Goal: Task Accomplishment & Management: Manage account settings

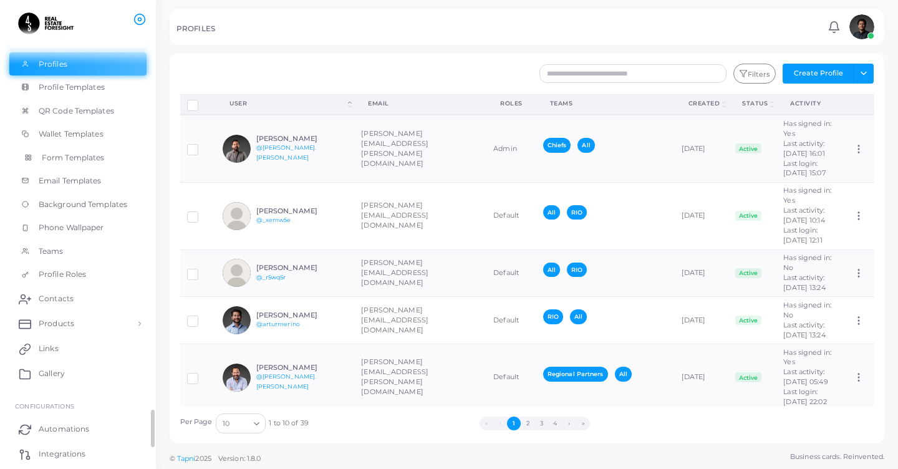
scroll to position [167, 0]
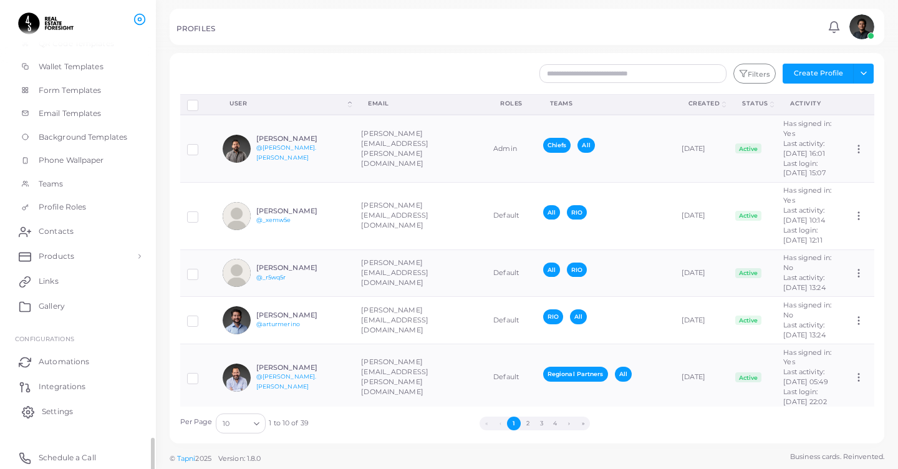
click at [62, 407] on span "Settings" at bounding box center [57, 411] width 31 height 11
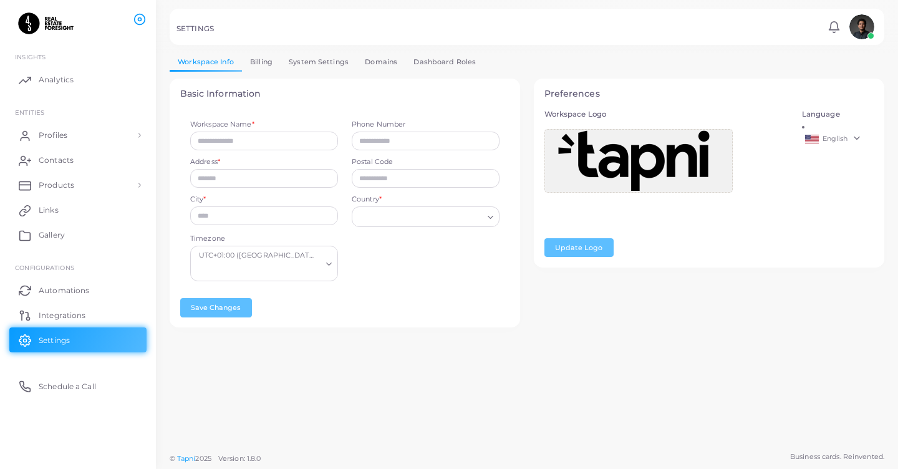
type input "**********"
type input "*****"
type input "**********"
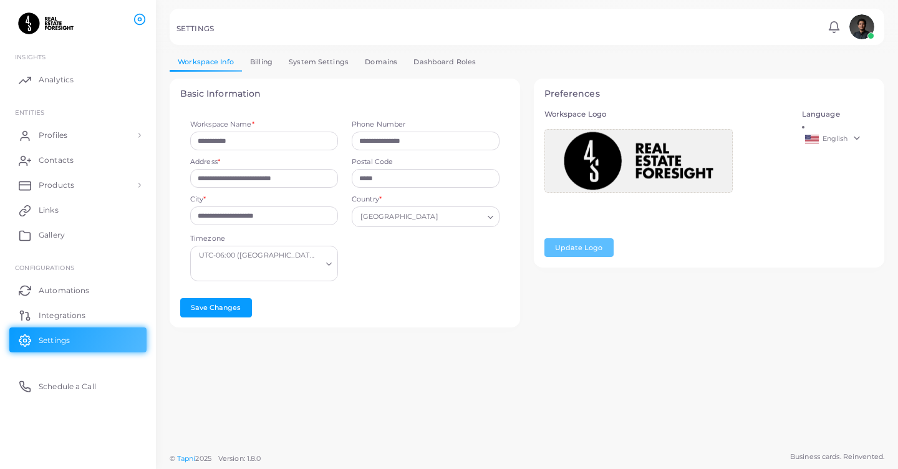
click at [862, 25] on img at bounding box center [862, 26] width 25 height 25
click at [98, 133] on link "Profiles" at bounding box center [77, 135] width 137 height 25
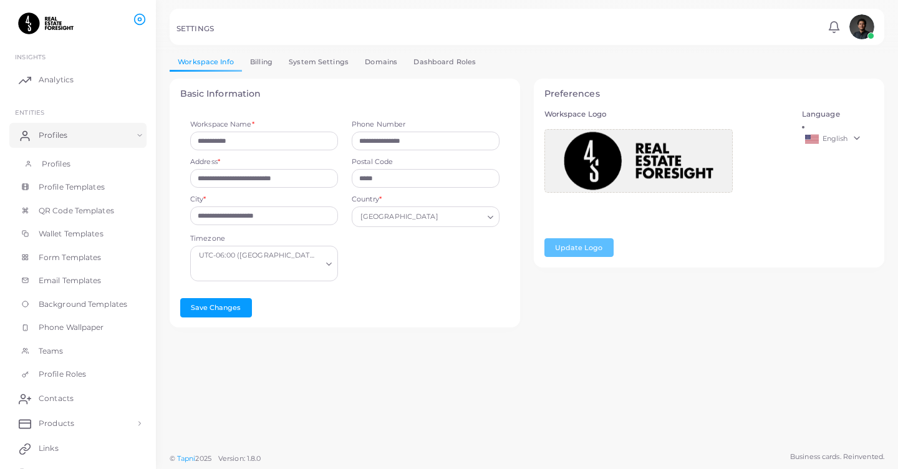
click at [79, 162] on link "Profiles" at bounding box center [77, 164] width 137 height 24
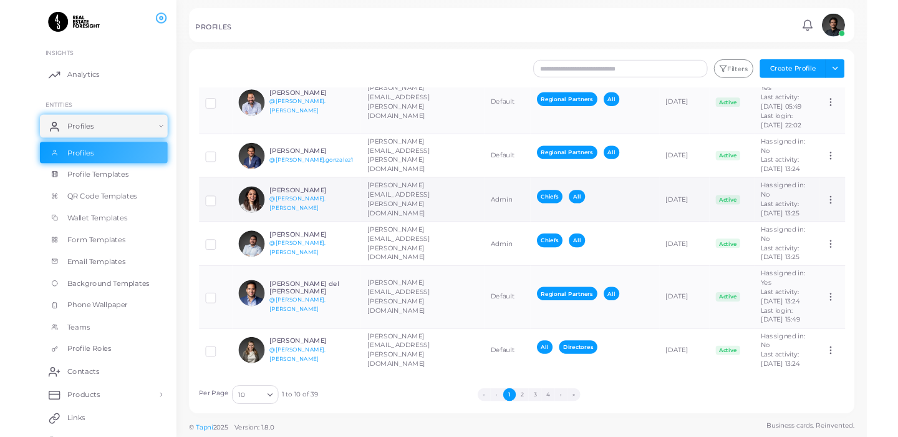
scroll to position [0, 31]
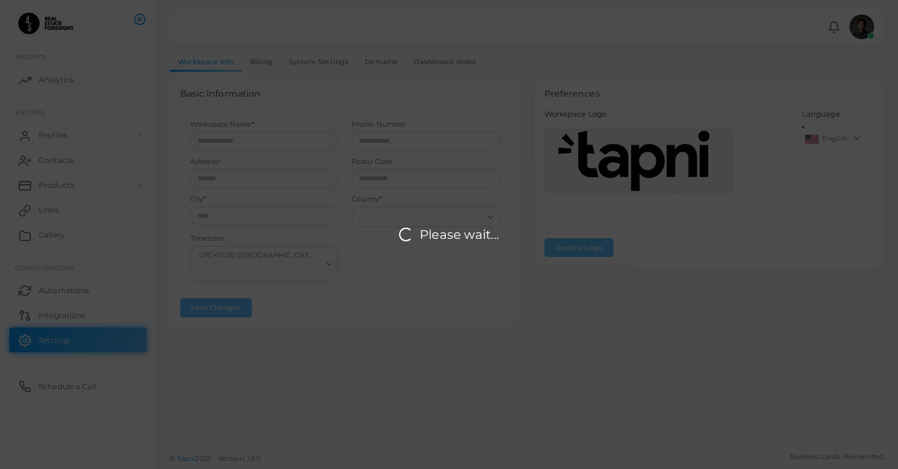
type input "**********"
type input "*****"
type input "**********"
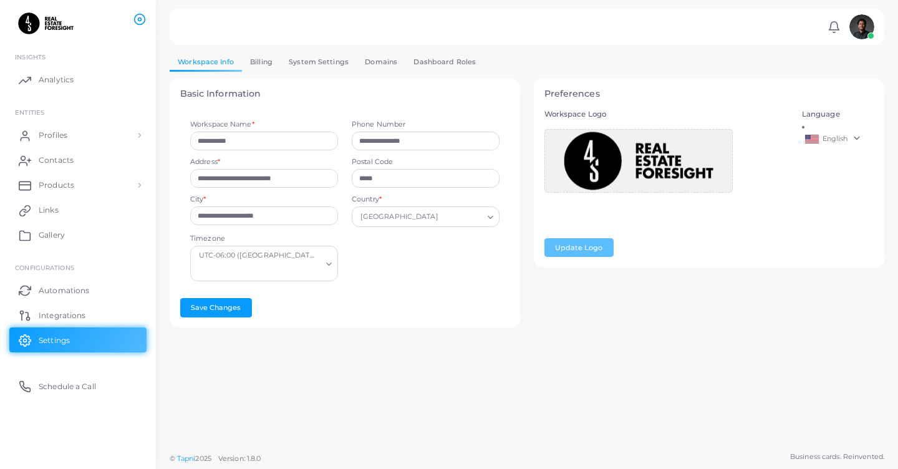
click at [270, 64] on link "Billing" at bounding box center [261, 62] width 39 height 18
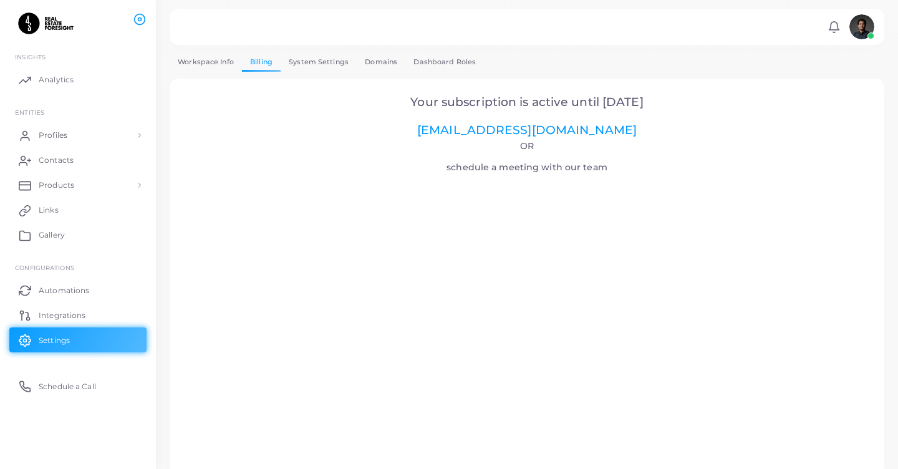
click at [316, 64] on link "System Settings" at bounding box center [319, 62] width 76 height 18
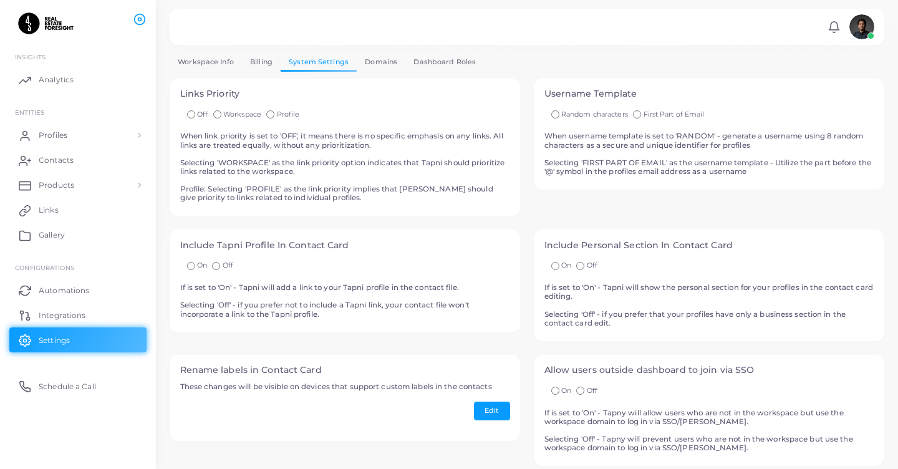
click at [224, 65] on link "Workspace Info" at bounding box center [206, 62] width 72 height 18
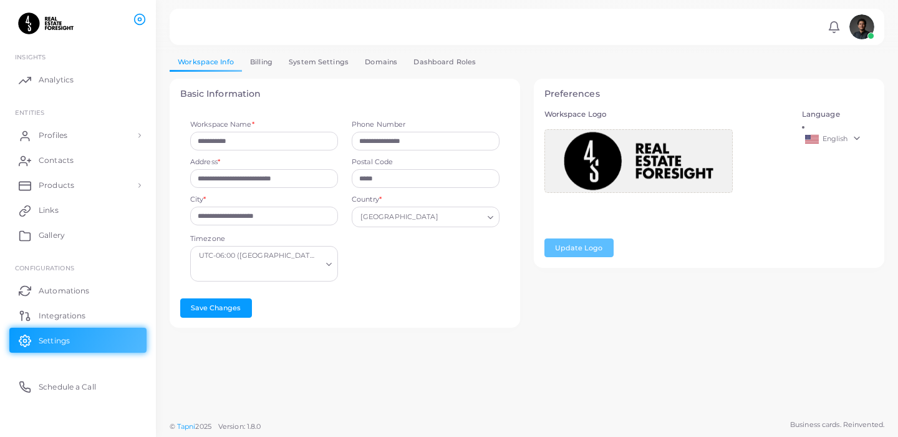
click at [350, 71] on div "**********" at bounding box center [527, 197] width 715 height 288
click at [374, 66] on link "Domains" at bounding box center [381, 62] width 49 height 18
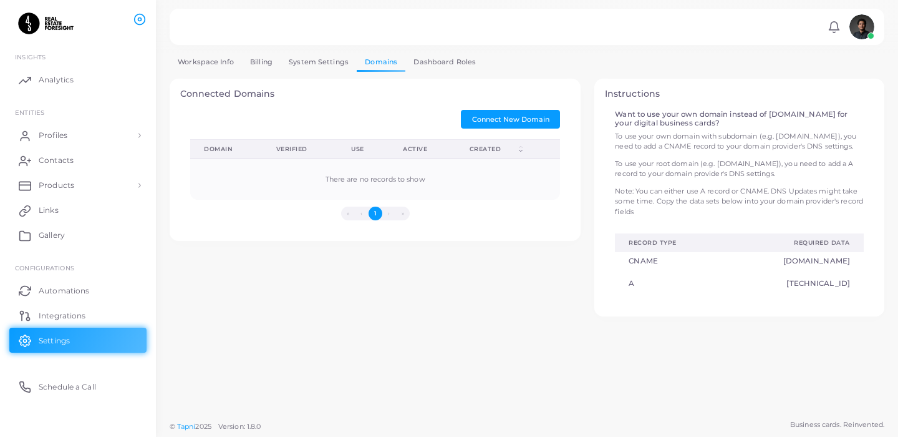
click at [440, 59] on link "Dashboard Roles" at bounding box center [444, 62] width 79 height 18
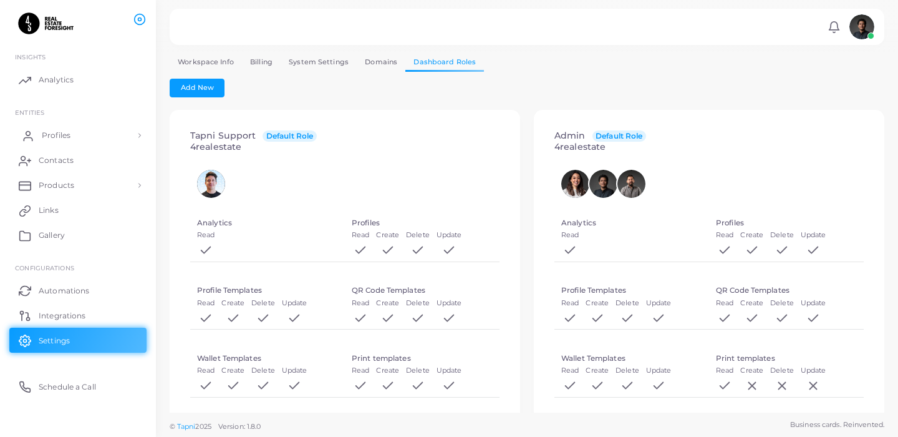
click at [91, 140] on link "Profiles" at bounding box center [77, 135] width 137 height 25
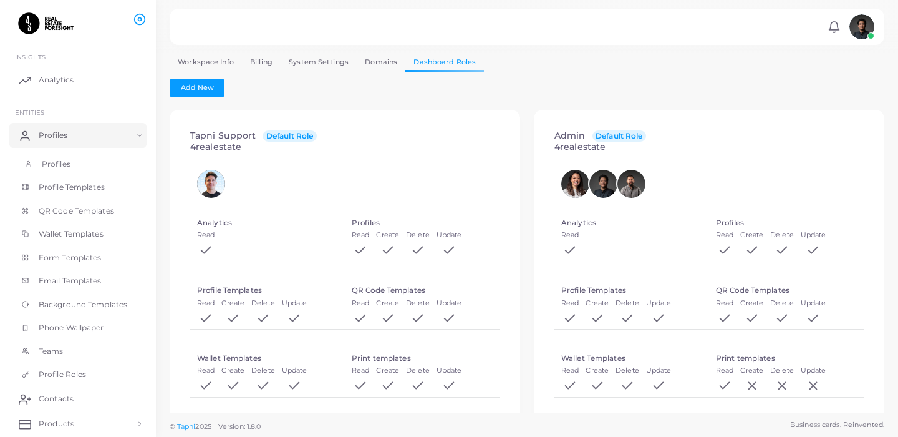
click at [85, 155] on link "Profiles" at bounding box center [77, 164] width 137 height 24
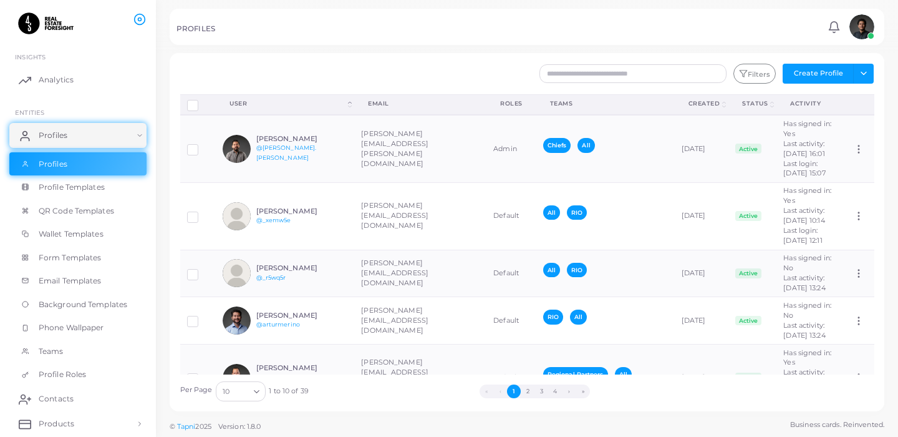
click at [576, 82] on div "Filters Create Profile Toggle dropdown Import Profiles Invite Profiles Export P…" at bounding box center [586, 74] width 590 height 20
click at [584, 79] on input "text" at bounding box center [633, 73] width 187 height 19
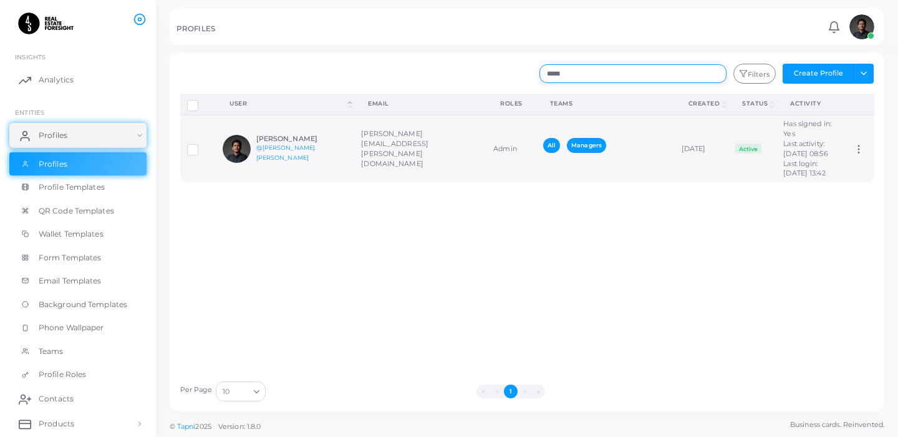
type input "*****"
click at [374, 155] on td "[PERSON_NAME][EMAIL_ADDRESS][PERSON_NAME][DOMAIN_NAME]" at bounding box center [420, 148] width 132 height 67
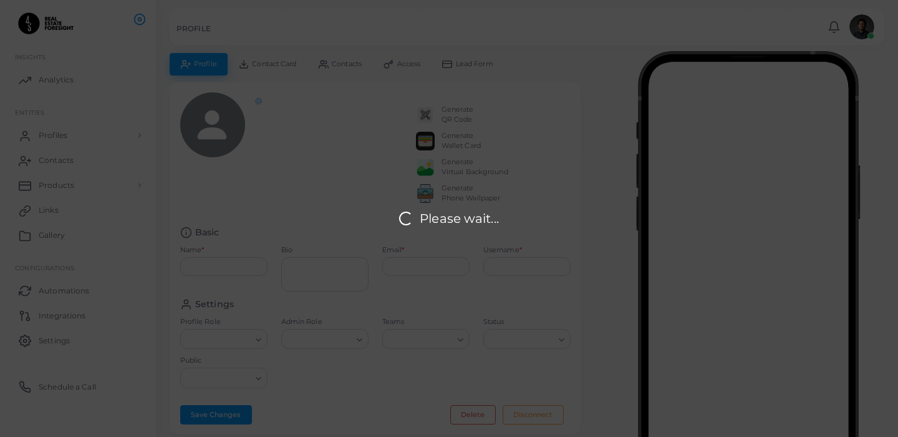
type input "**********"
type textarea "**********"
type input "**********"
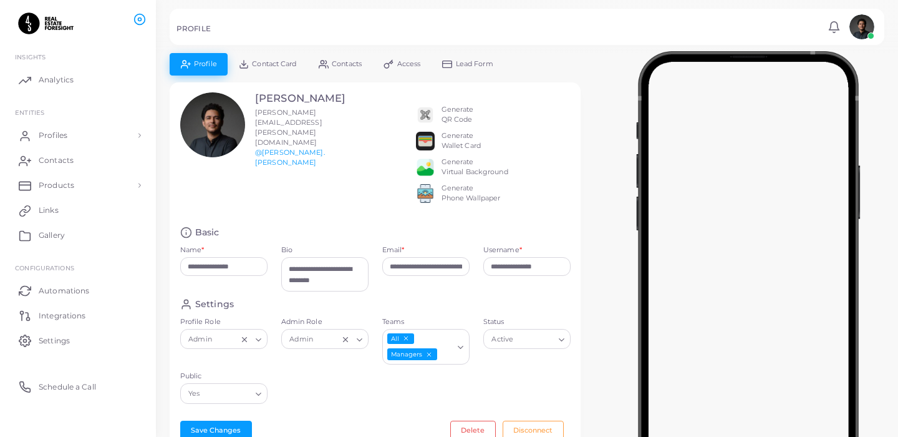
click at [427, 116] on img at bounding box center [425, 114] width 19 height 19
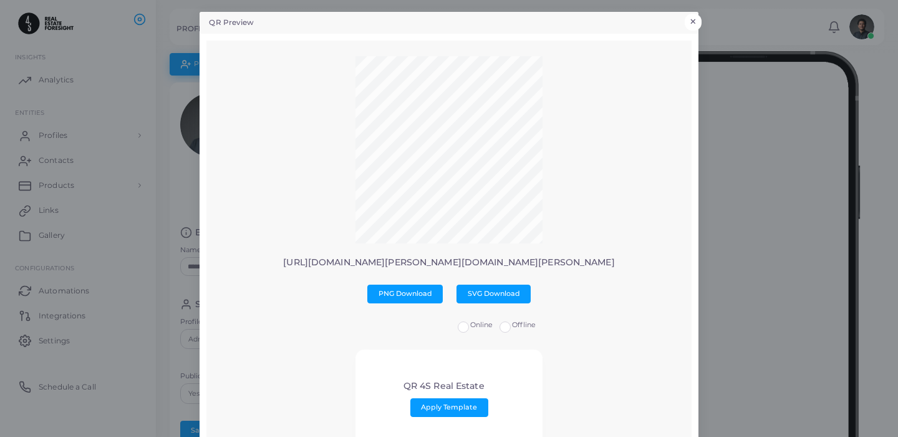
click at [694, 21] on button "×" at bounding box center [693, 22] width 17 height 16
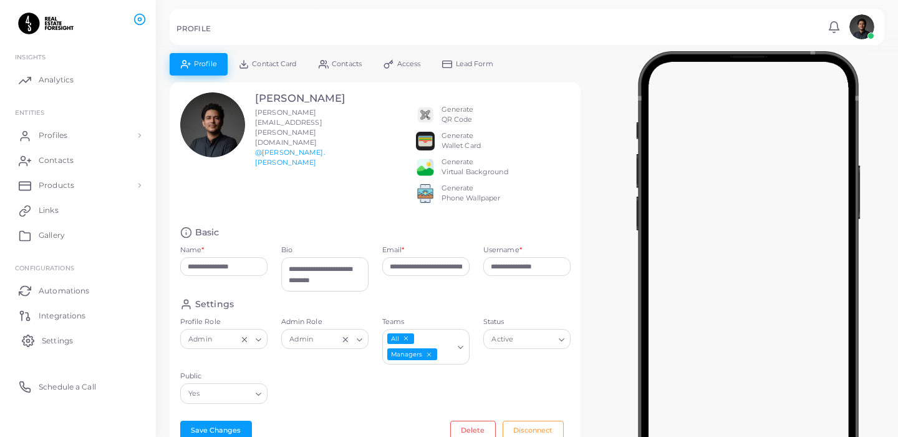
click at [59, 331] on link "Settings" at bounding box center [77, 339] width 137 height 25
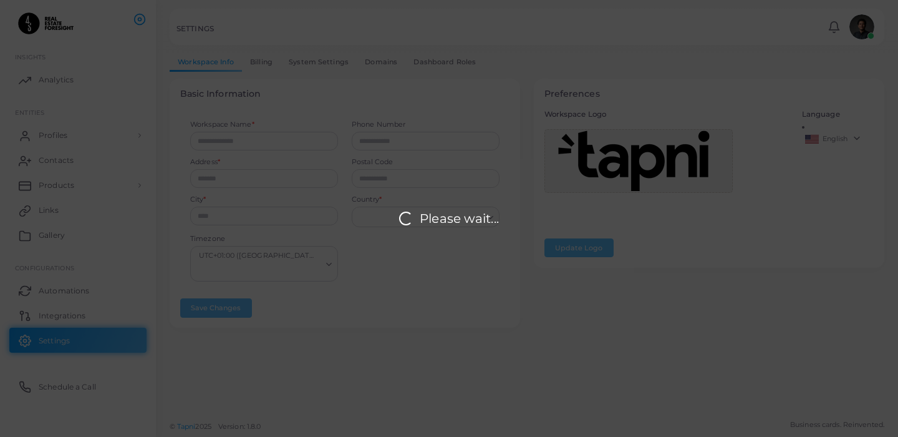
type input "**********"
type input "*****"
type input "**********"
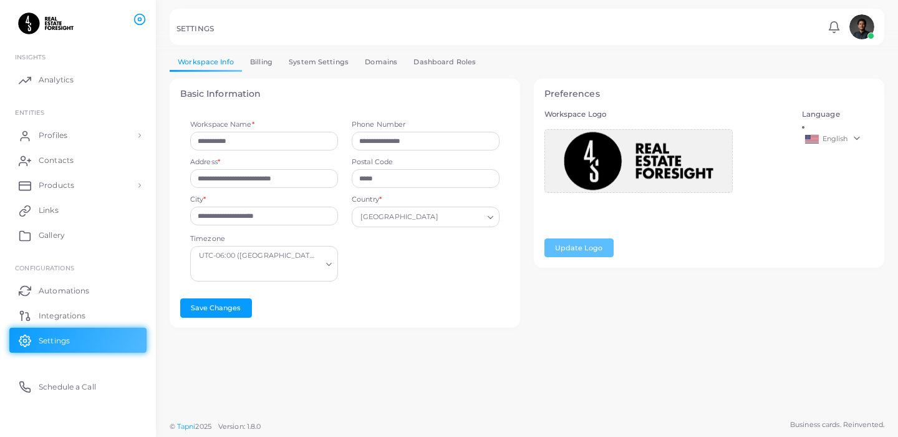
click at [275, 65] on link "Billing" at bounding box center [261, 62] width 39 height 18
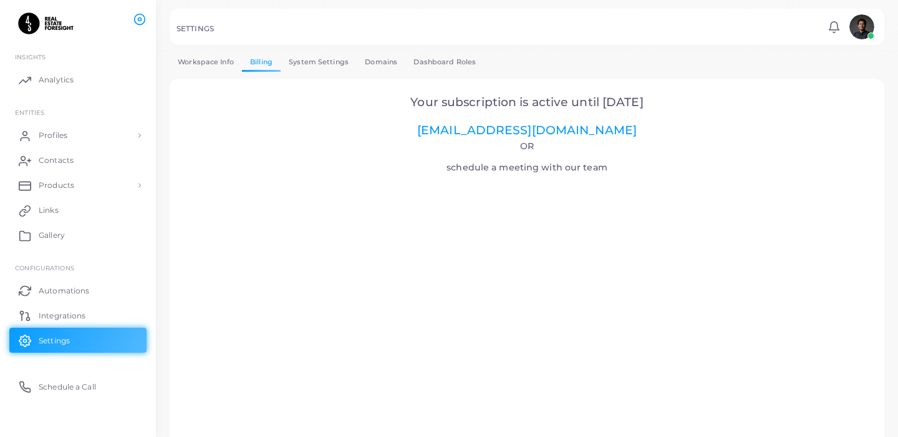
drag, startPoint x: 403, startPoint y: 95, endPoint x: 658, endPoint y: 106, distance: 255.3
click at [658, 106] on h2 "Your subscription is active until 30.04.2026 sales@tapni.com" at bounding box center [527, 116] width 681 height 42
click at [610, 105] on span "Your subscription is active until 30.04.2026" at bounding box center [526, 102] width 233 height 14
drag, startPoint x: 589, startPoint y: 101, endPoint x: 659, endPoint y: 101, distance: 69.2
click at [659, 101] on h2 "Your subscription is active until 30.04.2026 sales@tapni.com" at bounding box center [527, 116] width 681 height 42
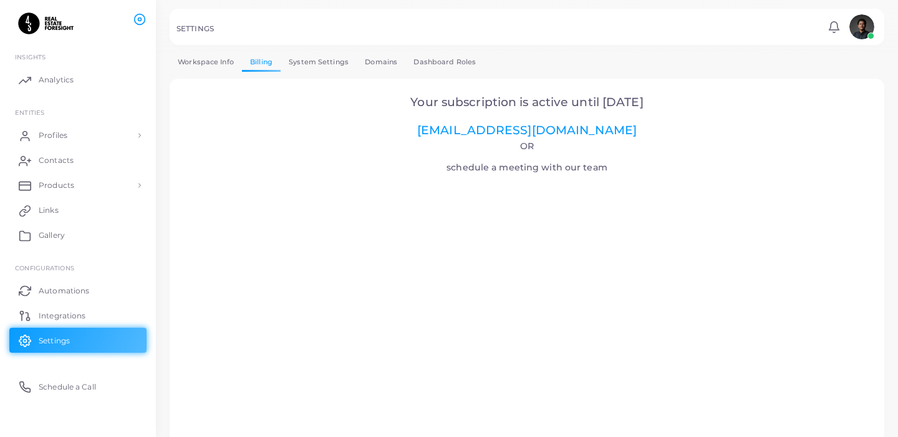
click at [416, 100] on span "Your subscription is active until 30.04.2026" at bounding box center [526, 102] width 233 height 14
drag, startPoint x: 356, startPoint y: 110, endPoint x: 616, endPoint y: 110, distance: 260.1
click at [616, 110] on h2 "Your subscription is active until 30.04.2026 sales@tapni.com" at bounding box center [527, 116] width 681 height 42
click at [322, 62] on link "System Settings" at bounding box center [319, 62] width 76 height 18
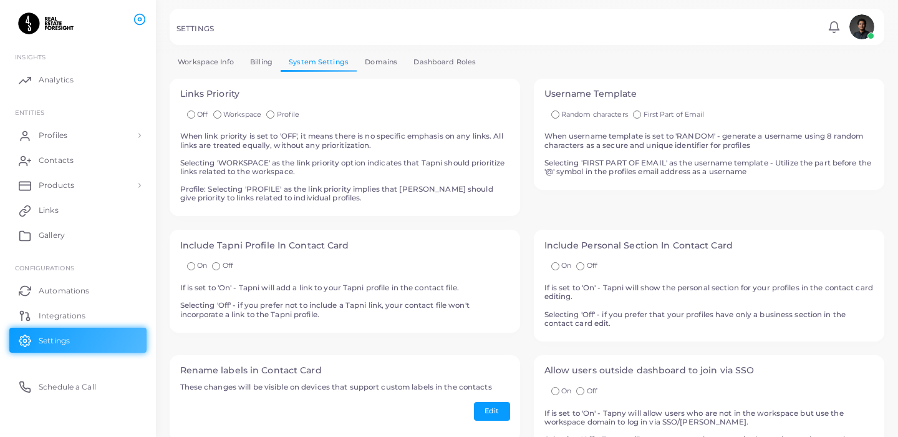
click at [374, 73] on div "**********" at bounding box center [527, 330] width 715 height 555
click at [377, 67] on link "Domains" at bounding box center [381, 62] width 49 height 18
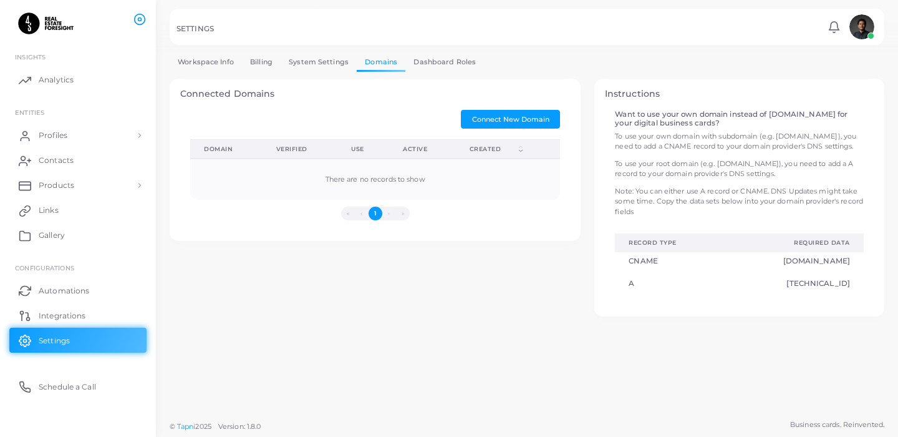
click at [425, 67] on link "Dashboard Roles" at bounding box center [444, 62] width 79 height 18
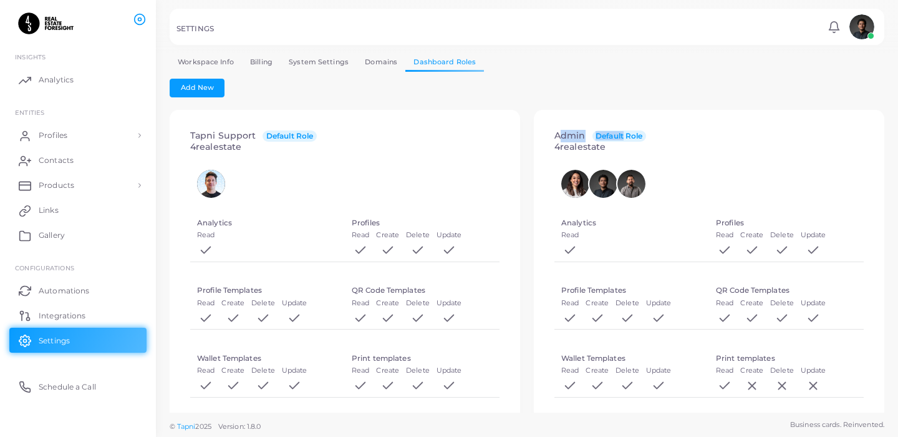
drag, startPoint x: 557, startPoint y: 138, endPoint x: 624, endPoint y: 139, distance: 66.8
click at [624, 139] on h4 "Admin Default Role 4realestate" at bounding box center [601, 141] width 92 height 22
click at [618, 139] on span "Default Role" at bounding box center [620, 136] width 54 height 12
click at [185, 142] on div "Tapni Support Default Role 4realestate" at bounding box center [345, 141] width 330 height 43
click at [374, 59] on link "Domains" at bounding box center [381, 62] width 49 height 18
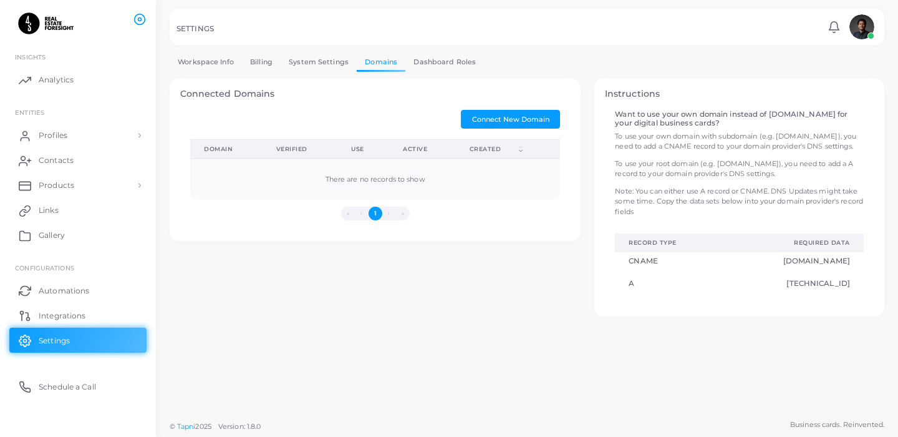
click at [309, 69] on link "System Settings" at bounding box center [319, 62] width 76 height 18
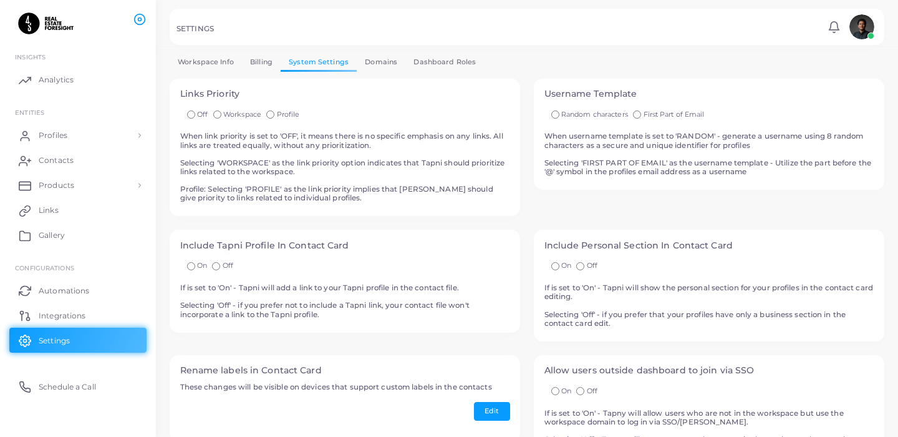
click at [257, 65] on link "Billing" at bounding box center [261, 62] width 39 height 18
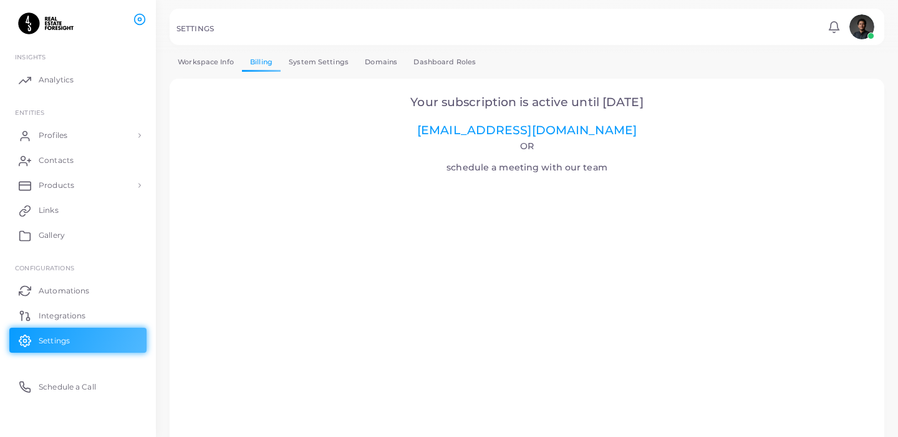
click at [226, 65] on link "Workspace Info" at bounding box center [206, 62] width 72 height 18
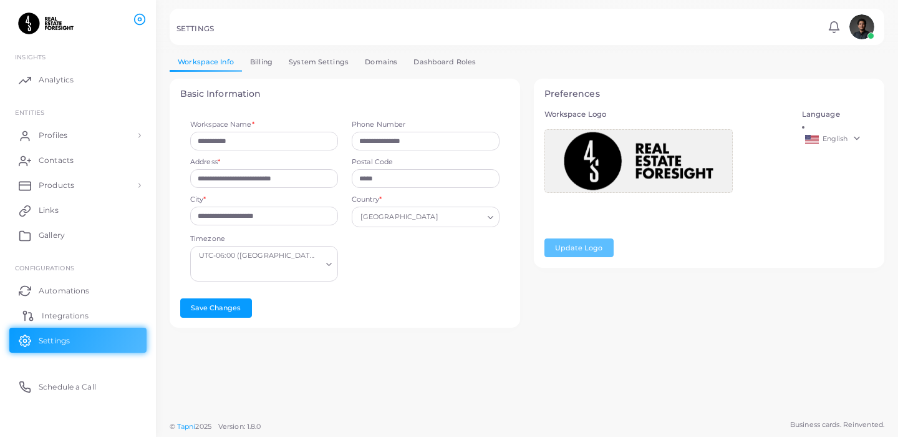
click at [42, 303] on link "Integrations" at bounding box center [77, 315] width 137 height 25
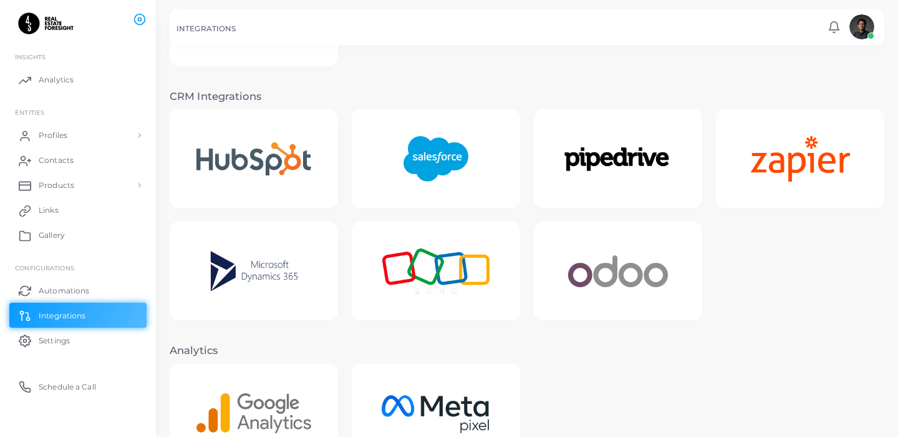
scroll to position [218, 0]
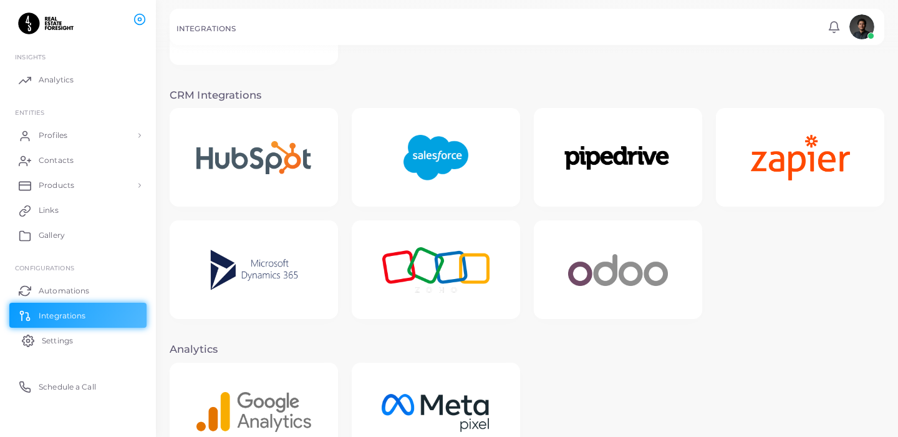
click at [80, 332] on link "Settings" at bounding box center [77, 339] width 137 height 25
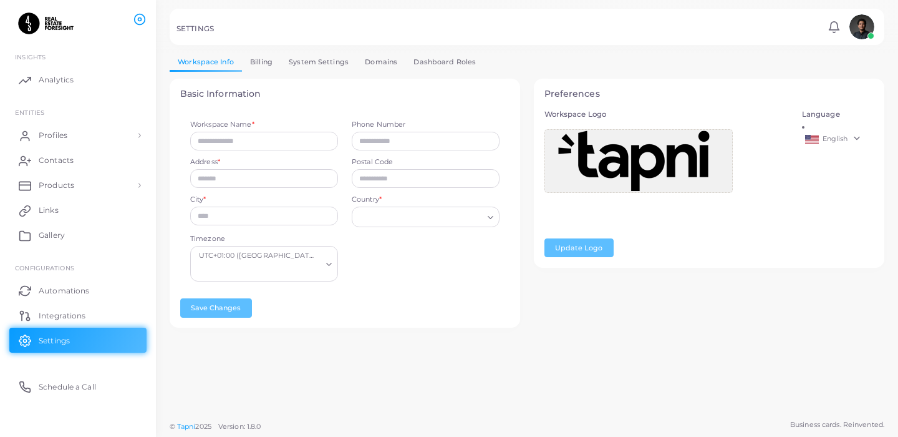
type input "**********"
type input "*****"
type input "**********"
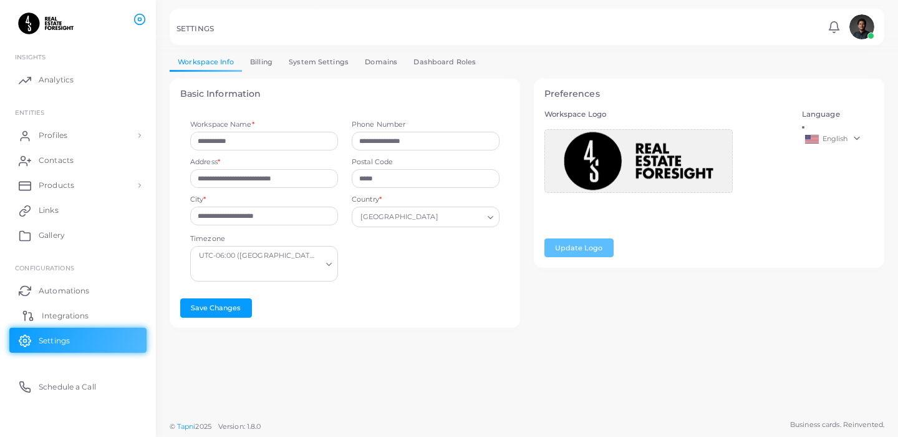
click at [72, 319] on span "Integrations" at bounding box center [65, 315] width 47 height 11
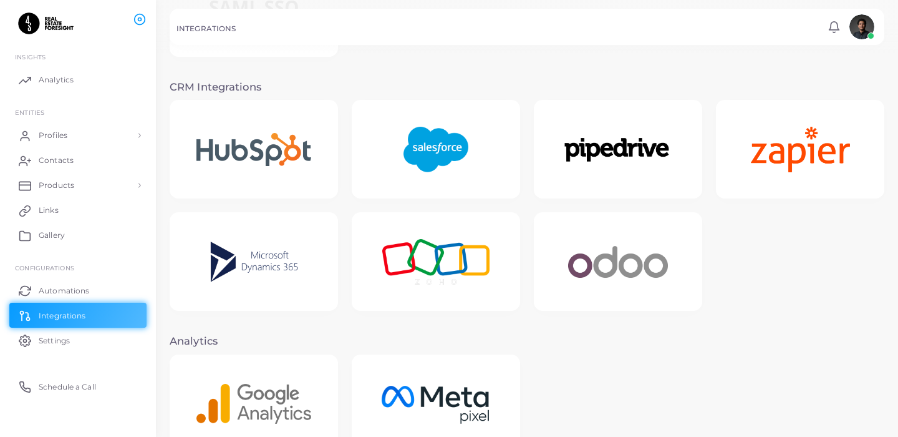
scroll to position [245, 0]
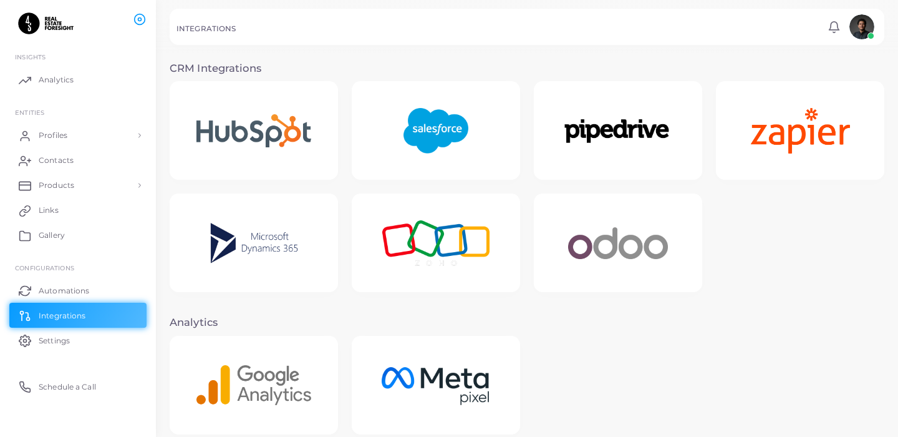
click at [295, 157] on img at bounding box center [254, 130] width 148 height 66
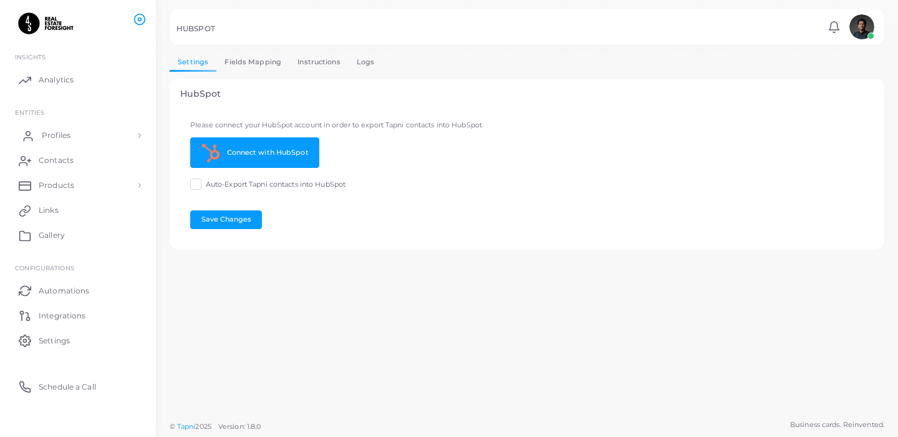
click at [70, 141] on link "Profiles" at bounding box center [77, 135] width 137 height 25
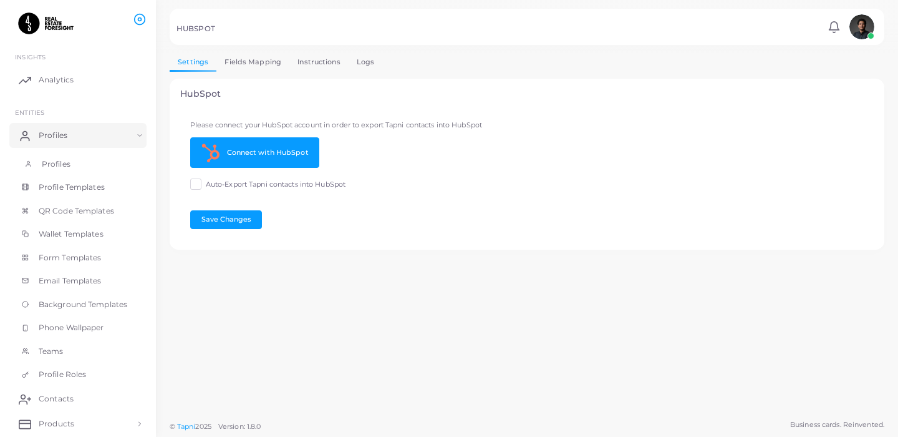
click at [99, 157] on link "Profiles" at bounding box center [77, 164] width 137 height 24
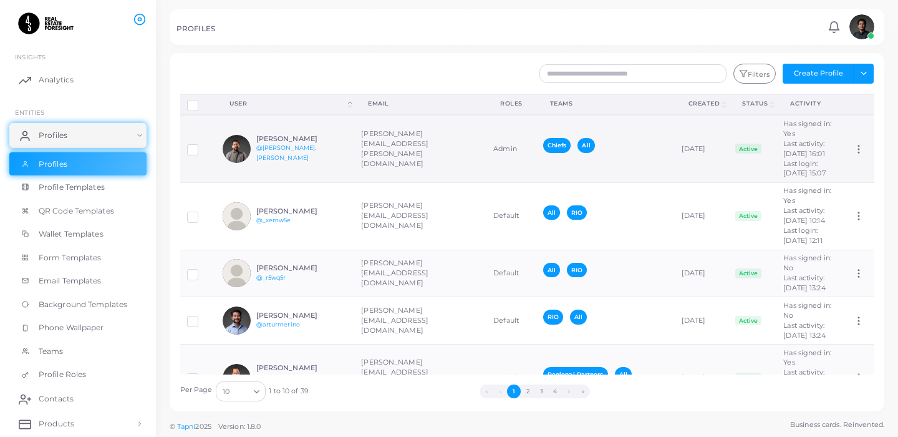
click at [288, 150] on div "[PERSON_NAME] @[PERSON_NAME].[PERSON_NAME]" at bounding box center [285, 149] width 125 height 28
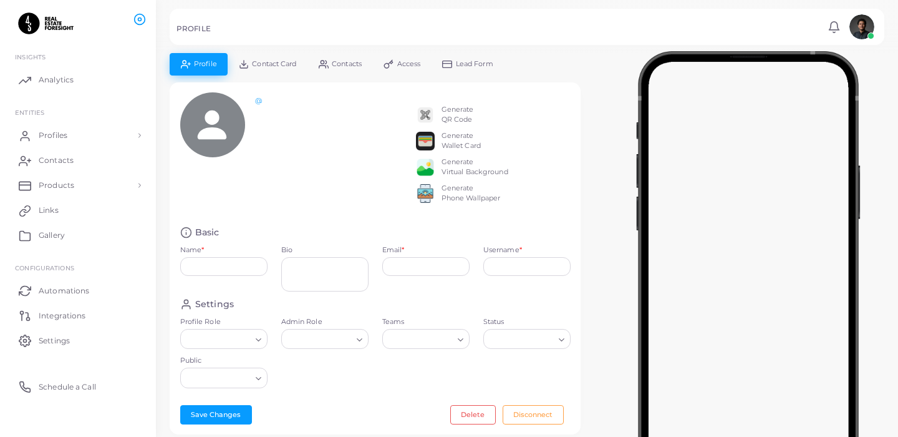
type input "**********"
type textarea "**********"
type input "**********"
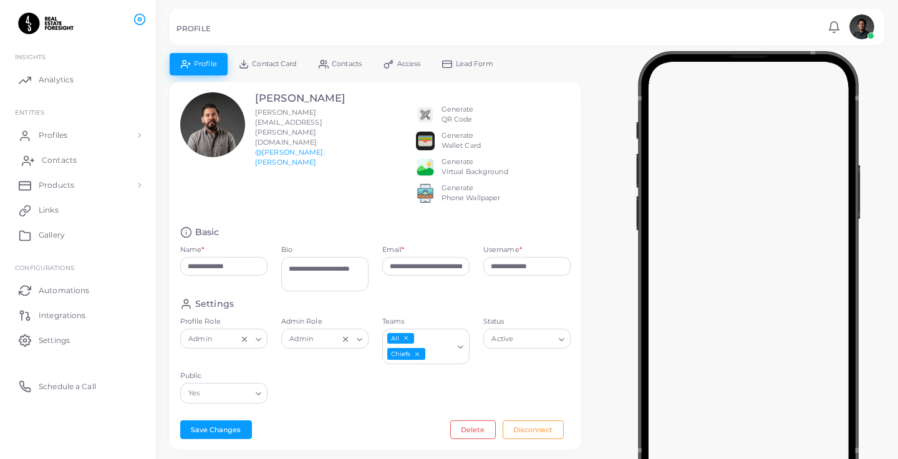
click at [54, 155] on span "Contacts" at bounding box center [59, 160] width 35 height 11
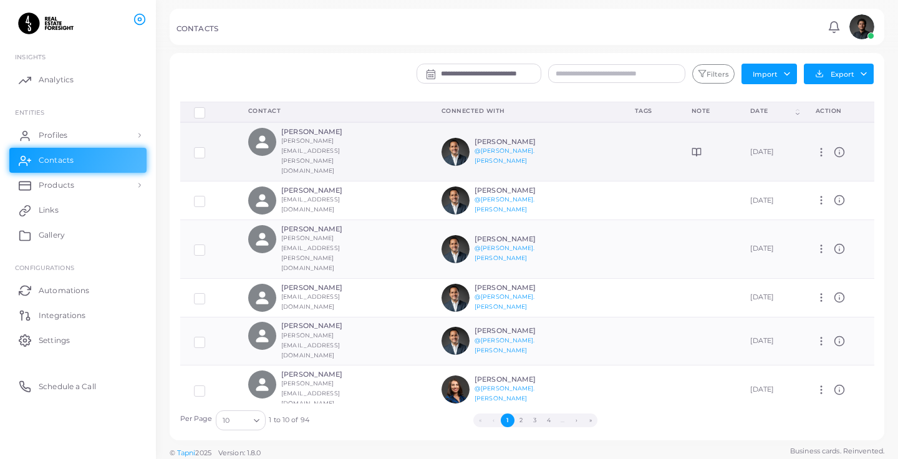
click at [581, 142] on td "Ignacio Torres @ignacio.torres" at bounding box center [524, 151] width 193 height 59
click at [304, 136] on h6 "[PERSON_NAME]" at bounding box center [327, 132] width 92 height 8
click at [827, 147] on icon at bounding box center [821, 152] width 11 height 11
click at [543, 138] on div "Ignacio Torres @ignacio.torres" at bounding box center [504, 152] width 125 height 28
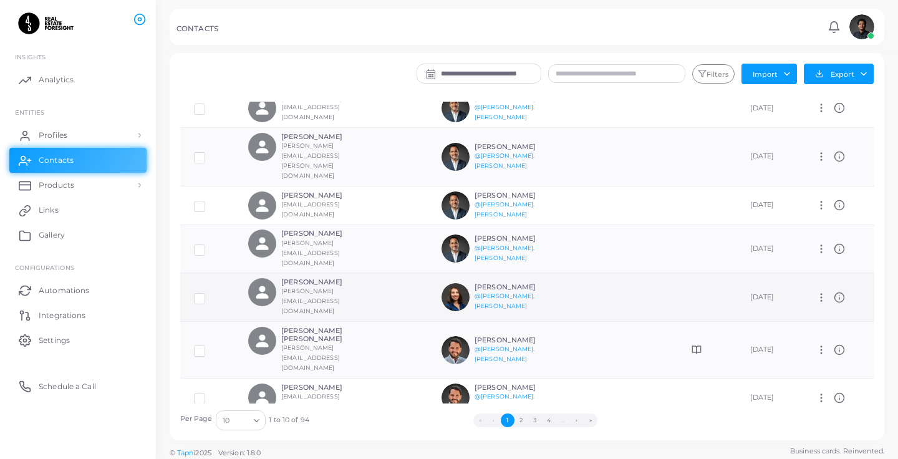
scroll to position [112, 0]
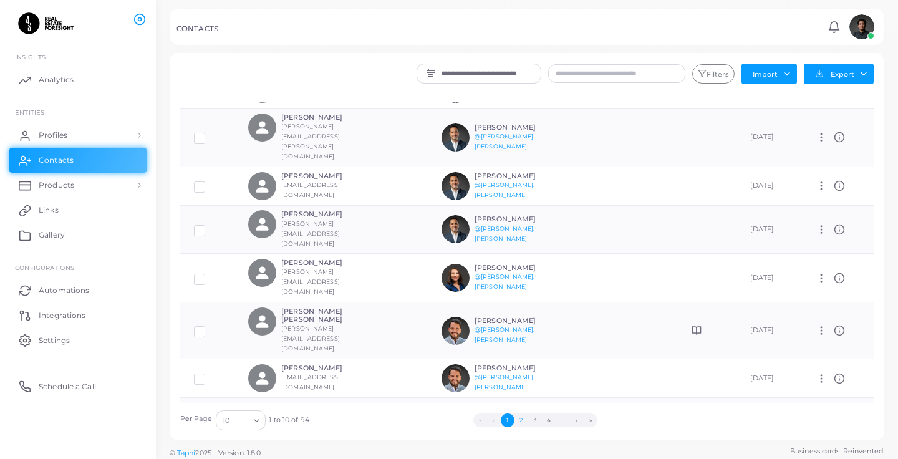
click at [517, 419] on button "2" at bounding box center [522, 421] width 14 height 14
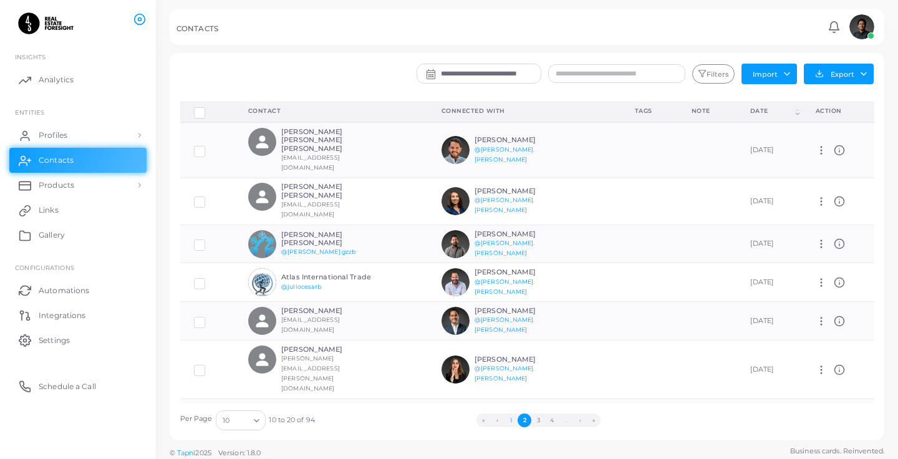
click at [511, 417] on button "1" at bounding box center [511, 421] width 14 height 14
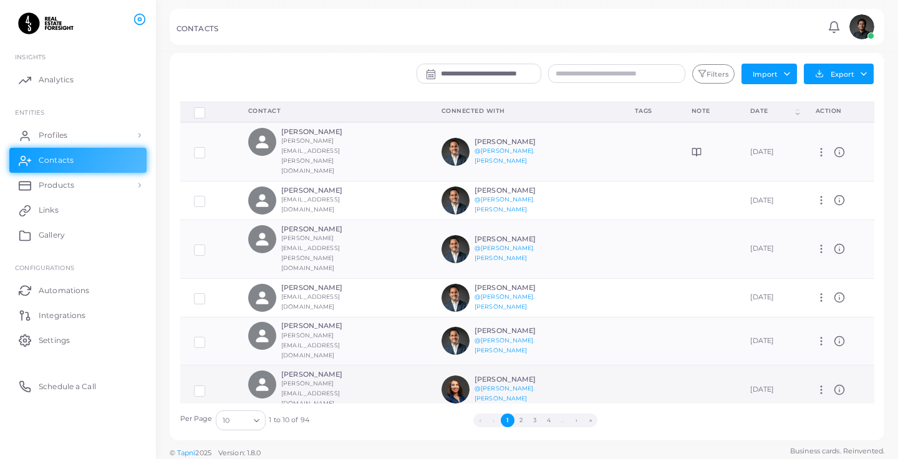
click at [381, 371] on div "Daniella Santos Coy Dani.santoscoy@kwmexico.mx" at bounding box center [331, 390] width 166 height 38
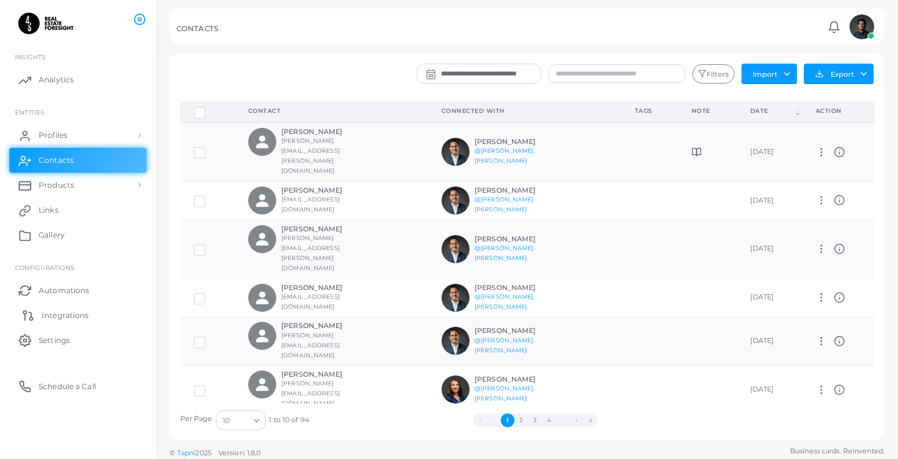
click at [66, 323] on link "Integrations" at bounding box center [77, 315] width 137 height 25
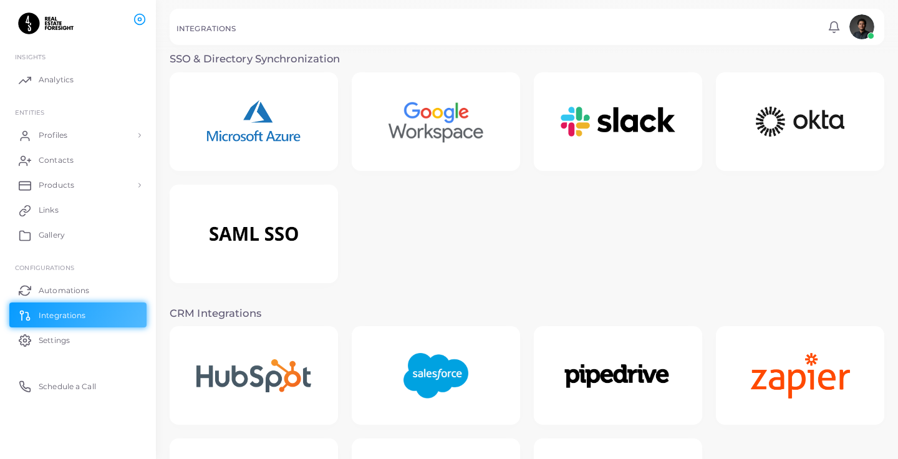
click at [246, 341] on div at bounding box center [254, 375] width 168 height 99
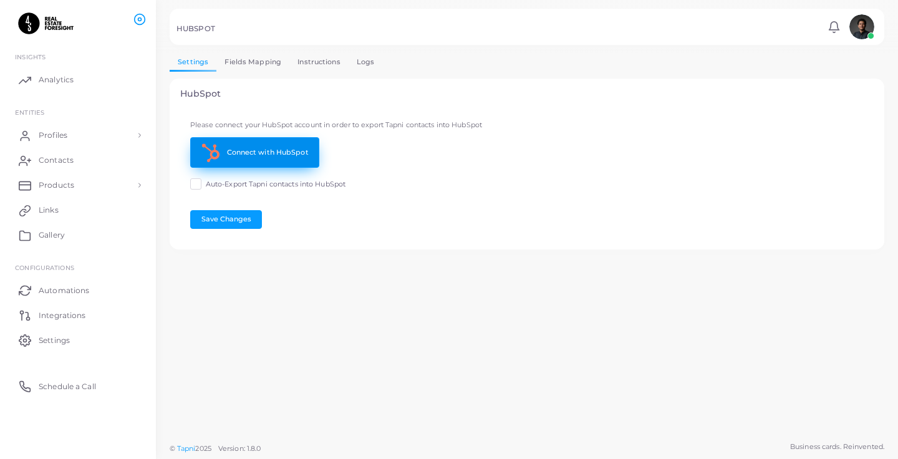
click at [314, 154] on link "Connect with HubSpot" at bounding box center [254, 152] width 129 height 31
click at [258, 65] on link "Fields Mapping" at bounding box center [252, 62] width 73 height 18
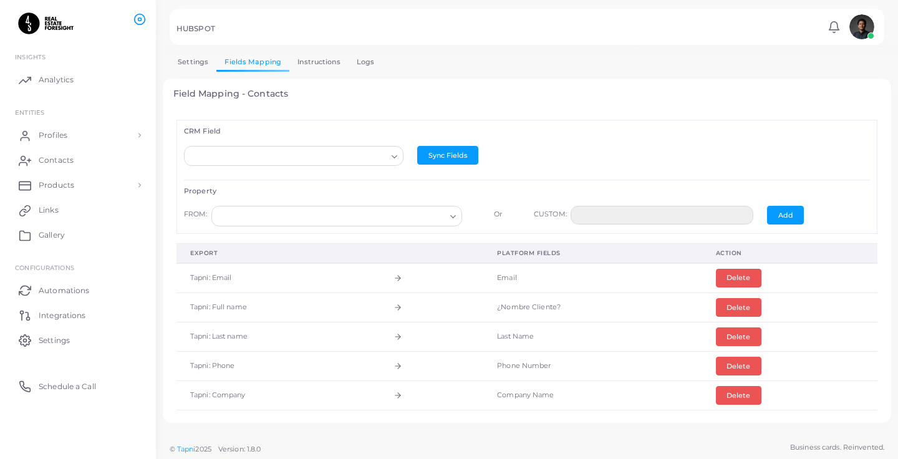
click at [309, 66] on link "Instructions" at bounding box center [318, 62] width 59 height 18
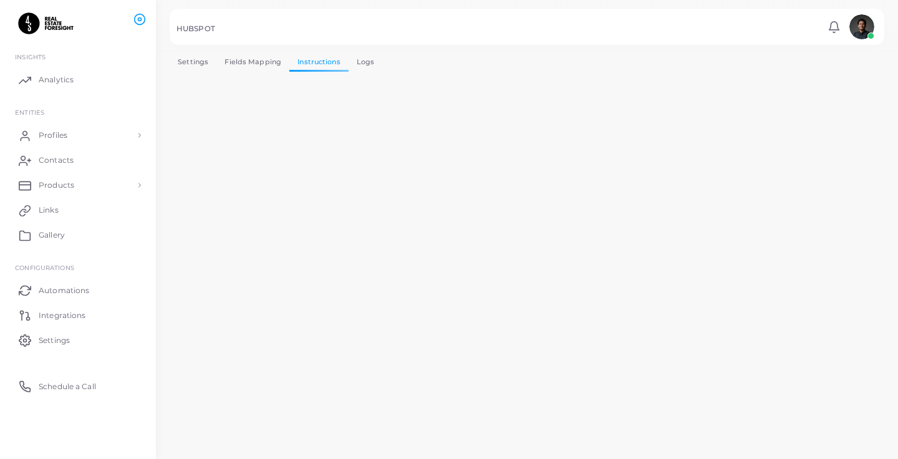
click at [240, 68] on link "Fields Mapping" at bounding box center [252, 62] width 73 height 18
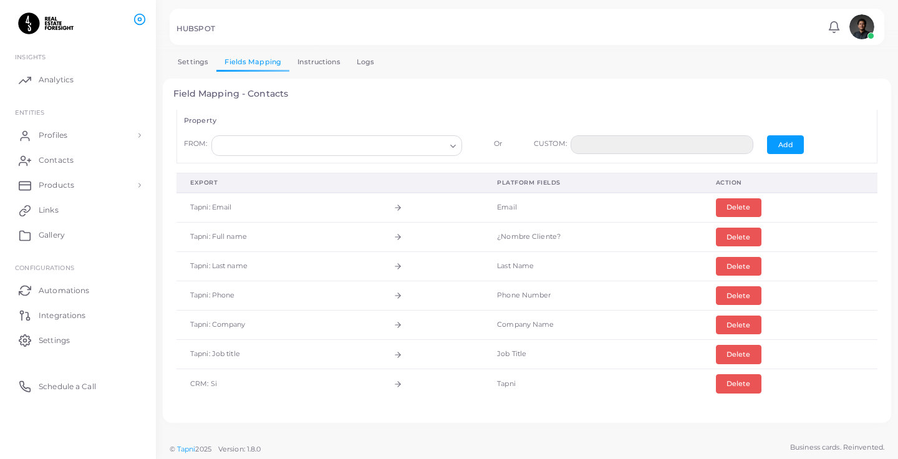
scroll to position [70, 0]
drag, startPoint x: 502, startPoint y: 384, endPoint x: 526, endPoint y: 385, distance: 25.0
click at [526, 385] on td "Tapni" at bounding box center [592, 384] width 218 height 29
click at [507, 382] on td "Tapni" at bounding box center [592, 384] width 218 height 29
drag, startPoint x: 503, startPoint y: 384, endPoint x: 540, endPoint y: 384, distance: 37.4
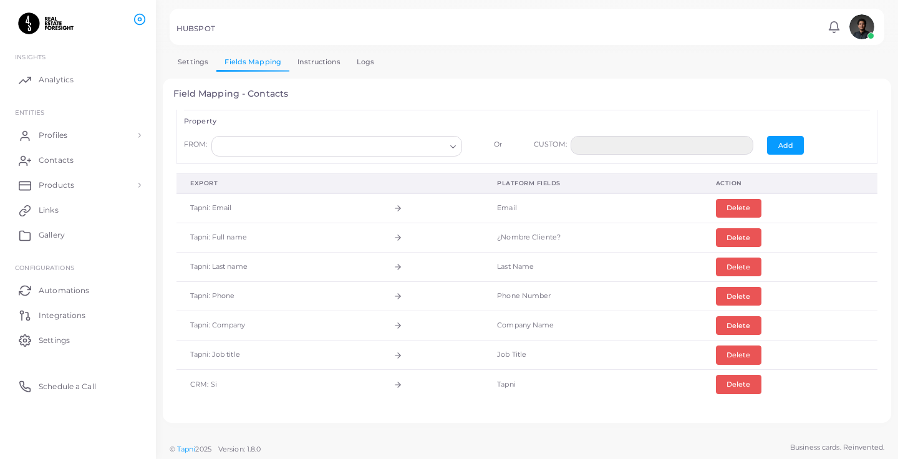
click at [540, 384] on td "Tapni" at bounding box center [592, 384] width 218 height 29
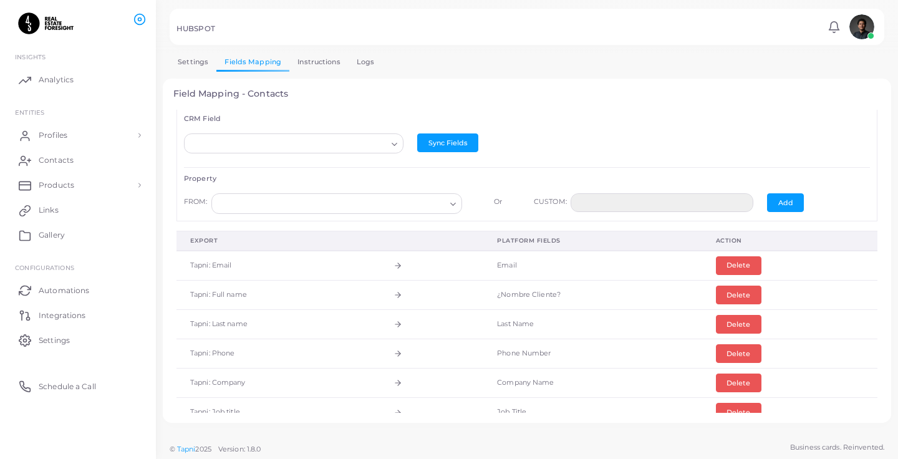
scroll to position [0, 0]
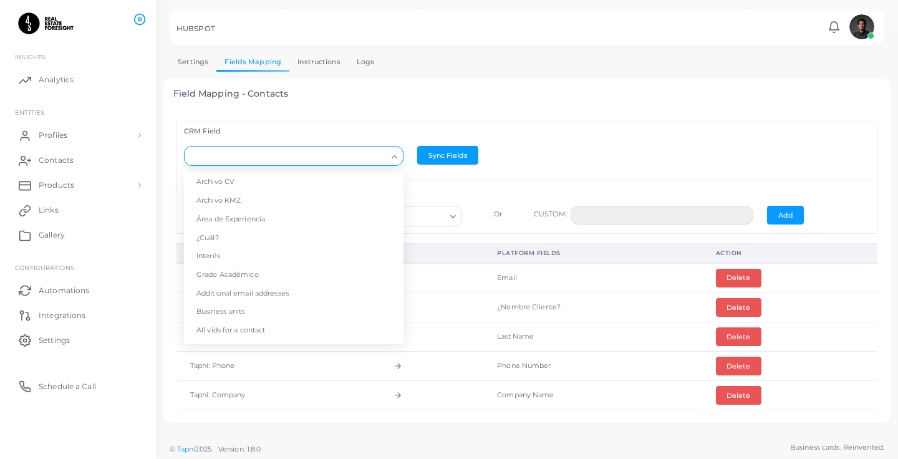
click at [392, 155] on icon "Search for option" at bounding box center [394, 156] width 9 height 9
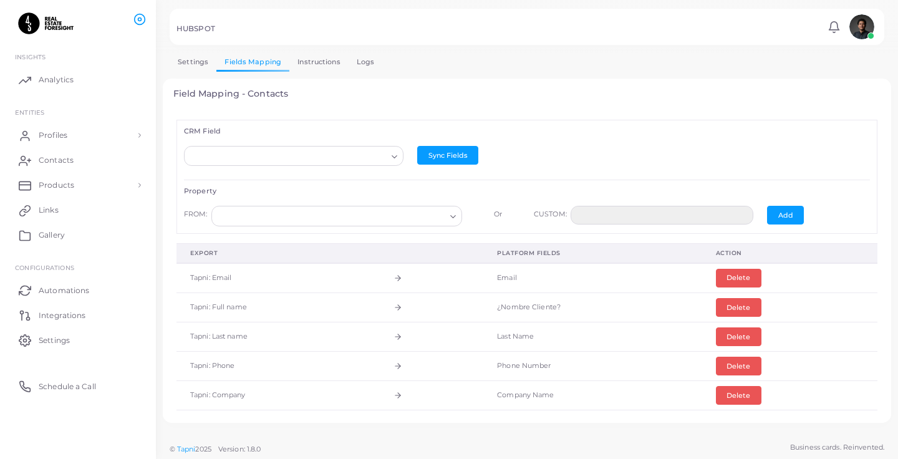
click at [443, 99] on h4 "Field Mapping - Contacts" at bounding box center [527, 94] width 708 height 11
click at [329, 64] on link "Instructions" at bounding box center [318, 62] width 59 height 18
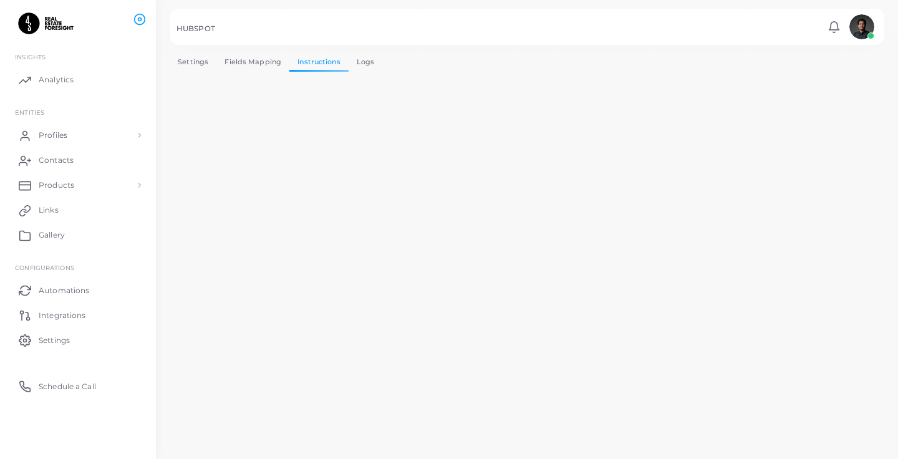
click at [367, 69] on link "Logs" at bounding box center [366, 62] width 34 height 18
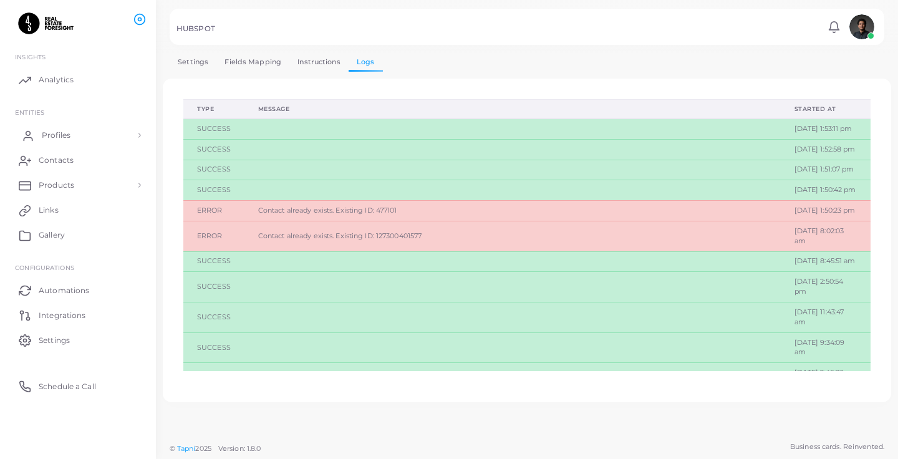
click at [77, 134] on link "Profiles" at bounding box center [77, 135] width 137 height 25
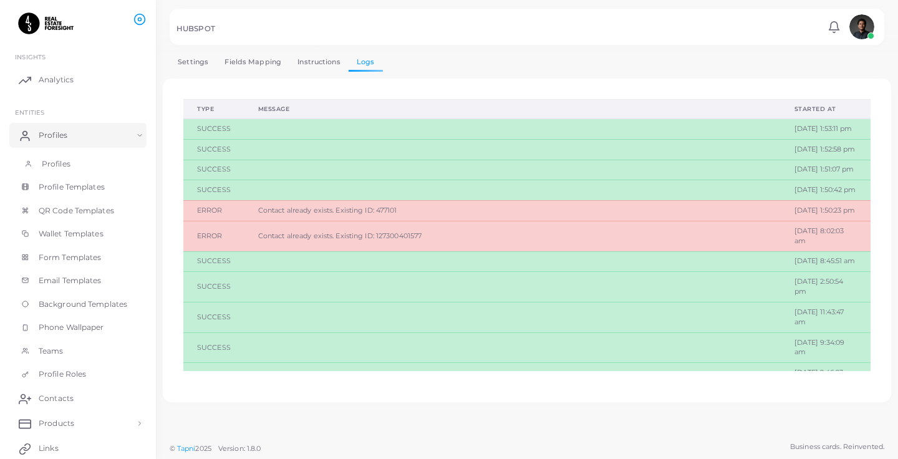
click at [77, 160] on link "Profiles" at bounding box center [77, 164] width 137 height 24
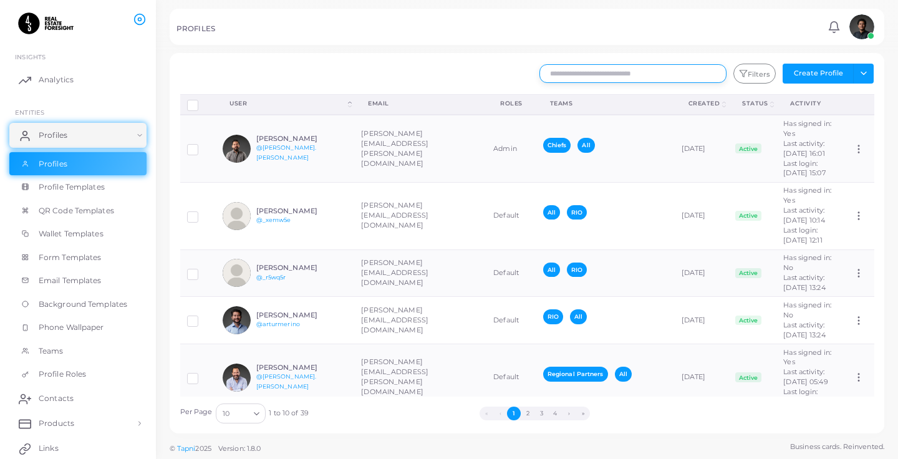
click at [591, 70] on input "text" at bounding box center [633, 73] width 187 height 19
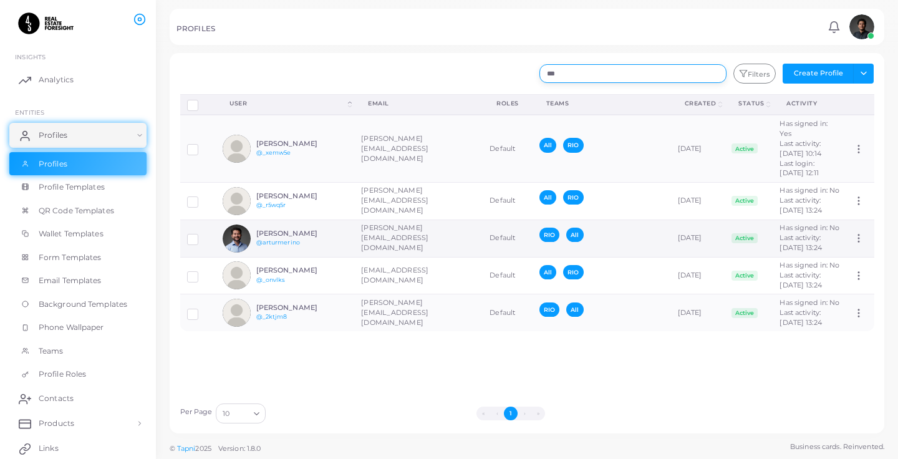
type input "***"
click at [316, 238] on h6 "[PERSON_NAME]" at bounding box center [302, 234] width 92 height 8
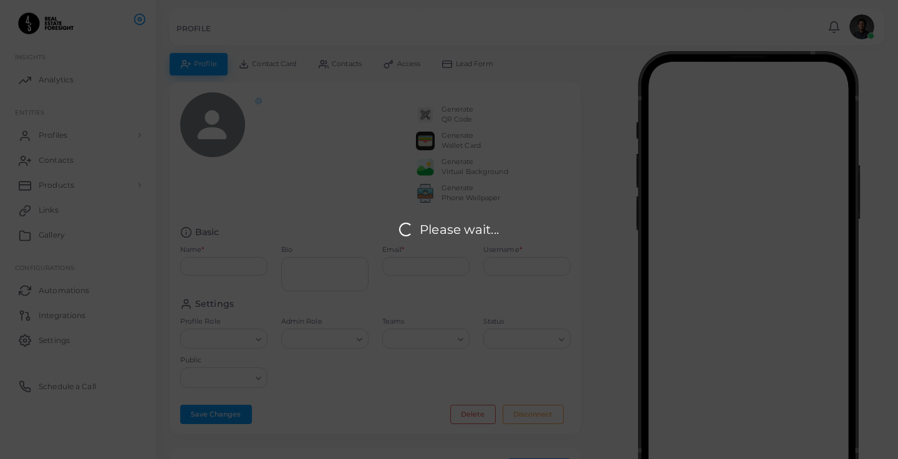
type input "**********"
type textarea "***"
type input "**********"
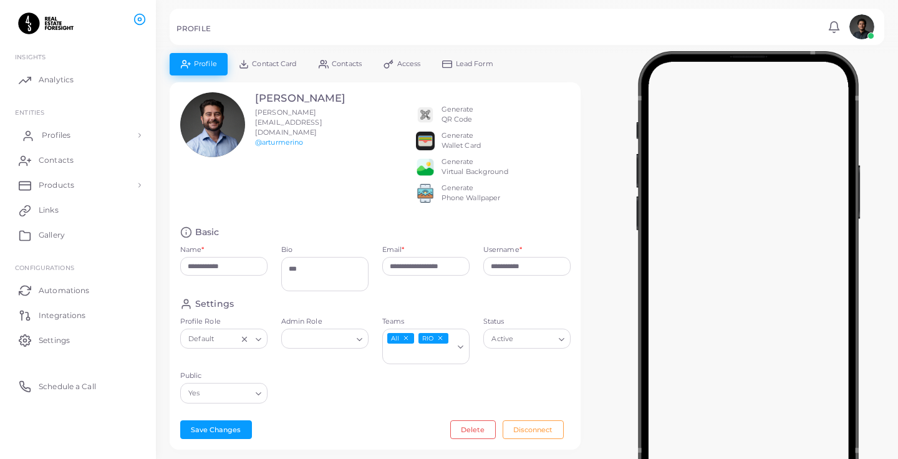
click at [85, 131] on link "Profiles" at bounding box center [77, 135] width 137 height 25
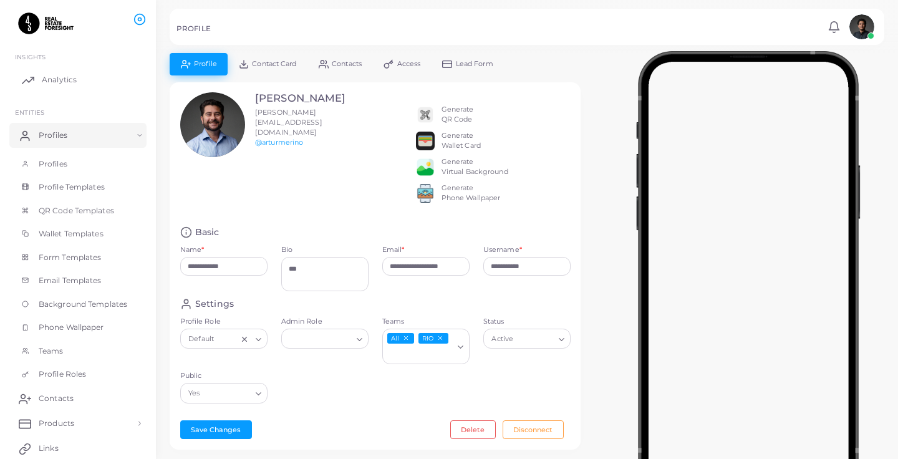
click at [90, 79] on link "Analytics" at bounding box center [77, 79] width 137 height 25
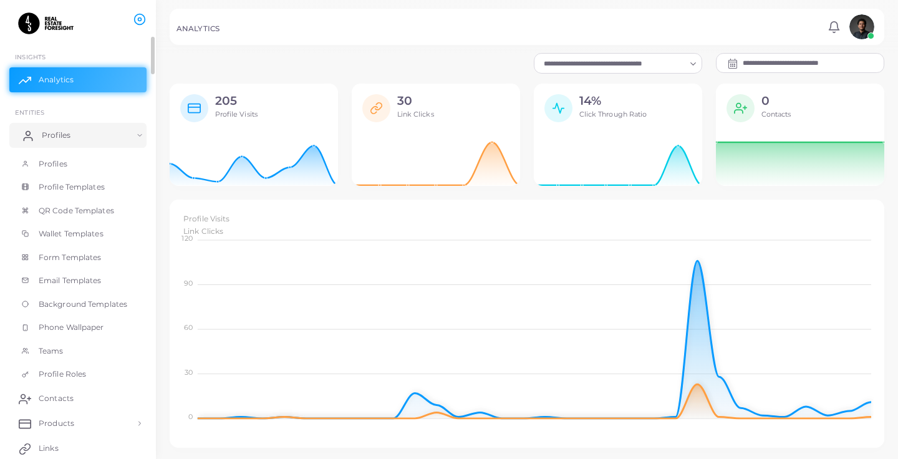
click at [93, 145] on link "Profiles" at bounding box center [77, 135] width 137 height 25
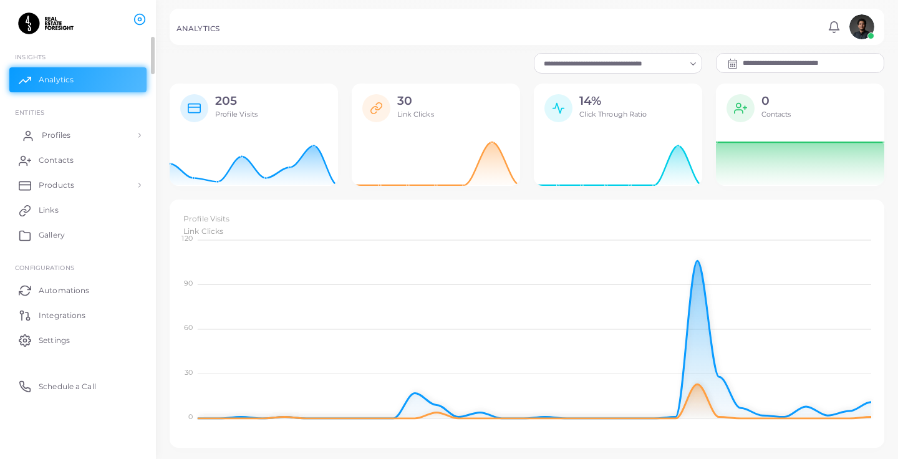
click at [93, 145] on link "Profiles" at bounding box center [77, 135] width 137 height 25
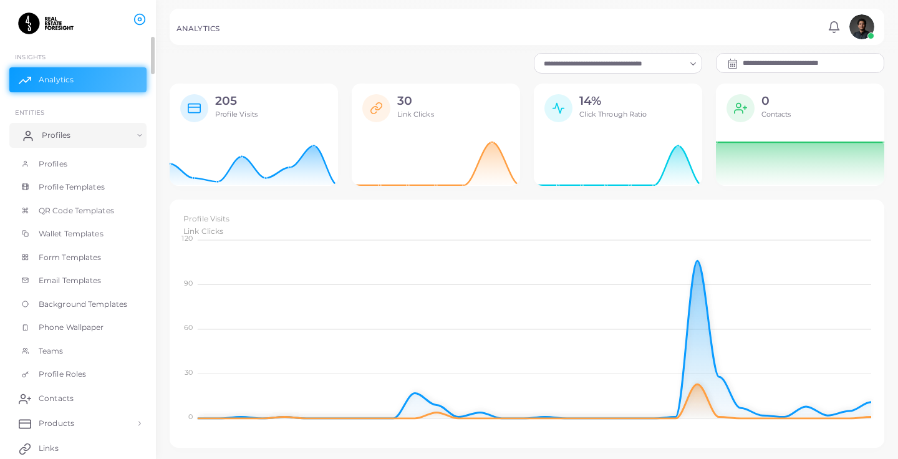
click at [93, 145] on link "Profiles" at bounding box center [77, 135] width 137 height 25
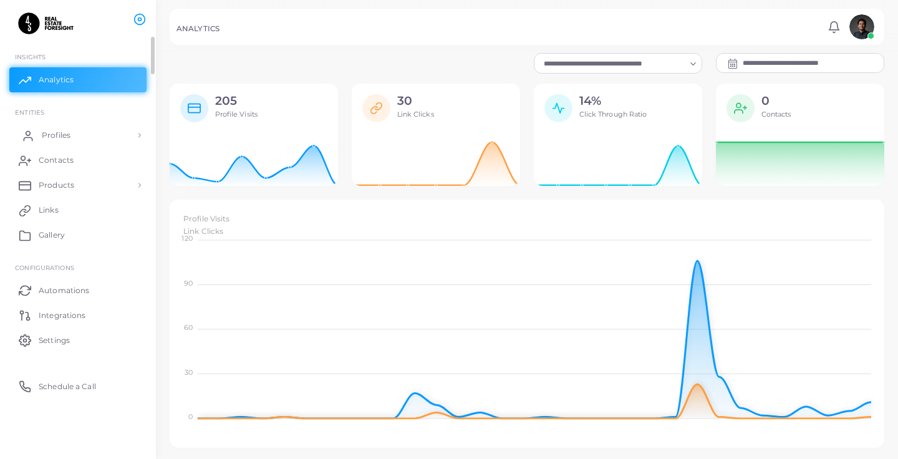
click at [93, 145] on link "Profiles" at bounding box center [77, 135] width 137 height 25
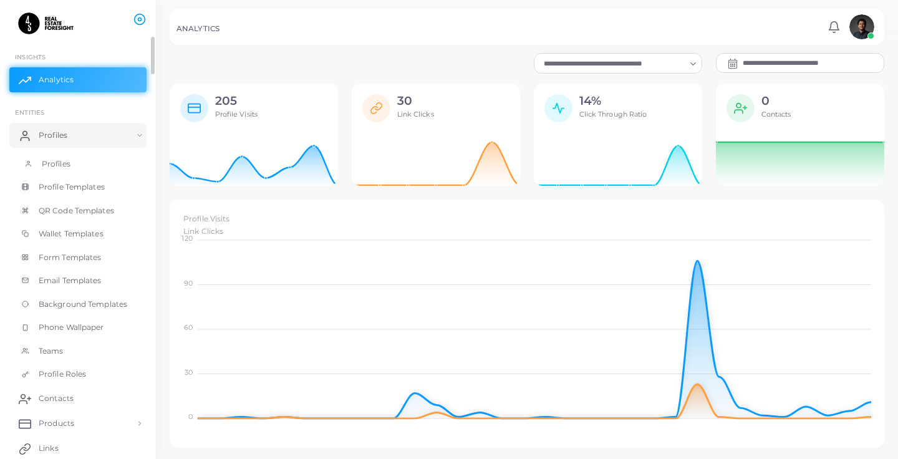
click at [79, 159] on link "Profiles" at bounding box center [77, 164] width 137 height 24
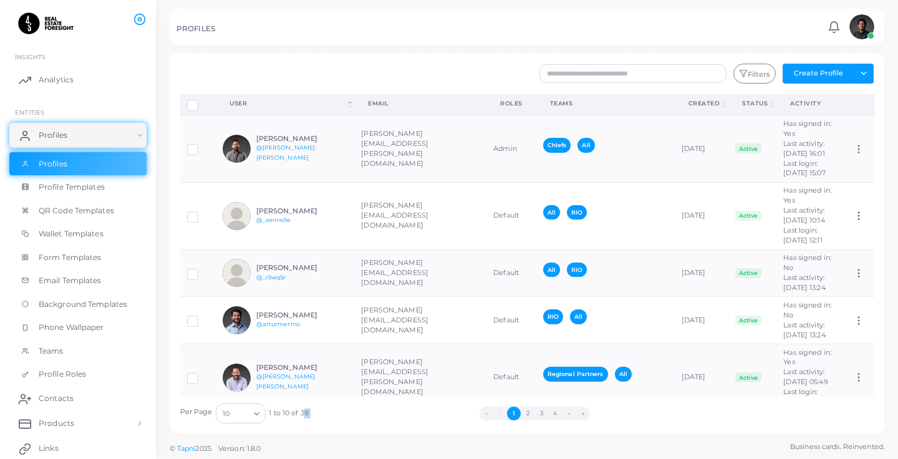
drag, startPoint x: 299, startPoint y: 412, endPoint x: 318, endPoint y: 412, distance: 19.3
click at [318, 412] on div "Per Page 10 Loading... 1 to 10 of 39 « ‹ 1 2 3 4 › »" at bounding box center [527, 410] width 708 height 27
click at [300, 412] on span "1 to 10 of 39" at bounding box center [288, 414] width 39 height 10
drag, startPoint x: 298, startPoint y: 412, endPoint x: 308, endPoint y: 412, distance: 10.0
click at [308, 412] on div "Per Page 10 Loading... 1 to 10 of 39 « ‹ 1 2 3 4 › »" at bounding box center [527, 410] width 708 height 27
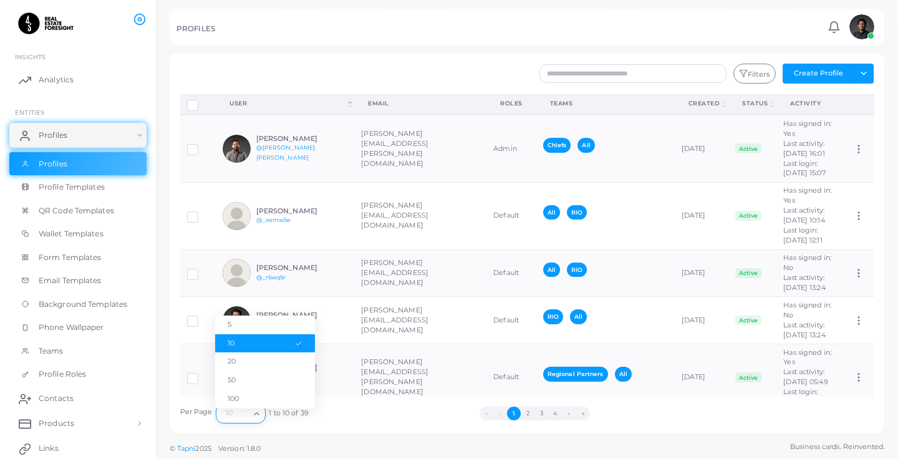
click at [246, 419] on input "Search for option" at bounding box center [234, 414] width 27 height 14
click at [272, 381] on li "50" at bounding box center [265, 380] width 100 height 19
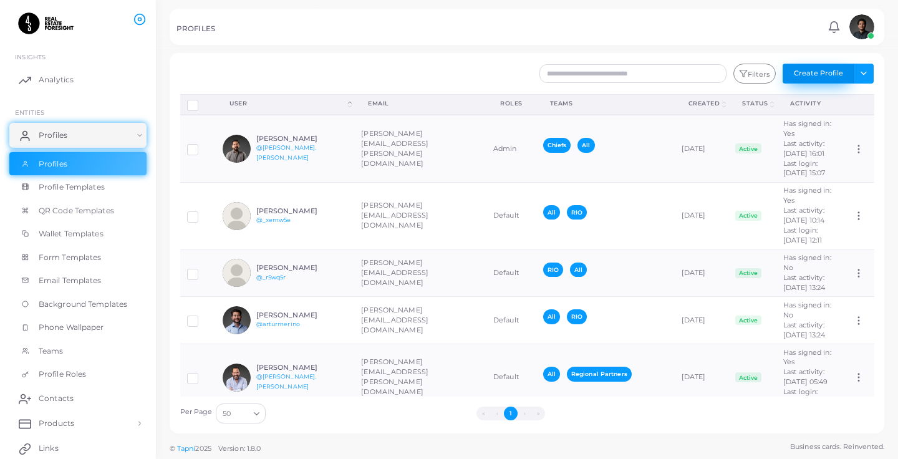
click at [809, 71] on button "Create Profile" at bounding box center [818, 74] width 71 height 20
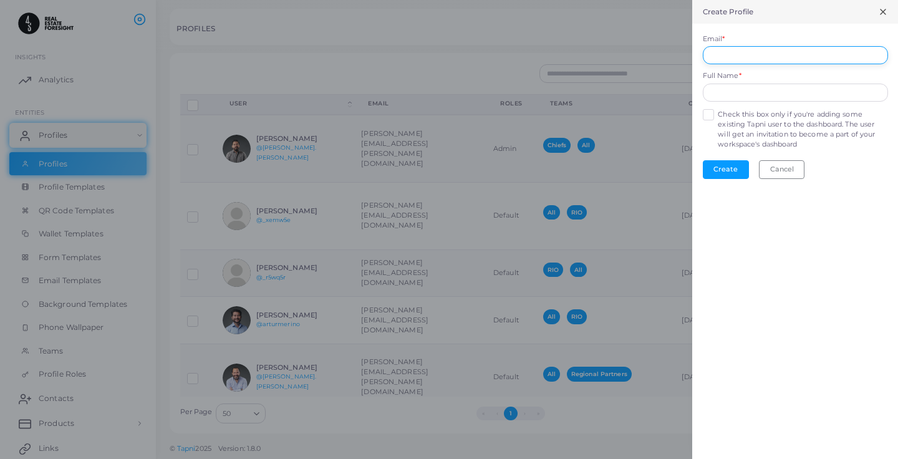
click at [751, 55] on input "Email *" at bounding box center [795, 55] width 185 height 19
type input "**********"
click at [729, 93] on input "text" at bounding box center [795, 93] width 185 height 19
type input "**********"
click at [725, 167] on button "Create" at bounding box center [726, 169] width 46 height 19
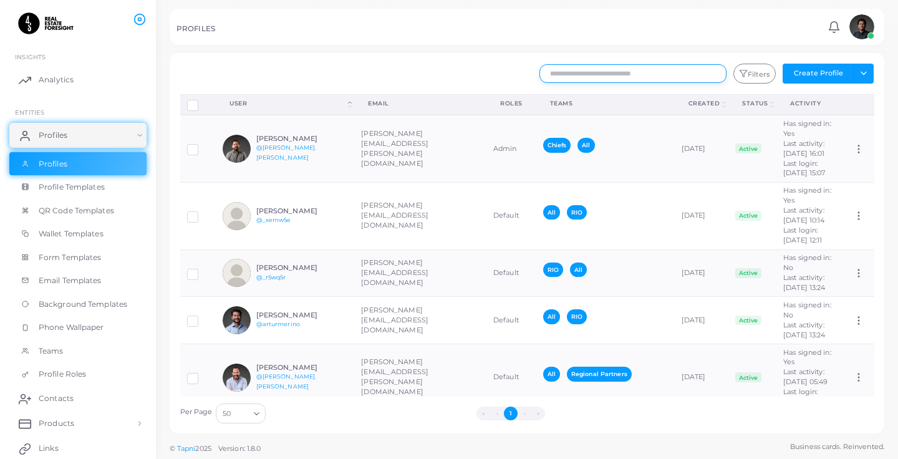
click at [606, 77] on input "text" at bounding box center [633, 73] width 187 height 19
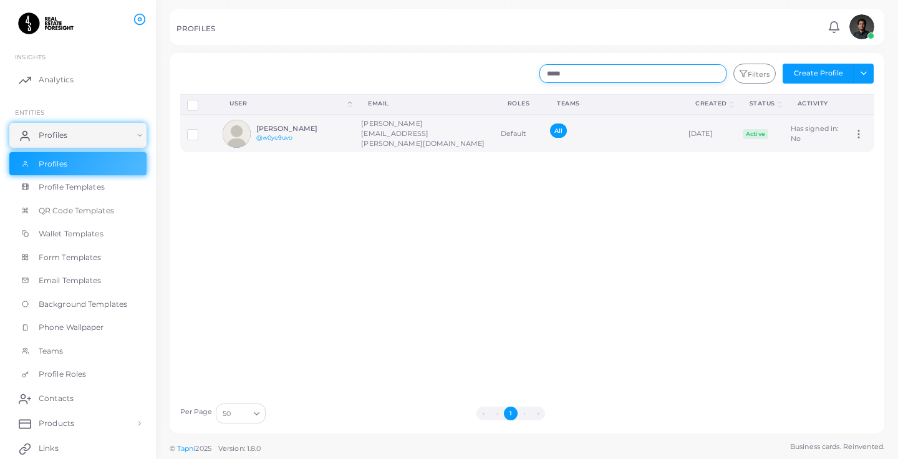
type input "*****"
click at [384, 138] on td "[PERSON_NAME][EMAIL_ADDRESS][PERSON_NAME][DOMAIN_NAME]" at bounding box center [423, 133] width 139 height 37
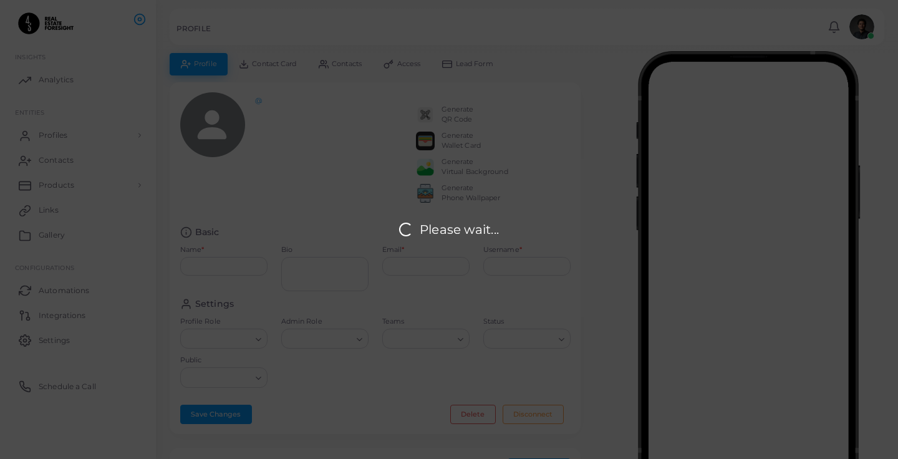
type input "**********"
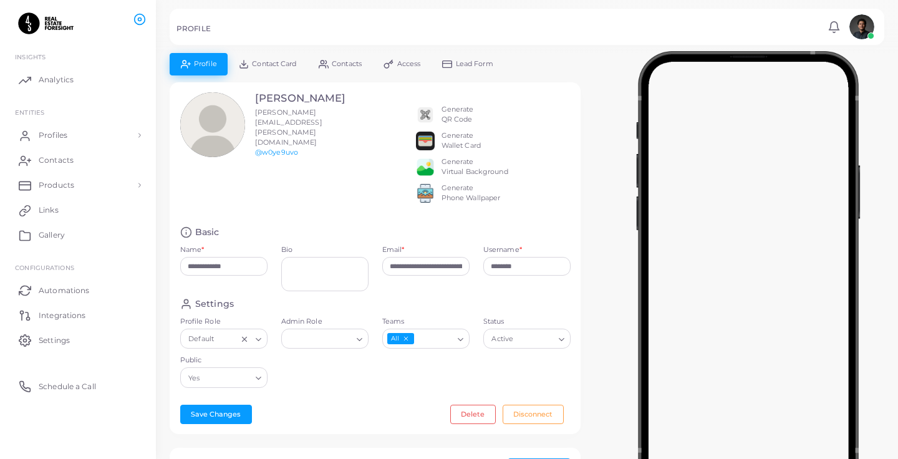
scroll to position [44, 0]
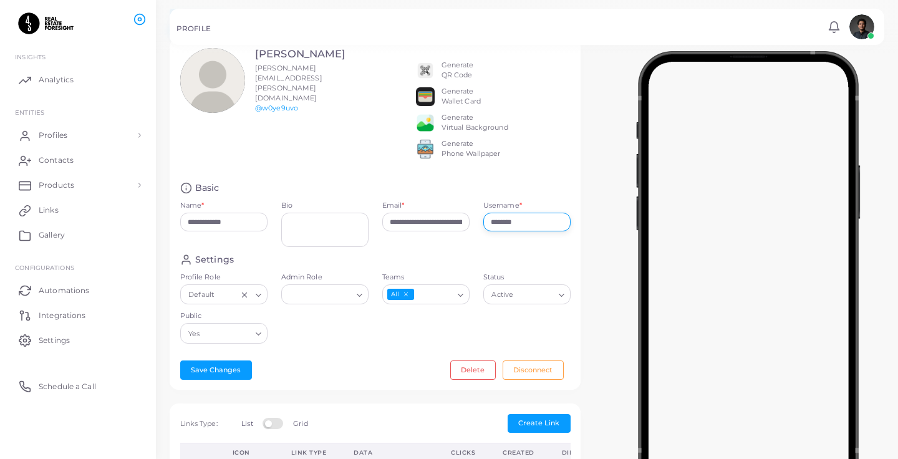
drag, startPoint x: 535, startPoint y: 231, endPoint x: 445, endPoint y: 231, distance: 90.4
click at [445, 231] on div "**********" at bounding box center [375, 218] width 404 height 72
type input "**********"
click at [221, 375] on button "Save Changes" at bounding box center [216, 370] width 72 height 19
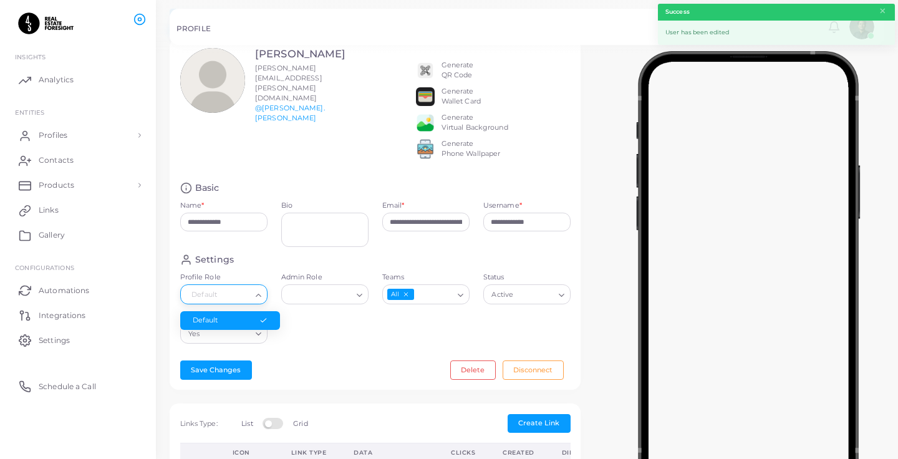
click at [235, 302] on input "Profile Role" at bounding box center [218, 295] width 65 height 14
click at [258, 296] on polyline "Search for option" at bounding box center [258, 295] width 5 height 2
click at [333, 301] on input "Admin Role" at bounding box center [319, 295] width 65 height 14
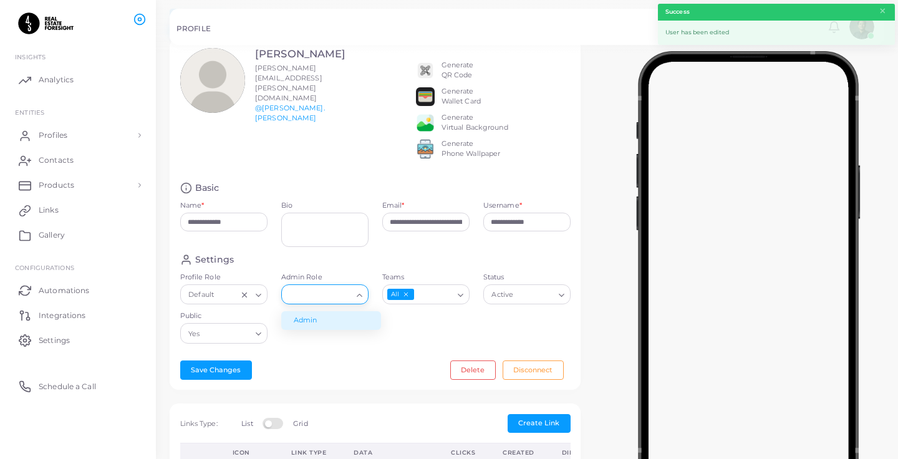
click at [322, 330] on li "Admin" at bounding box center [331, 320] width 100 height 19
click at [439, 293] on div "Teams All Loading..." at bounding box center [425, 289] width 87 height 32
click at [453, 302] on div "All" at bounding box center [418, 294] width 71 height 16
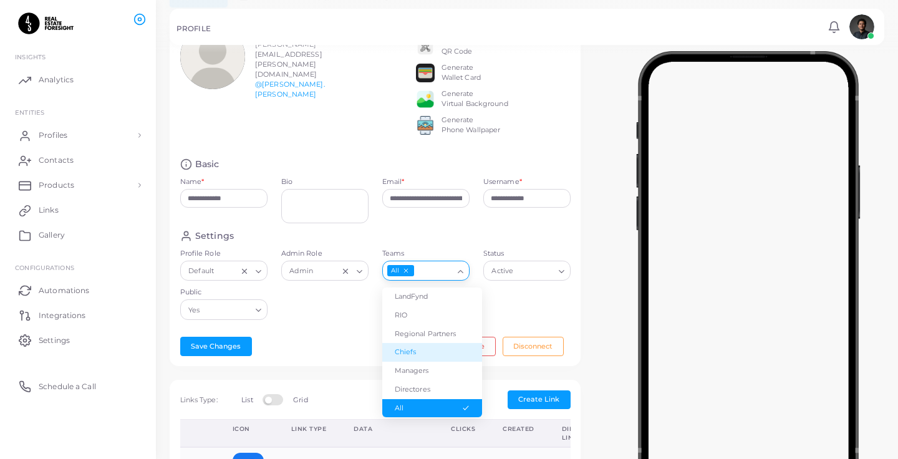
scroll to position [95, 0]
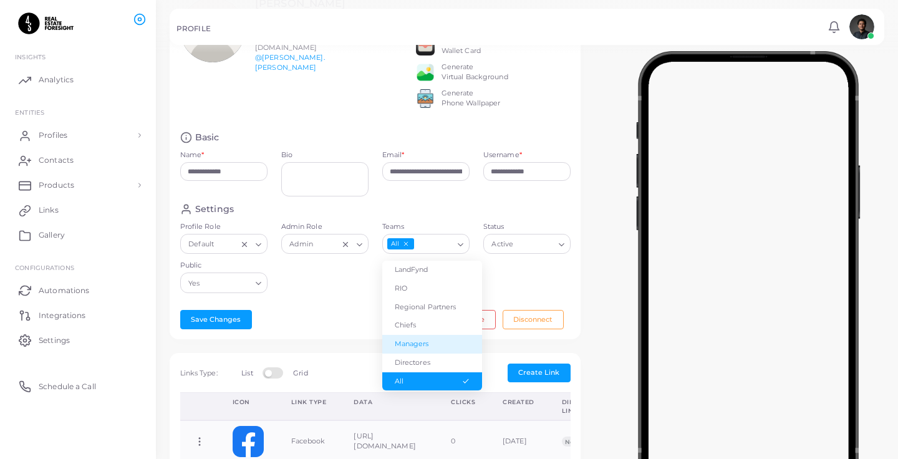
click at [349, 311] on div "**********" at bounding box center [375, 164] width 411 height 352
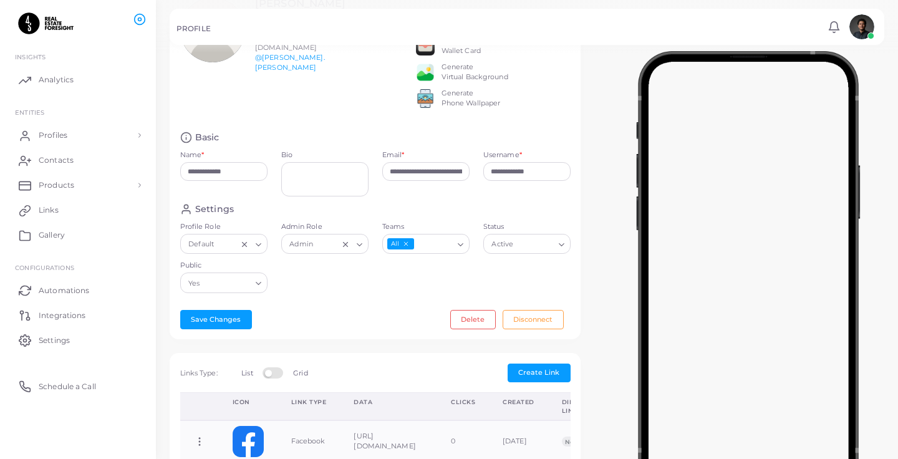
click at [220, 290] on input "Public" at bounding box center [226, 283] width 47 height 14
click at [289, 289] on div "Settings Profile Role Default Loading... Admin Role Admin Loading... Teams All …" at bounding box center [375, 251] width 404 height 97
click at [220, 326] on button "Save Changes" at bounding box center [216, 319] width 72 height 19
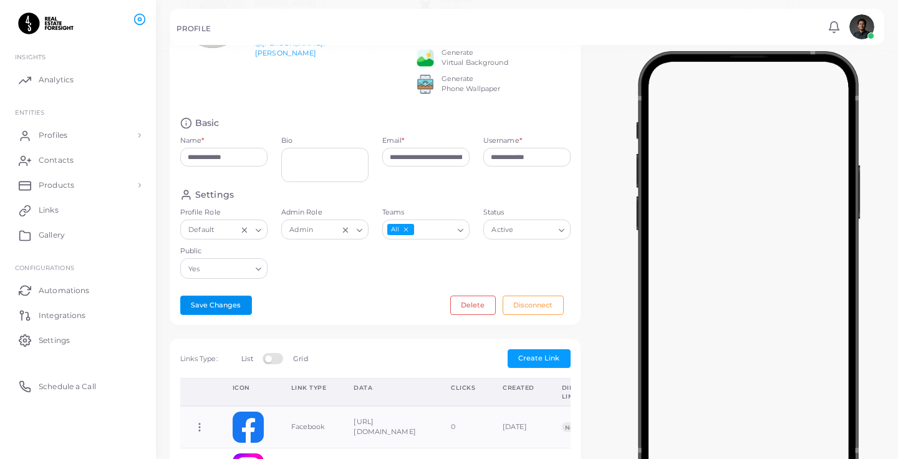
scroll to position [0, 0]
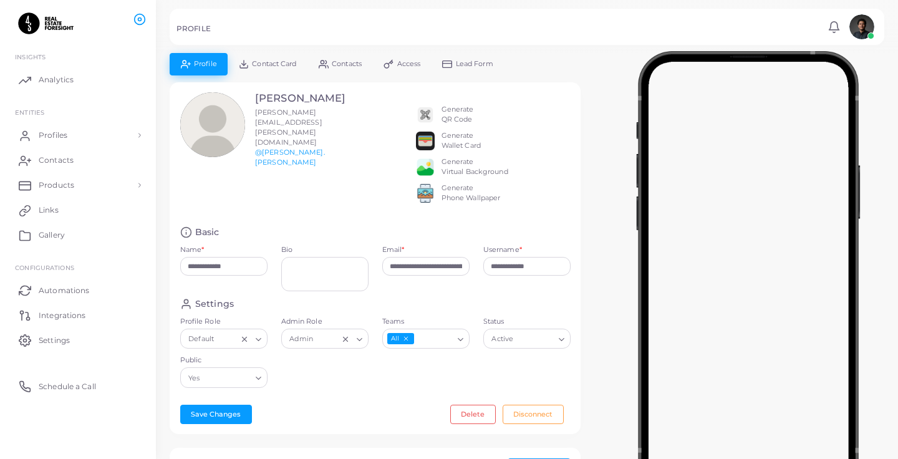
click at [274, 67] on span "Contact Card" at bounding box center [274, 64] width 44 height 7
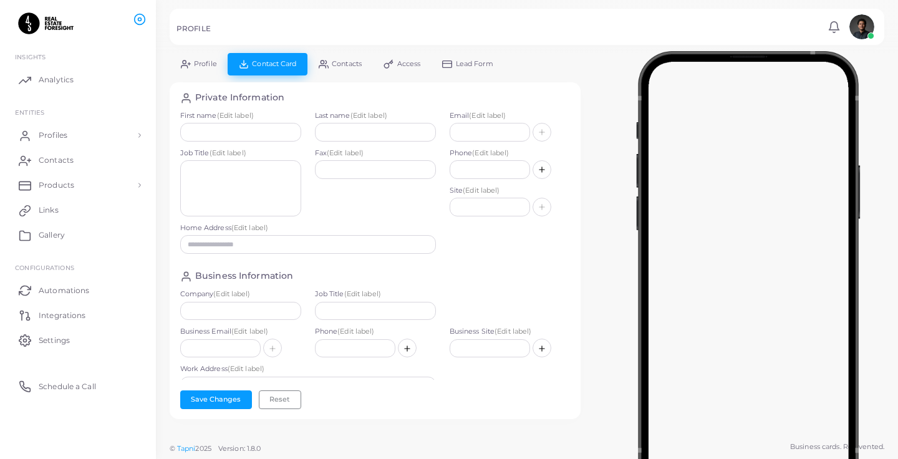
click at [322, 64] on circle at bounding box center [322, 62] width 3 height 3
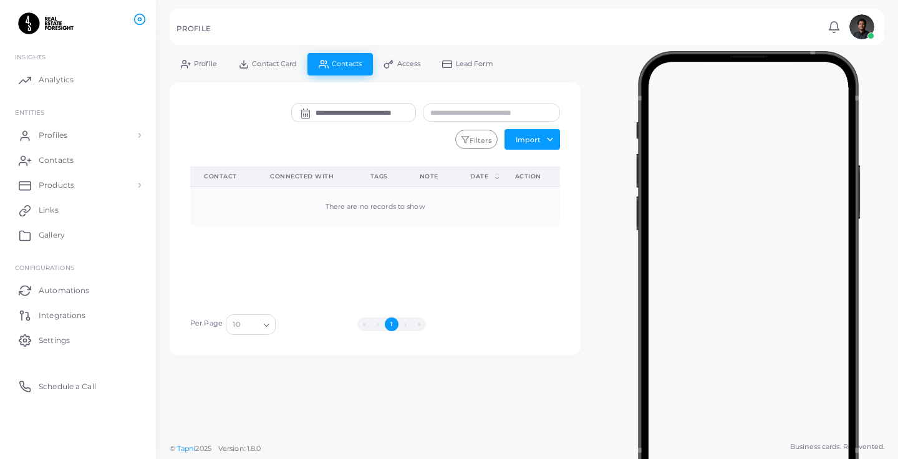
click at [397, 67] on link "Access" at bounding box center [402, 64] width 59 height 22
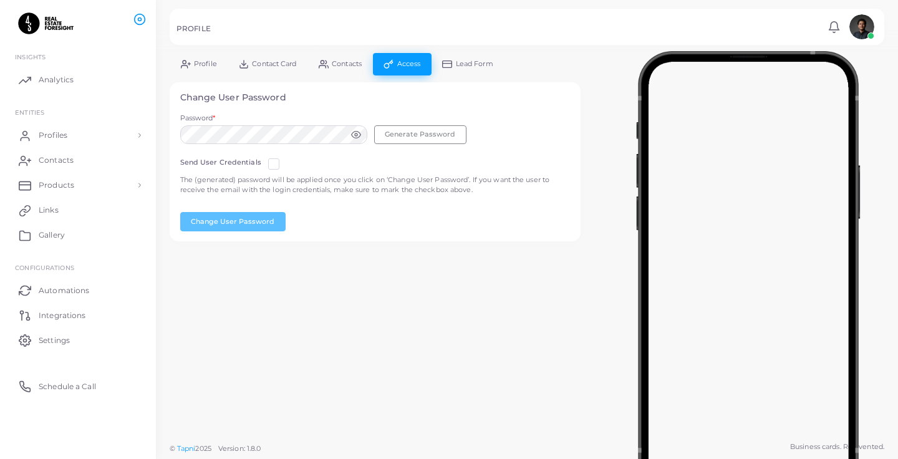
click at [477, 64] on span "Lead Form" at bounding box center [474, 64] width 37 height 7
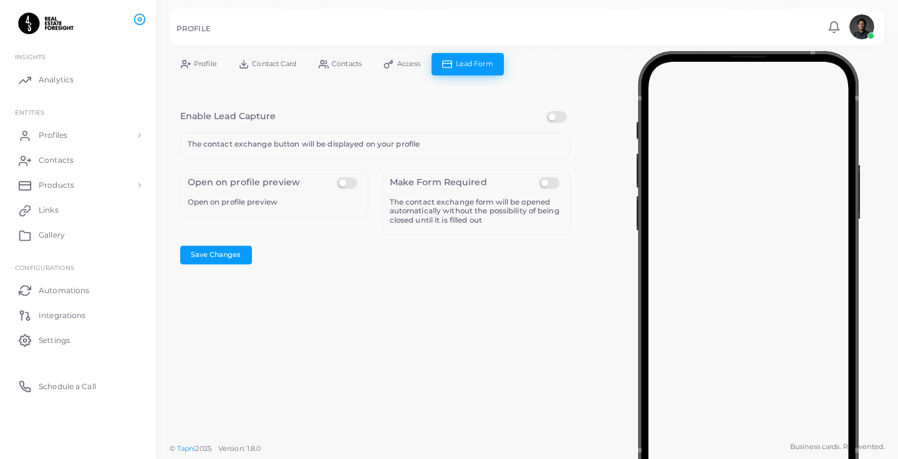
click at [417, 61] on span "Access" at bounding box center [409, 64] width 24 height 7
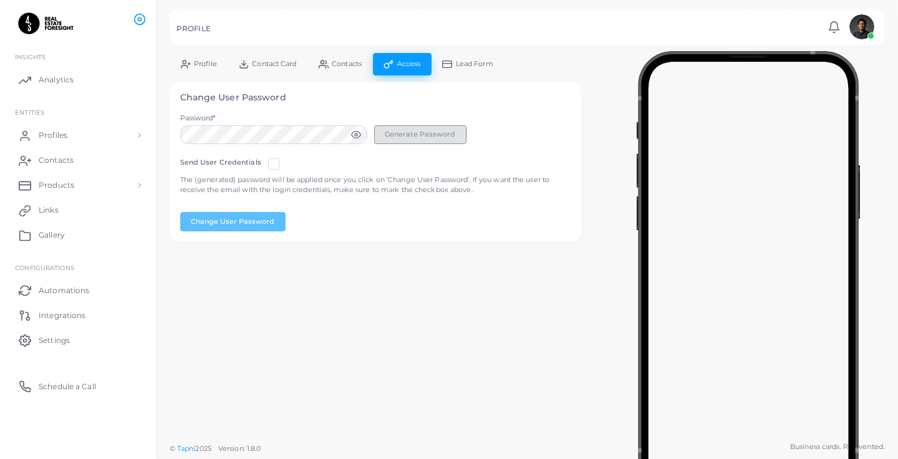
click at [402, 126] on button "Generate Password" at bounding box center [420, 134] width 92 height 19
click at [284, 159] on label at bounding box center [284, 159] width 0 height 0
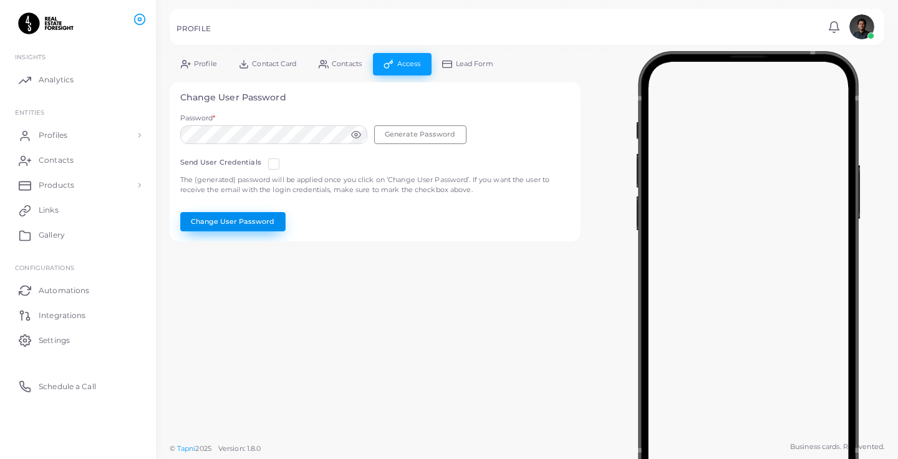
click at [243, 224] on button "Change User Password" at bounding box center [232, 221] width 105 height 19
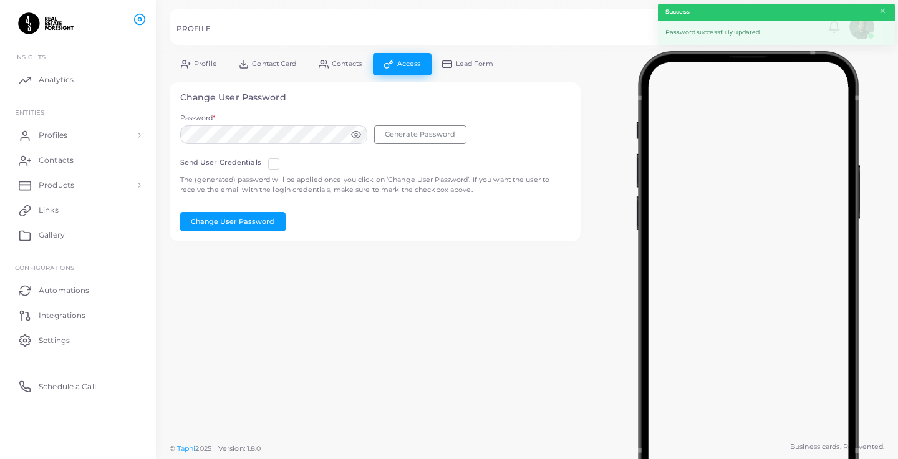
click at [340, 64] on span "Contacts" at bounding box center [347, 64] width 30 height 7
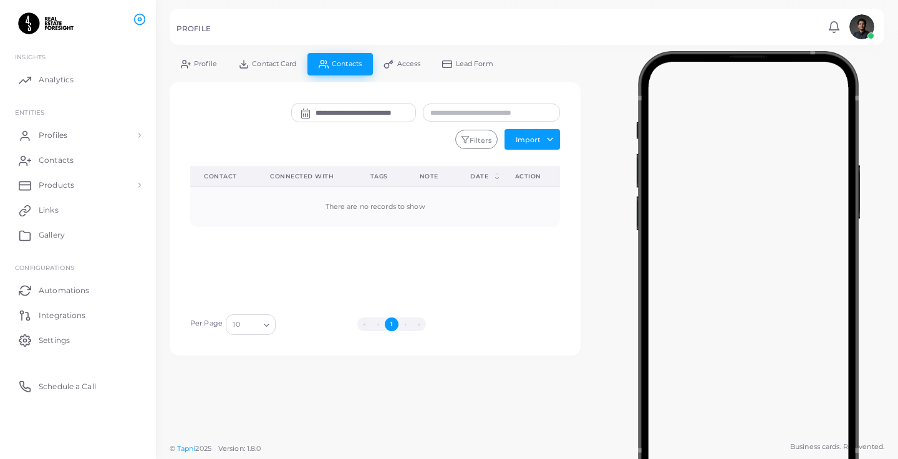
click at [283, 70] on link "Contact Card" at bounding box center [268, 64] width 80 height 22
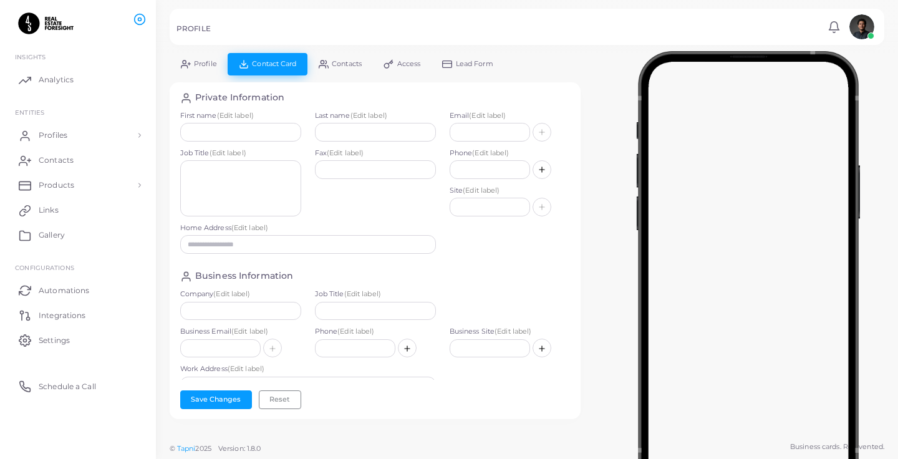
click at [236, 71] on link "Contact Card" at bounding box center [268, 64] width 80 height 22
click at [210, 73] on link "Profile" at bounding box center [199, 64] width 58 height 22
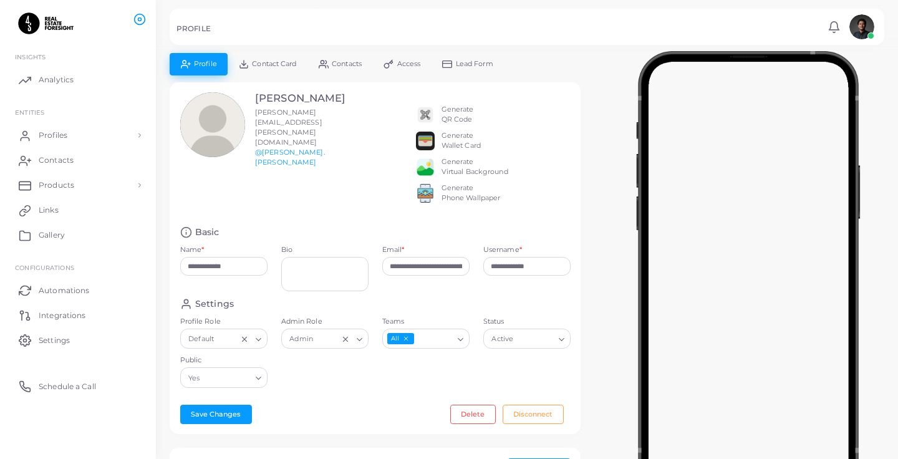
click at [462, 173] on div "Generate Virtual Background" at bounding box center [475, 167] width 67 height 20
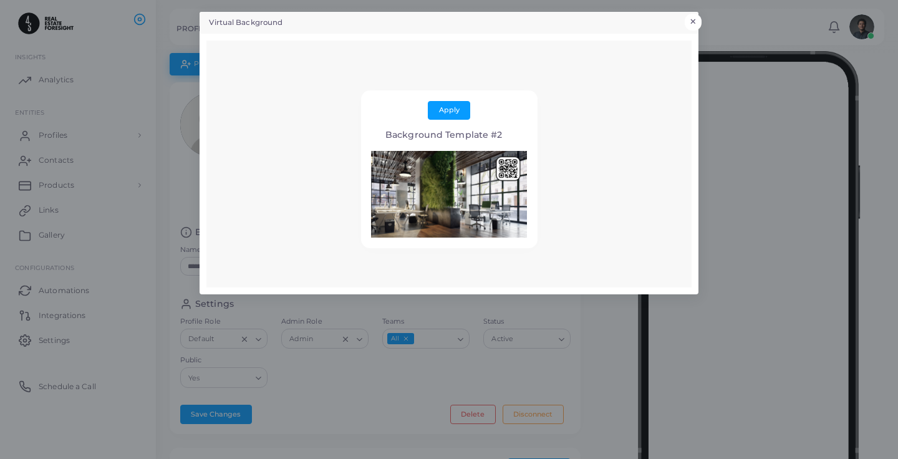
click at [694, 14] on button "×" at bounding box center [693, 22] width 17 height 16
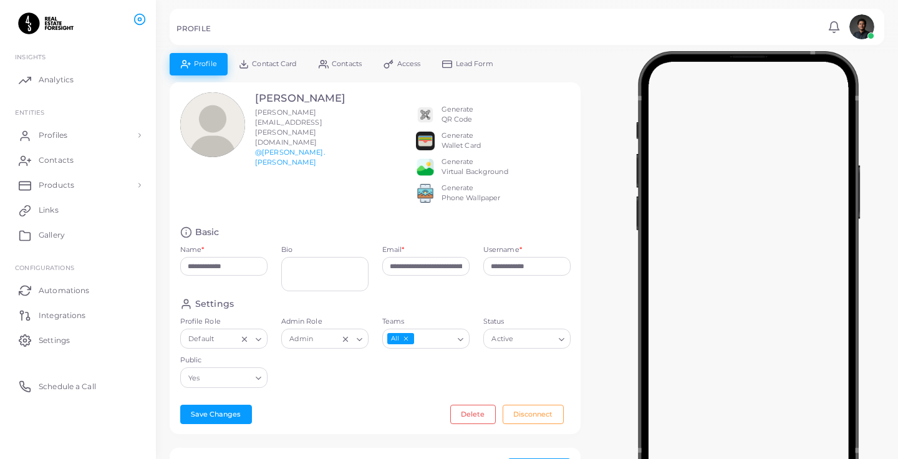
click at [287, 58] on link "Contact Card" at bounding box center [268, 64] width 80 height 22
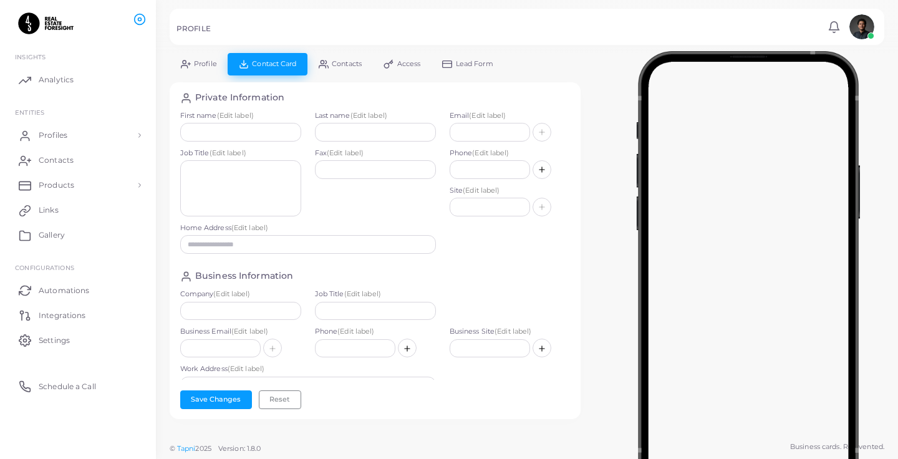
click at [398, 65] on link "Access" at bounding box center [402, 64] width 59 height 22
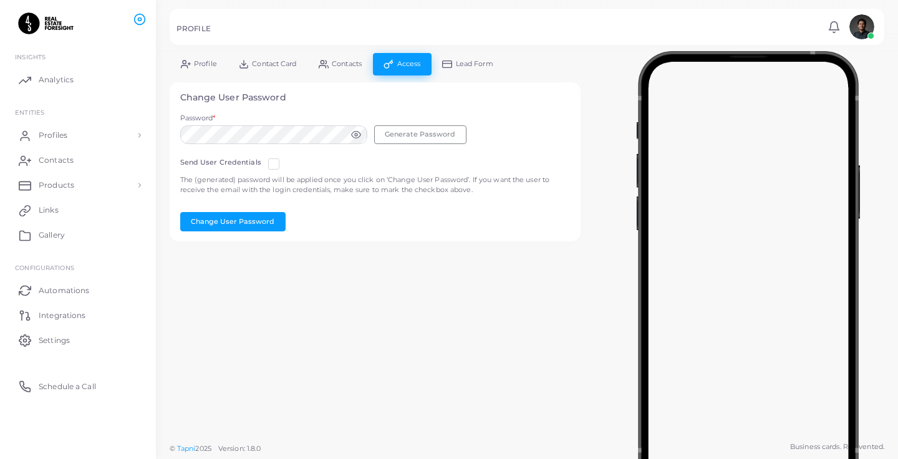
click at [357, 75] on div "**********" at bounding box center [375, 147] width 411 height 188
click at [346, 65] on span "Contacts" at bounding box center [347, 64] width 30 height 7
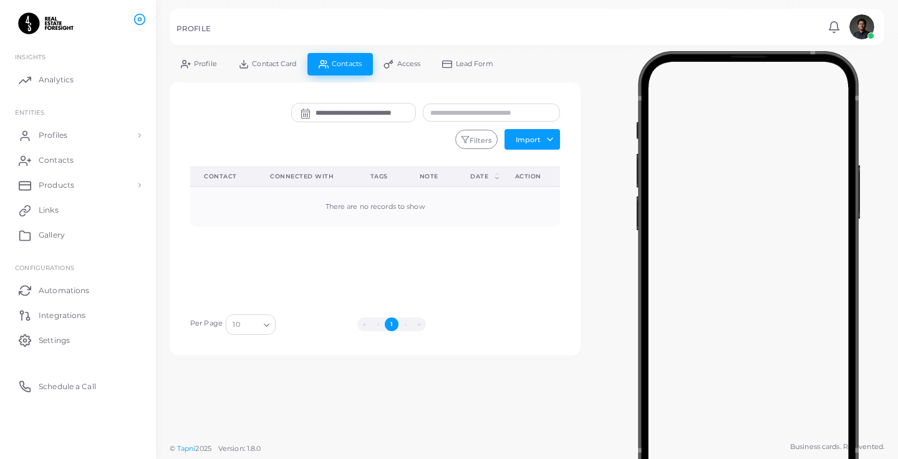
click at [447, 69] on link "Lead Form" at bounding box center [468, 64] width 73 height 22
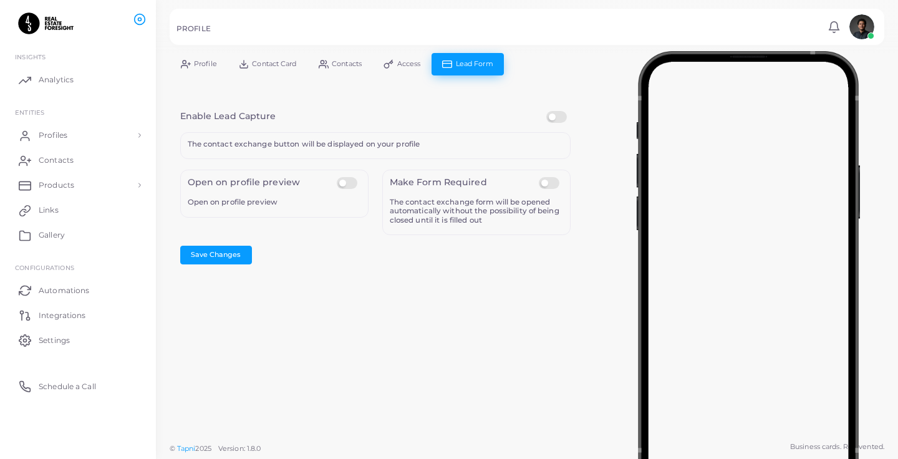
click at [268, 53] on link "Contact Card" at bounding box center [268, 64] width 80 height 22
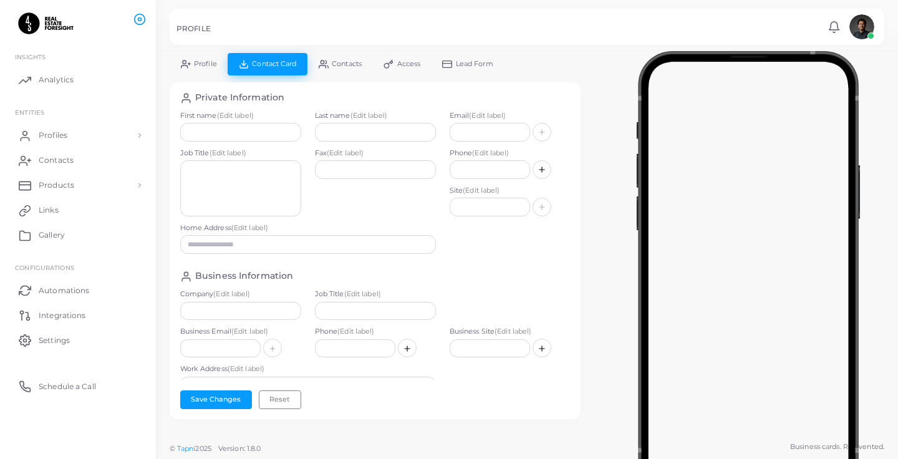
click at [217, 64] on link "Profile" at bounding box center [199, 64] width 58 height 22
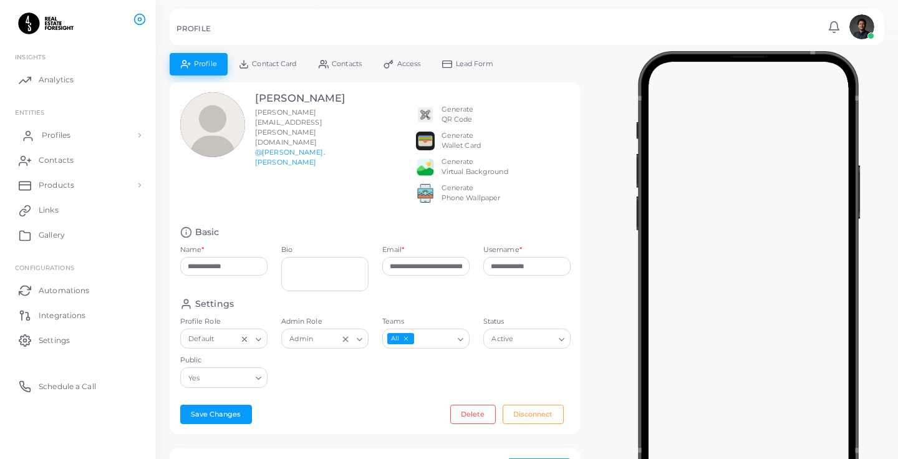
click at [92, 140] on link "Profiles" at bounding box center [77, 135] width 137 height 25
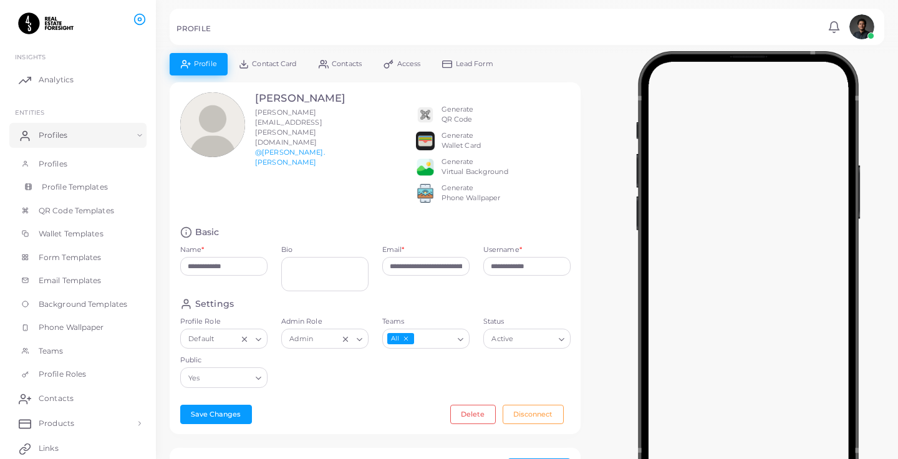
click at [52, 180] on link "Profile Templates" at bounding box center [77, 187] width 137 height 24
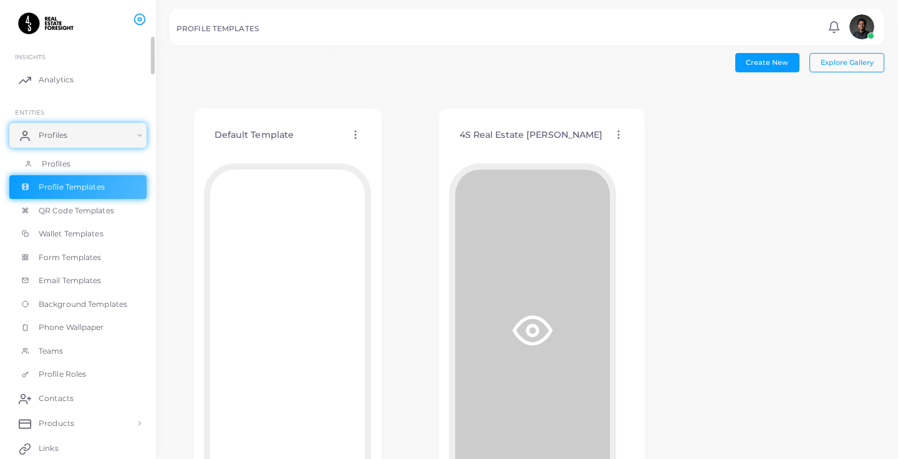
click at [54, 168] on span "Profiles" at bounding box center [56, 163] width 29 height 11
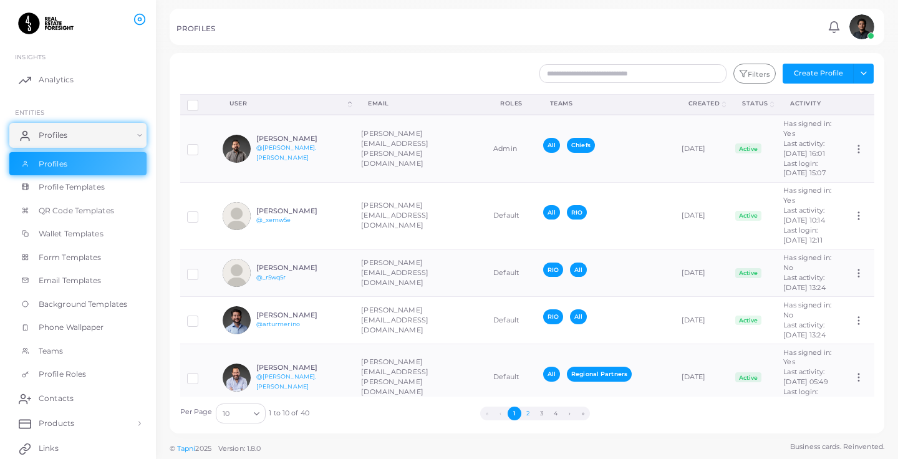
click at [530, 414] on button "2" at bounding box center [528, 414] width 14 height 14
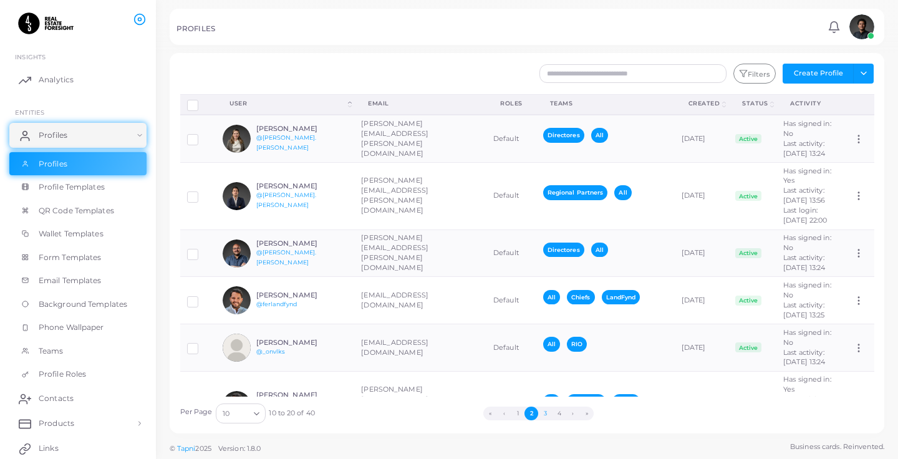
click at [541, 412] on button "3" at bounding box center [545, 414] width 14 height 14
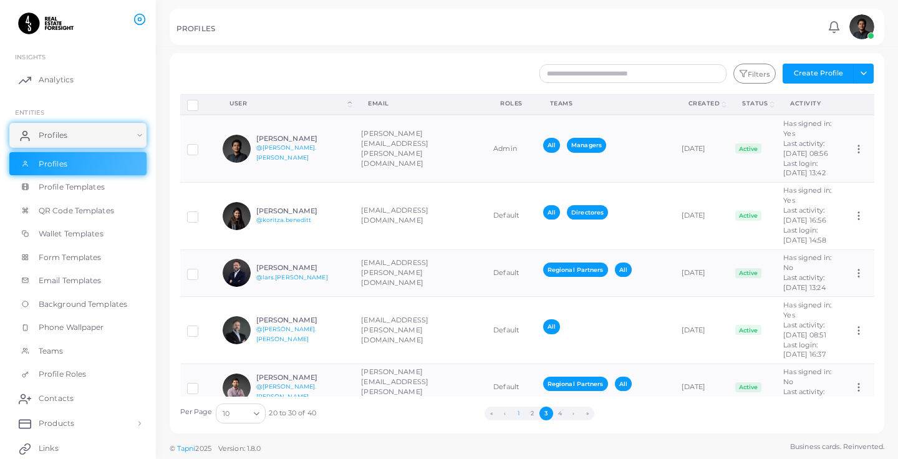
click at [520, 412] on button "1" at bounding box center [519, 414] width 14 height 14
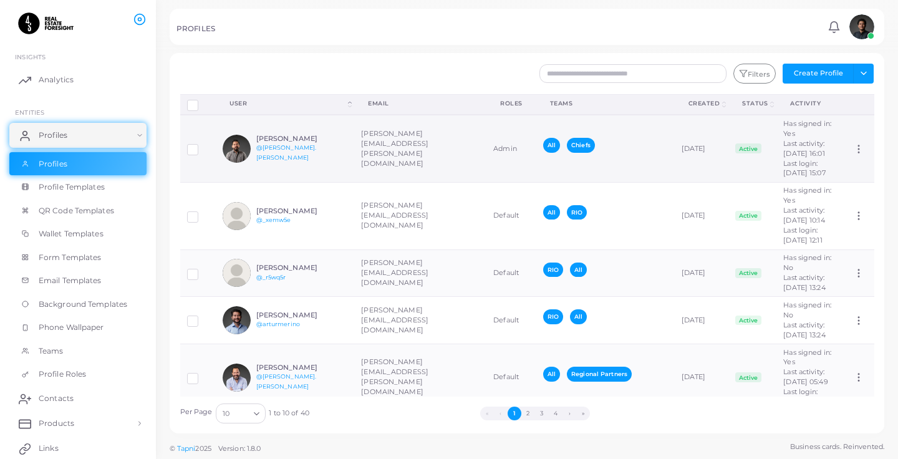
click at [327, 163] on div "[PERSON_NAME] @[PERSON_NAME].[PERSON_NAME]" at bounding box center [302, 149] width 92 height 28
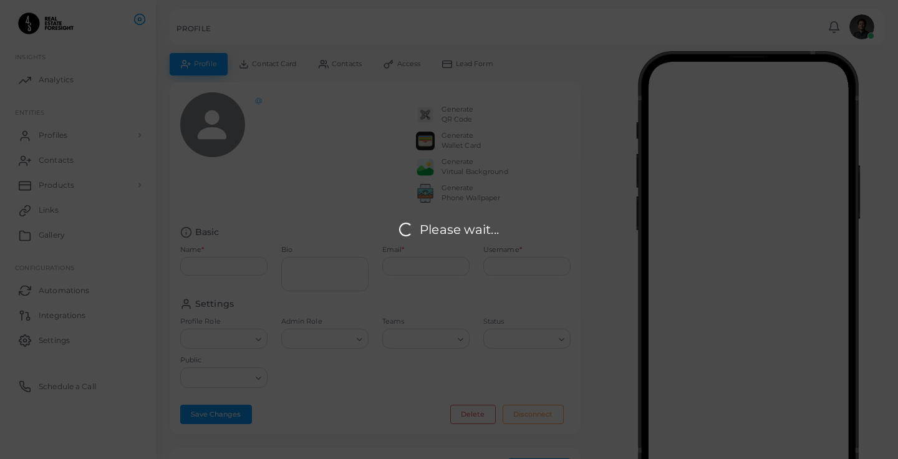
type input "**********"
type textarea "**********"
type input "**********"
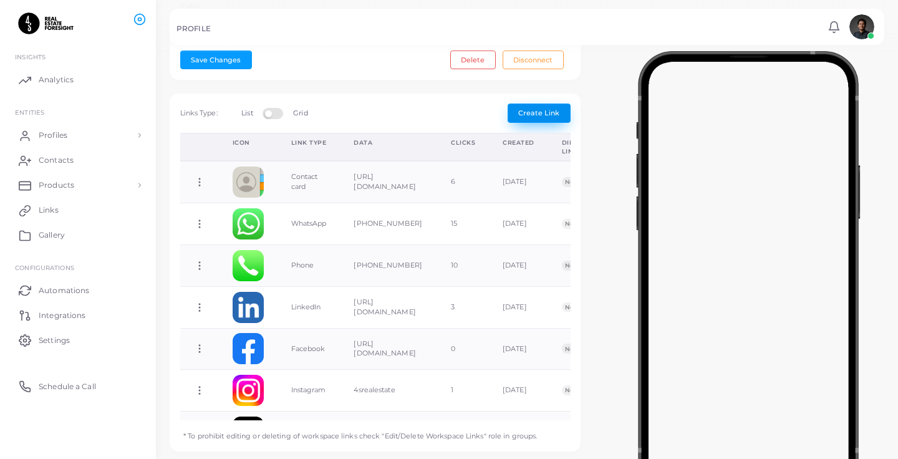
click at [553, 117] on span "Create Link" at bounding box center [538, 113] width 41 height 9
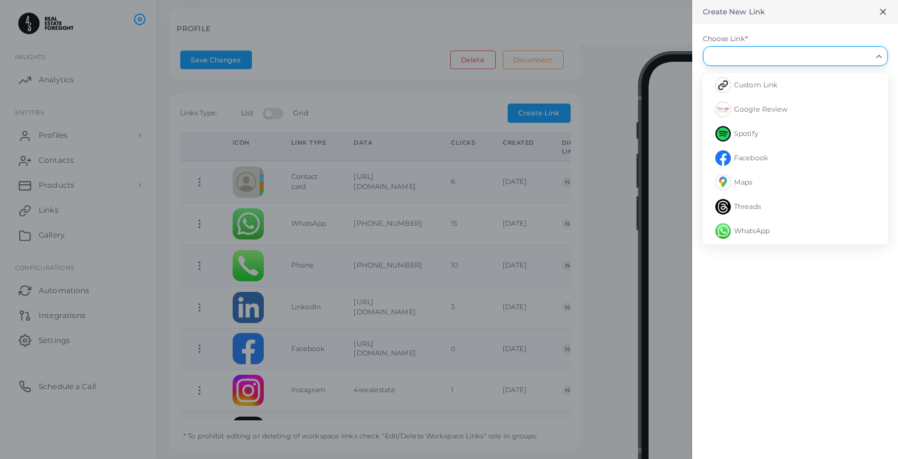
click at [746, 59] on input "Choose Link *" at bounding box center [790, 56] width 163 height 14
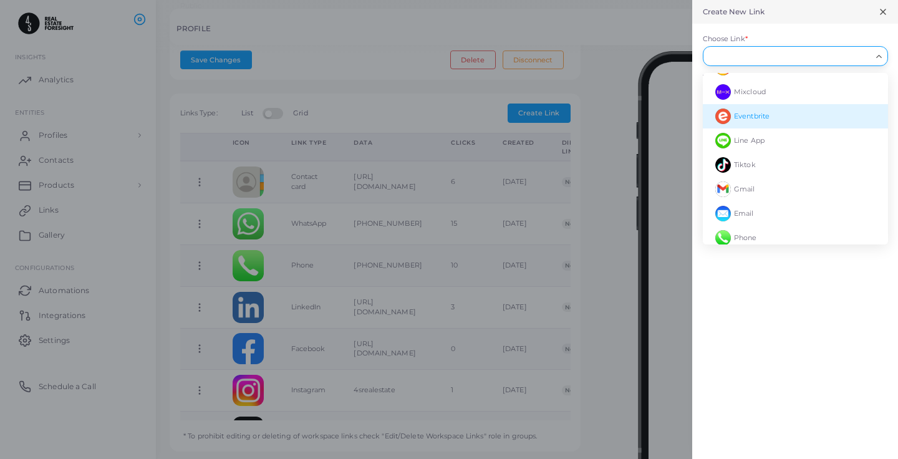
scroll to position [831, 0]
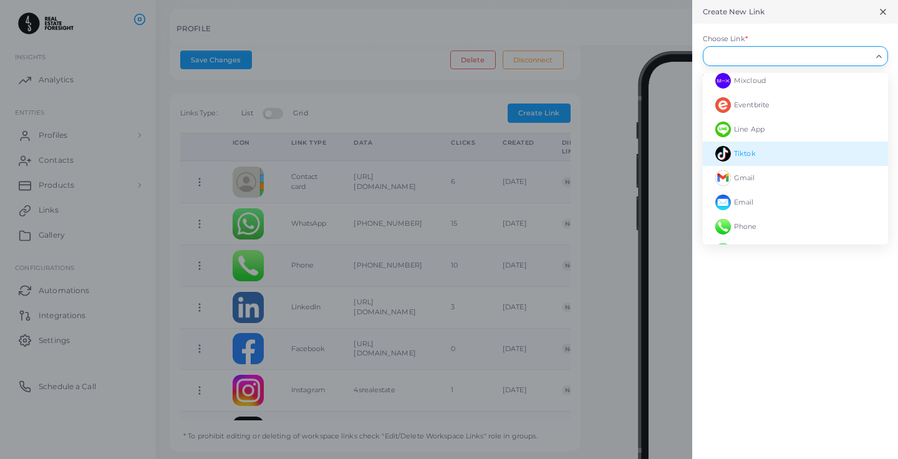
click at [754, 157] on span "Tiktok" at bounding box center [745, 153] width 22 height 9
type input "******"
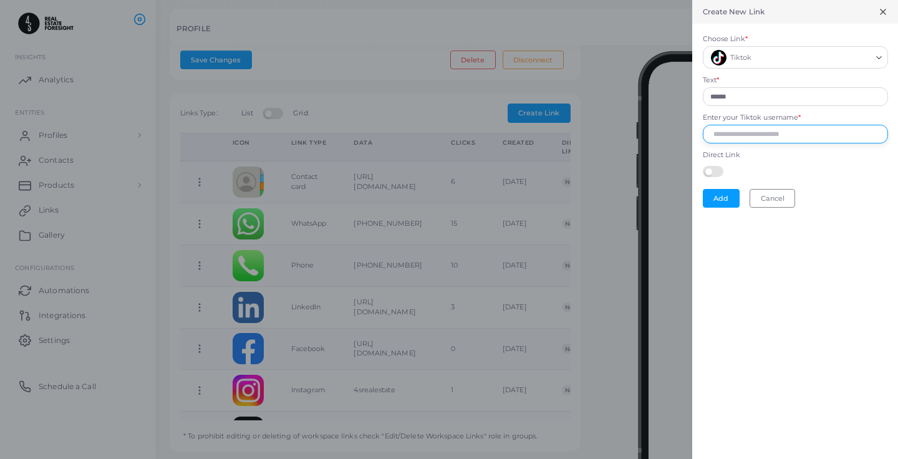
click at [729, 132] on input "Enter your Tiktok username *" at bounding box center [795, 134] width 185 height 19
type input "**********"
click at [720, 192] on button "Add" at bounding box center [721, 198] width 37 height 19
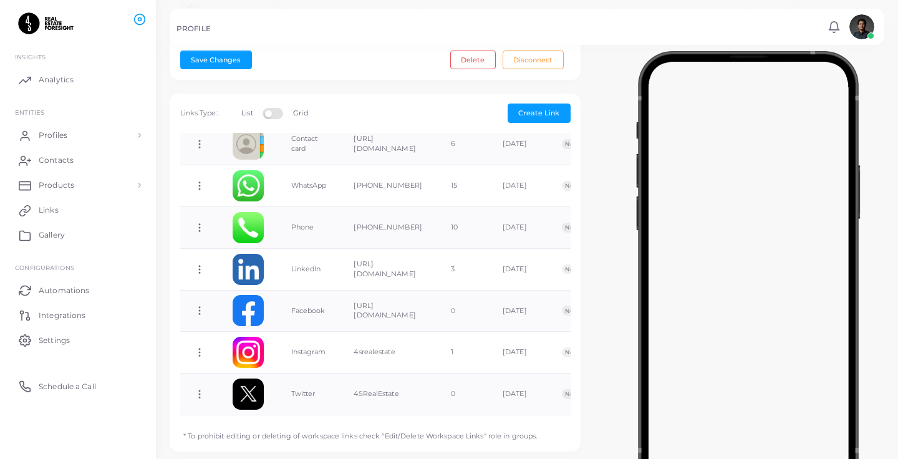
scroll to position [0, 0]
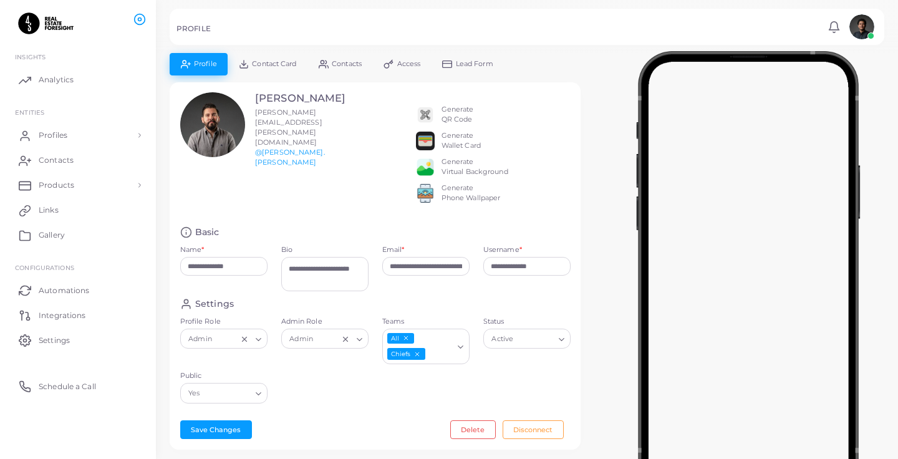
click at [278, 67] on span "Contact Card" at bounding box center [274, 64] width 44 height 7
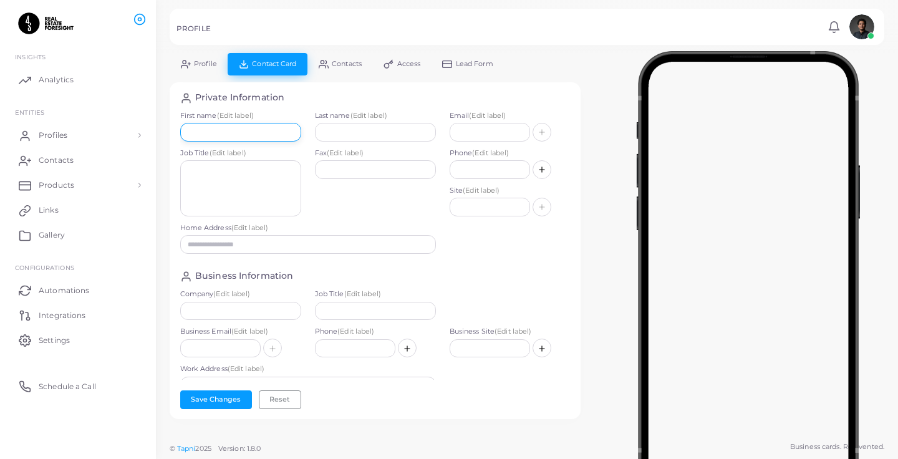
click at [270, 138] on input "text" at bounding box center [240, 132] width 121 height 19
click at [387, 138] on input "text" at bounding box center [375, 132] width 121 height 19
click at [305, 187] on div "Job Title (Edit label)" at bounding box center [240, 185] width 135 height 75
click at [268, 131] on input "text" at bounding box center [240, 132] width 121 height 19
type input "******"
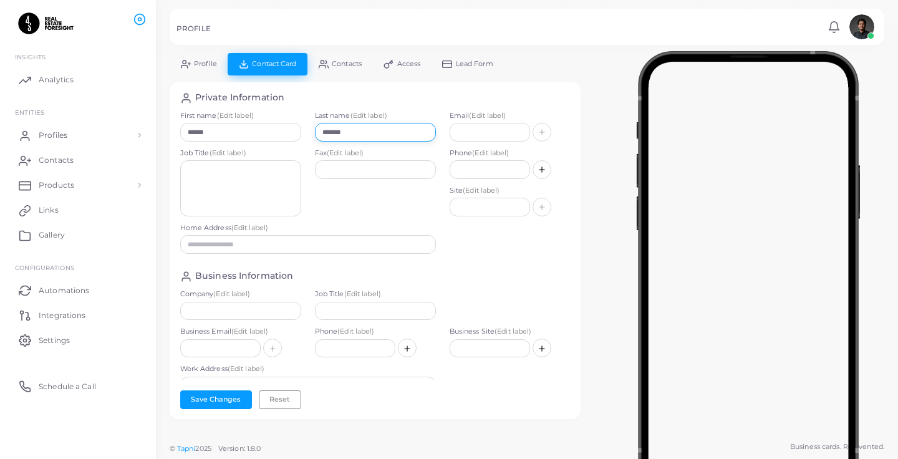
type input "*******"
click at [490, 119] on span "(Edit label)" at bounding box center [487, 115] width 37 height 9
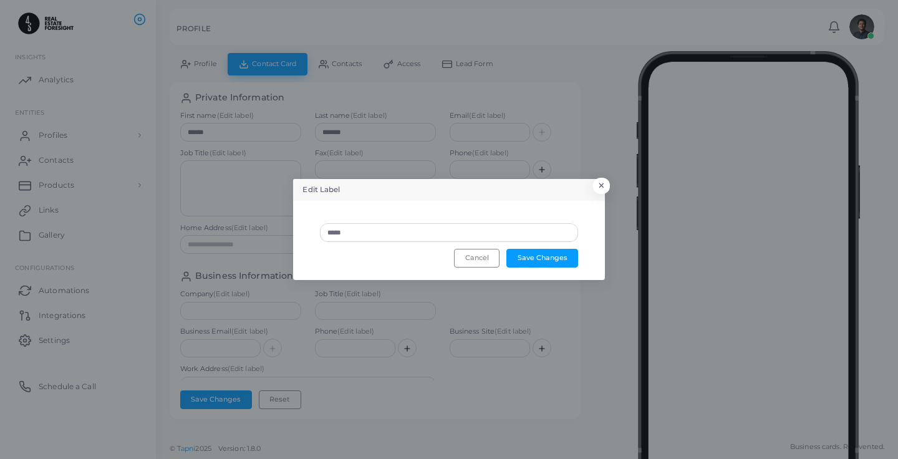
click at [481, 132] on div "Edit Label × ***** Save Changes Cancel" at bounding box center [449, 229] width 898 height 459
click at [596, 184] on button "×" at bounding box center [599, 189] width 17 height 16
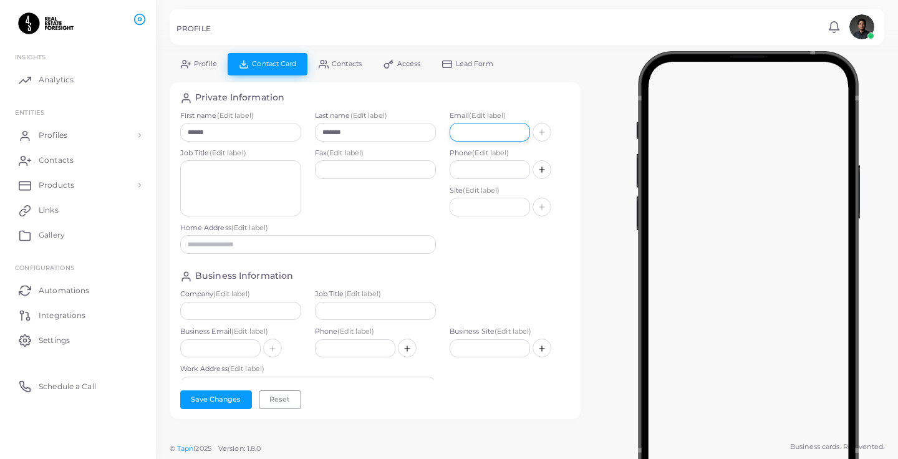
click at [496, 127] on input "text" at bounding box center [490, 132] width 80 height 19
type input "**********"
click at [492, 173] on input "text" at bounding box center [490, 169] width 80 height 19
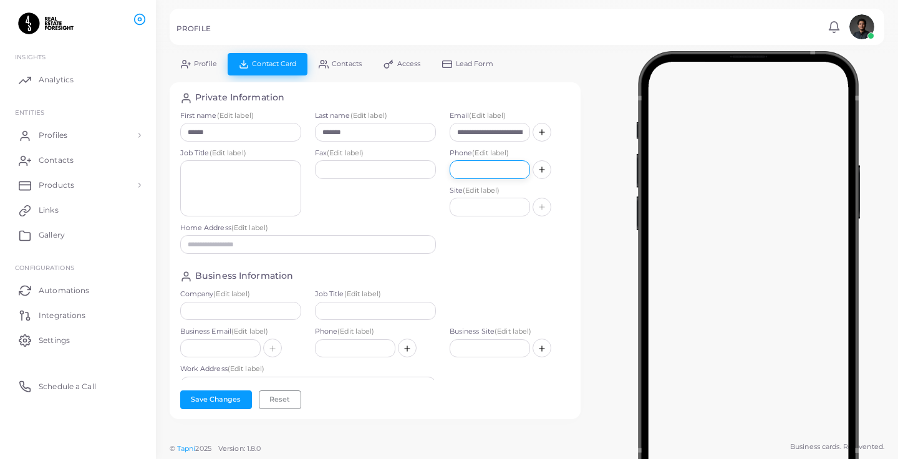
paste input "**********"
type input "**********"
click at [269, 191] on textarea at bounding box center [240, 188] width 121 height 56
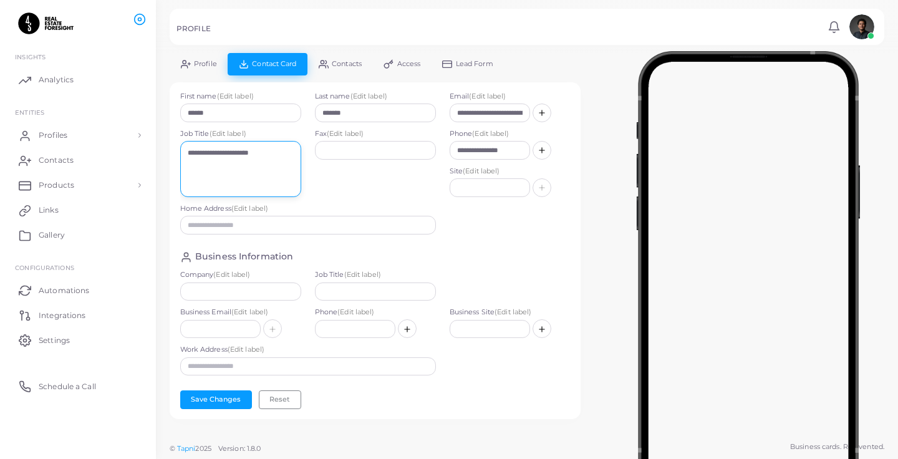
scroll to position [22, 0]
type textarea "**********"
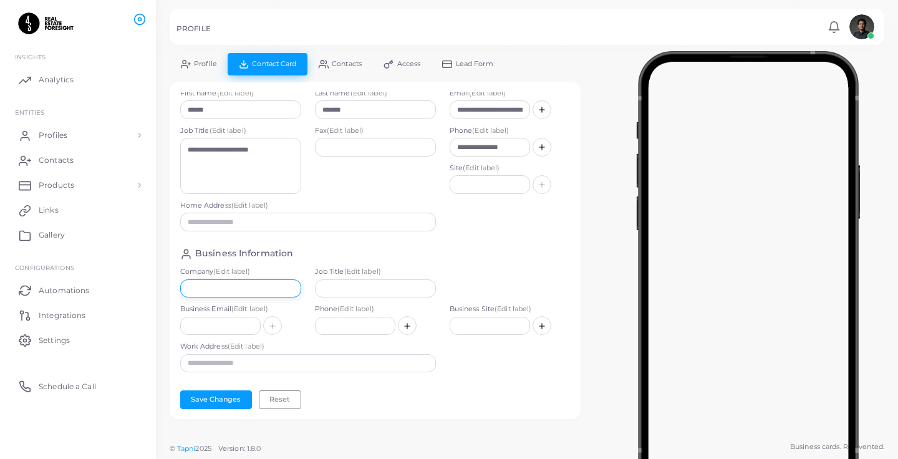
click at [253, 279] on input "text" at bounding box center [240, 288] width 121 height 19
type input "**********"
click at [214, 392] on button "Save Changes" at bounding box center [216, 399] width 72 height 19
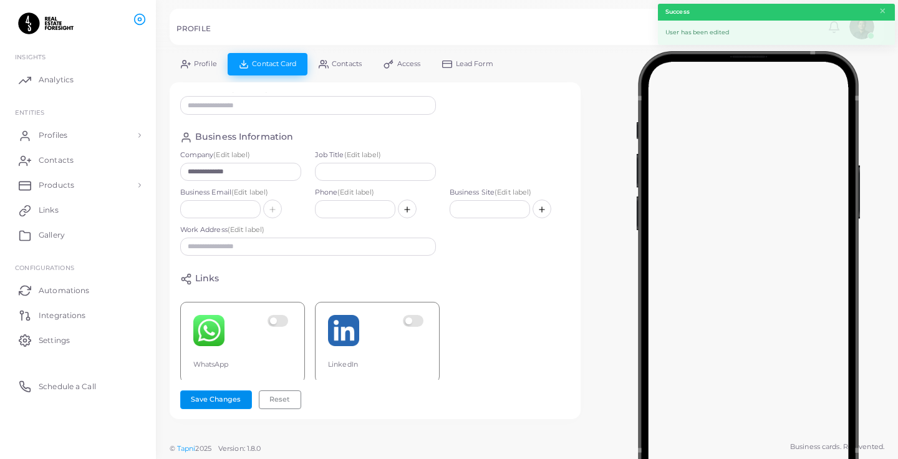
scroll to position [0, 0]
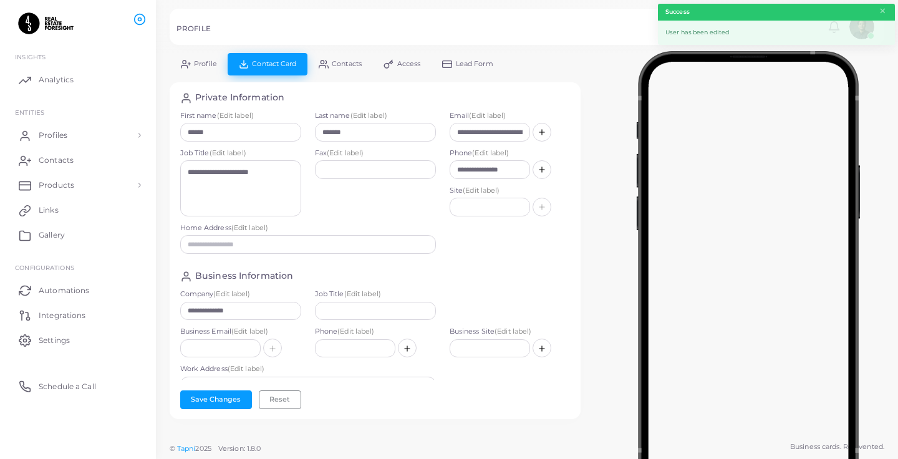
click at [213, 77] on div "**********" at bounding box center [375, 236] width 411 height 366
click at [210, 76] on div "**********" at bounding box center [375, 236] width 411 height 366
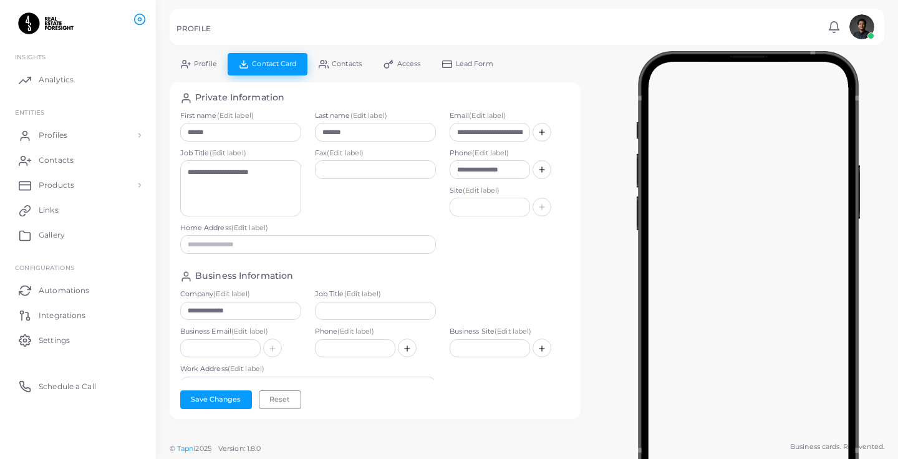
click at [200, 68] on link "Profile" at bounding box center [199, 64] width 58 height 22
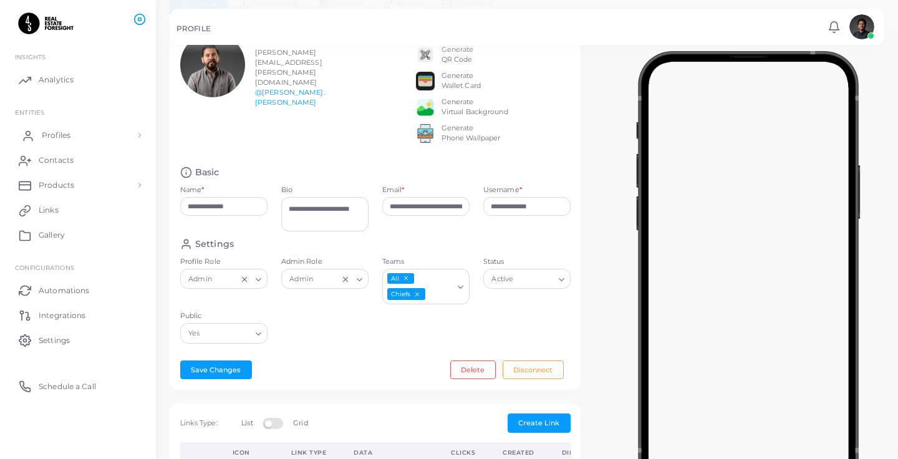
scroll to position [80, 0]
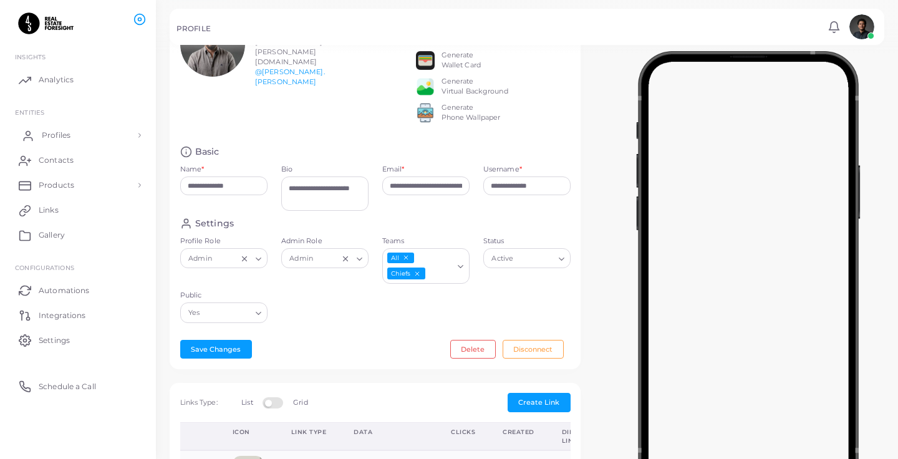
click at [90, 140] on link "Profiles" at bounding box center [77, 135] width 137 height 25
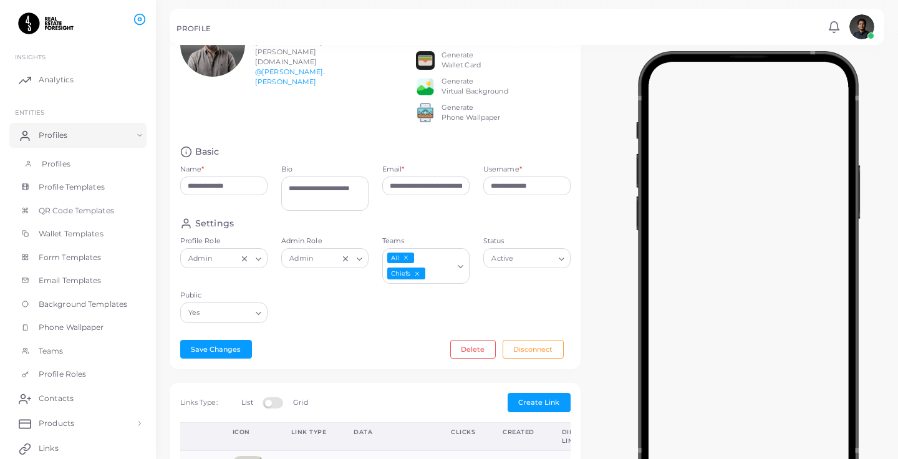
click at [96, 165] on link "Profiles" at bounding box center [77, 164] width 137 height 24
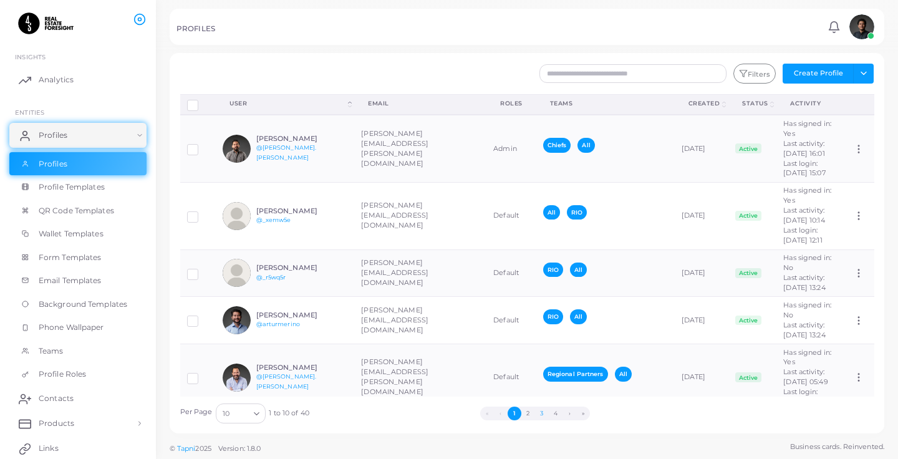
click at [539, 410] on button "3" at bounding box center [542, 414] width 14 height 14
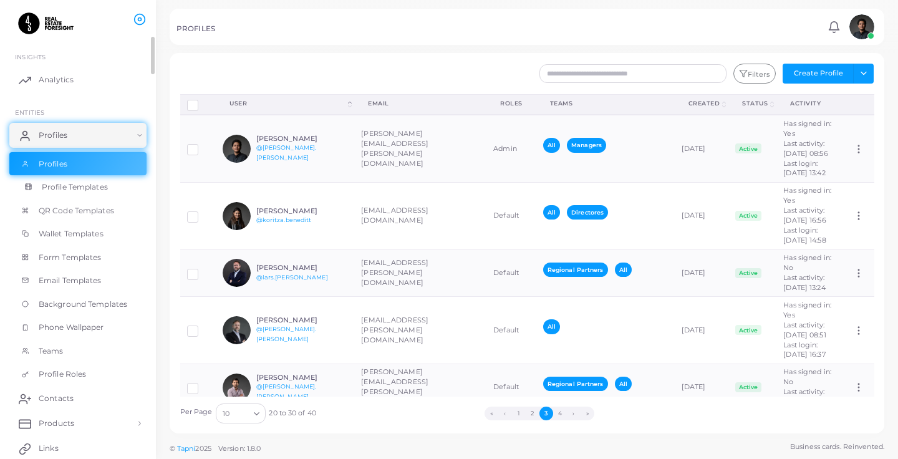
click at [99, 188] on span "Profile Templates" at bounding box center [75, 187] width 66 height 11
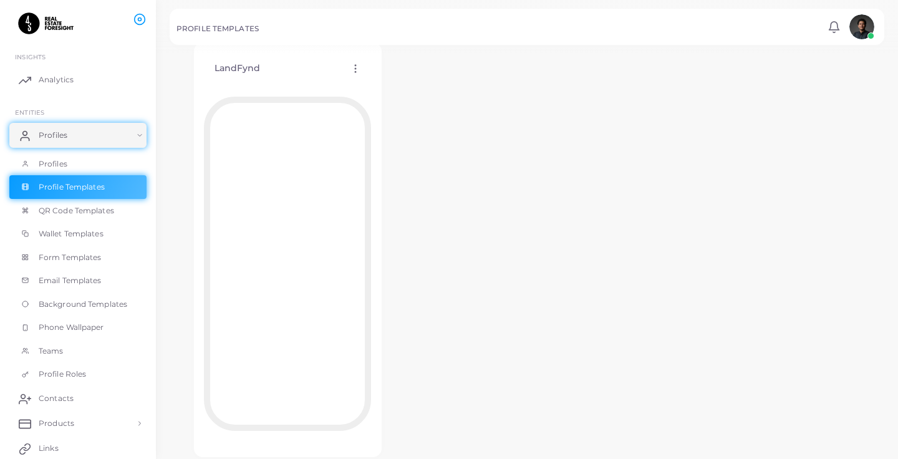
scroll to position [1054, 0]
click at [74, 217] on link "QR Code Templates" at bounding box center [77, 211] width 137 height 24
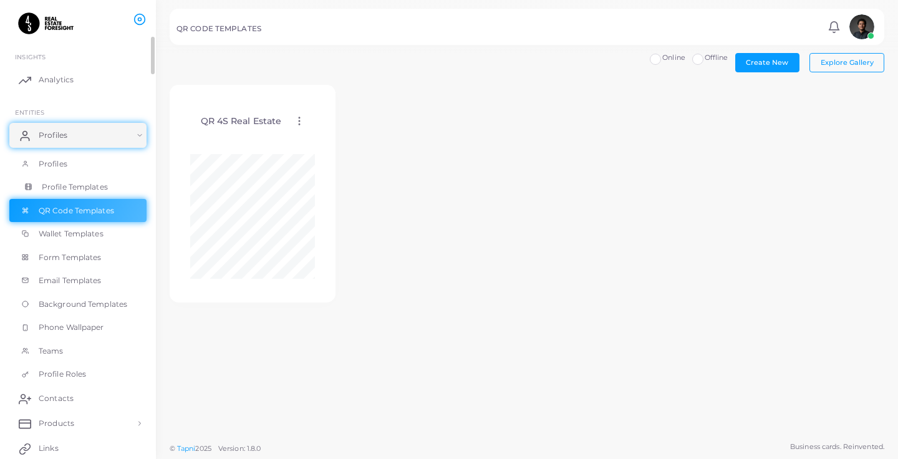
click at [102, 179] on link "Profile Templates" at bounding box center [77, 187] width 137 height 24
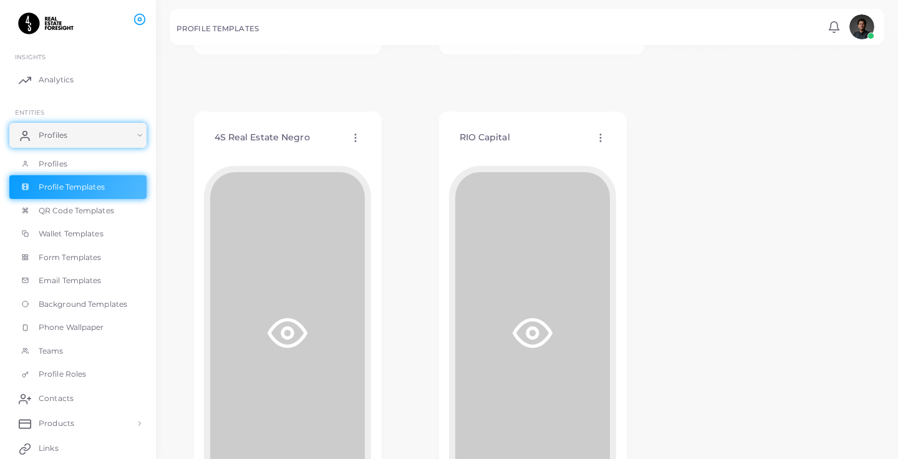
scroll to position [468, 0]
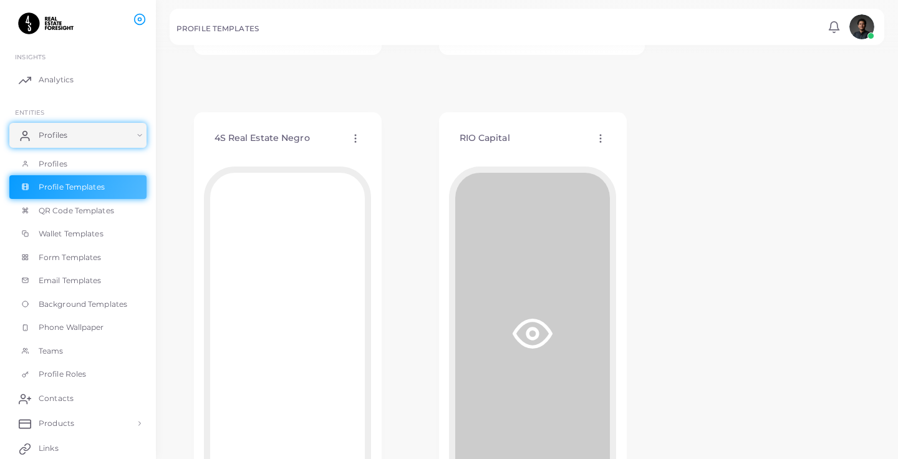
click at [350, 137] on icon at bounding box center [355, 138] width 11 height 11
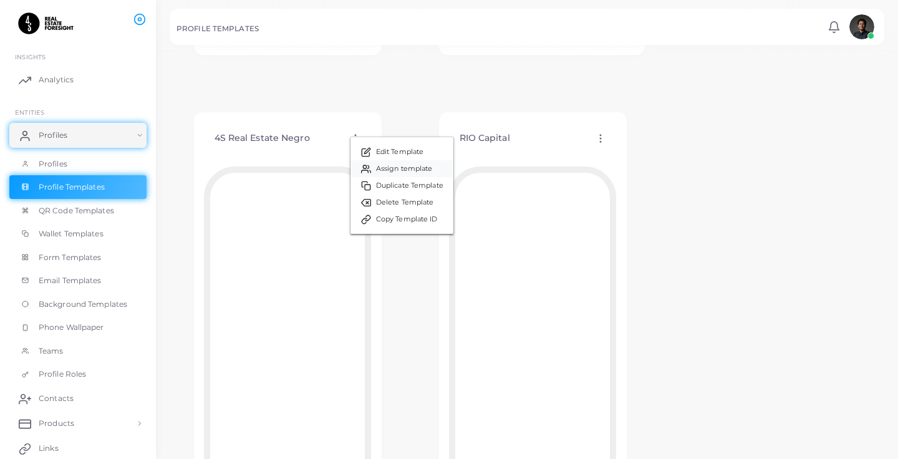
click at [394, 171] on span "Assign template" at bounding box center [404, 169] width 57 height 10
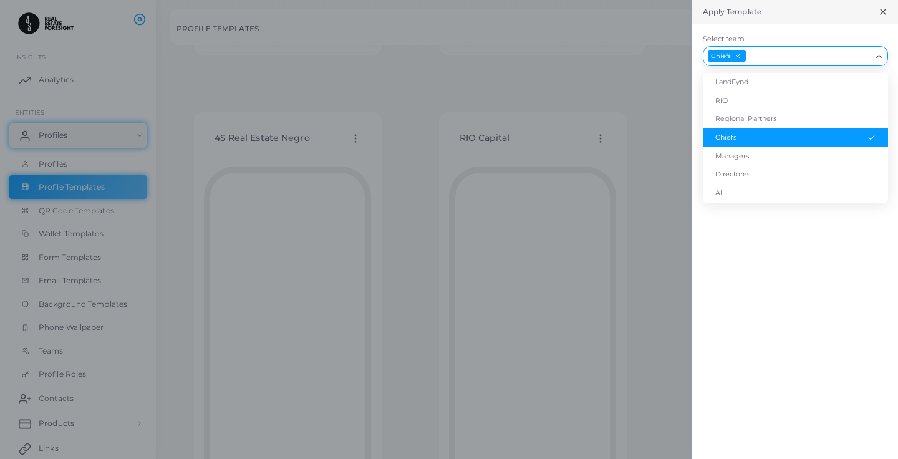
click at [875, 56] on icon "Search for option" at bounding box center [879, 56] width 9 height 9
click at [663, 72] on div at bounding box center [449, 229] width 898 height 459
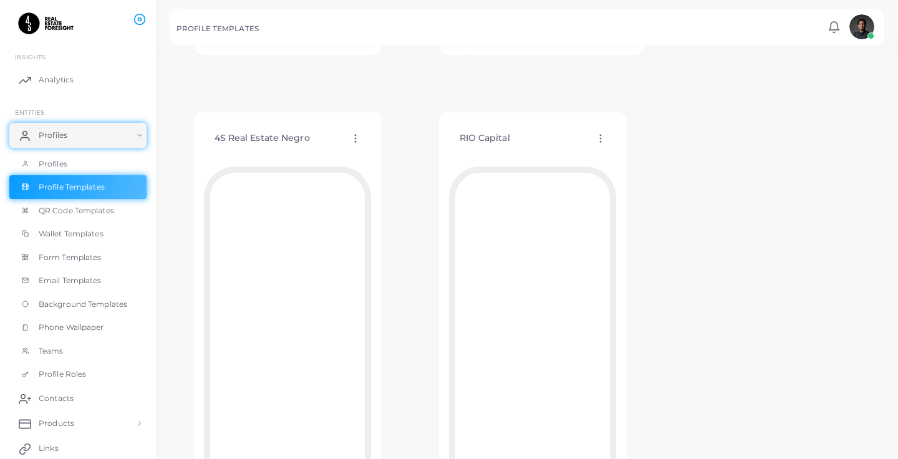
click at [598, 132] on div "RIO Capital Edit Template Assign template Duplicate Template Delete Template Co…" at bounding box center [532, 138] width 167 height 32
click at [603, 140] on icon at bounding box center [600, 138] width 11 height 11
click at [634, 174] on span "Assign template" at bounding box center [657, 172] width 57 height 10
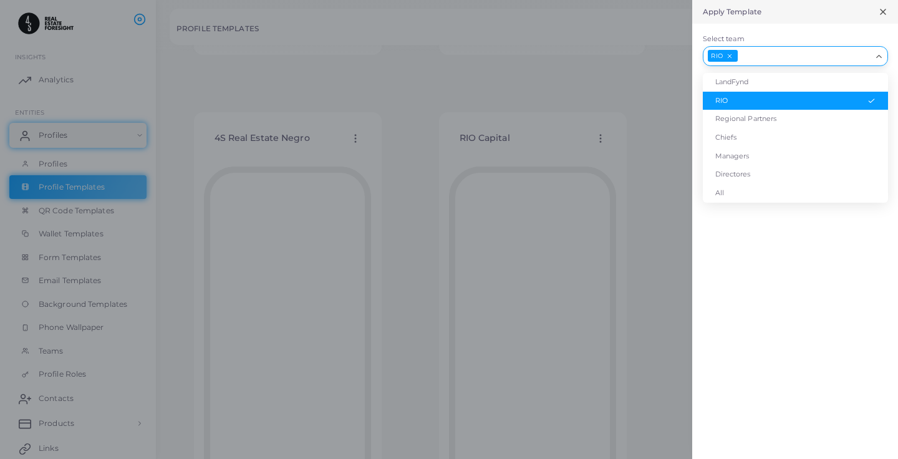
click at [866, 52] on input "Select team" at bounding box center [805, 56] width 132 height 14
click at [650, 72] on div at bounding box center [449, 229] width 898 height 459
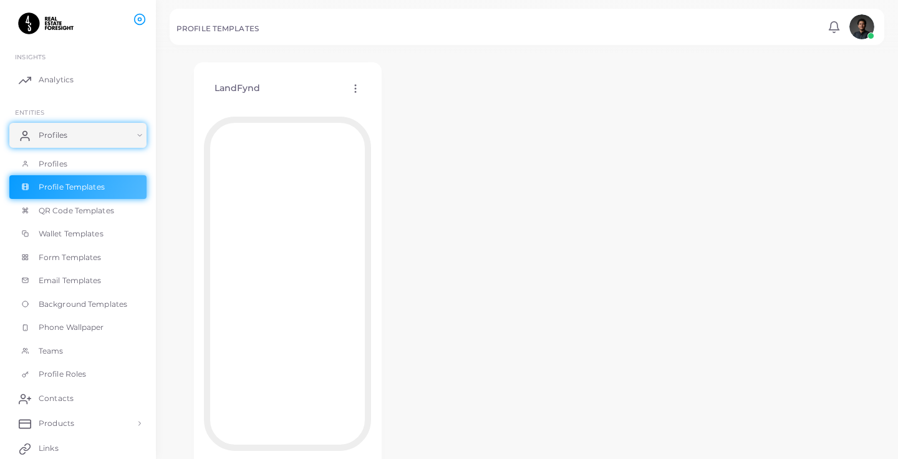
scroll to position [992, 0]
click at [354, 89] on icon at bounding box center [355, 87] width 11 height 11
click at [387, 119] on span "Assign template" at bounding box center [408, 121] width 57 height 10
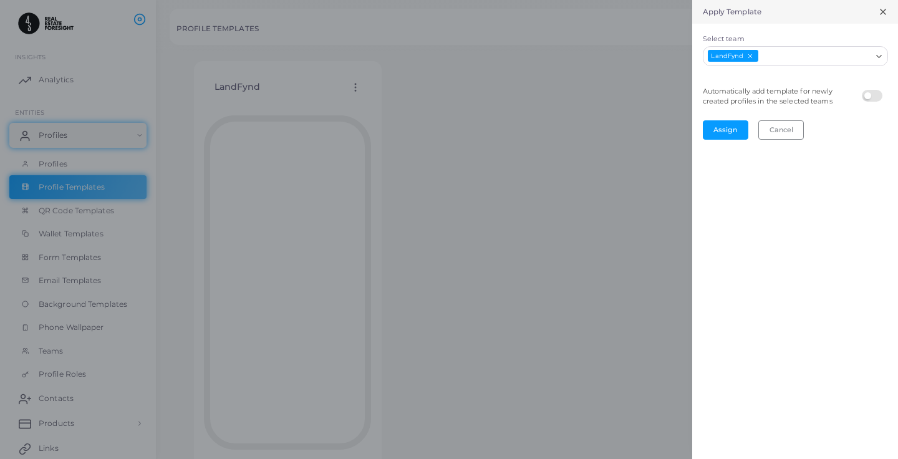
click at [889, 2] on div "Apply Template" at bounding box center [795, 12] width 206 height 24
click at [885, 10] on icon at bounding box center [883, 12] width 10 height 10
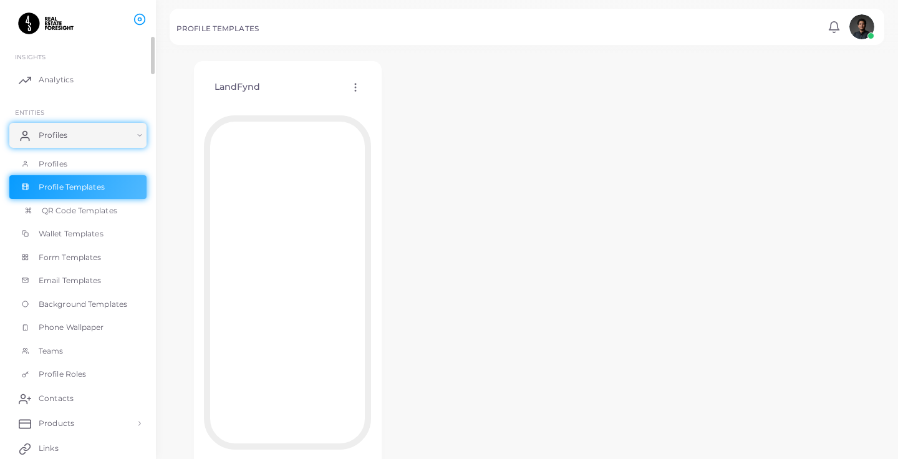
click at [64, 216] on link "QR Code Templates" at bounding box center [77, 211] width 137 height 24
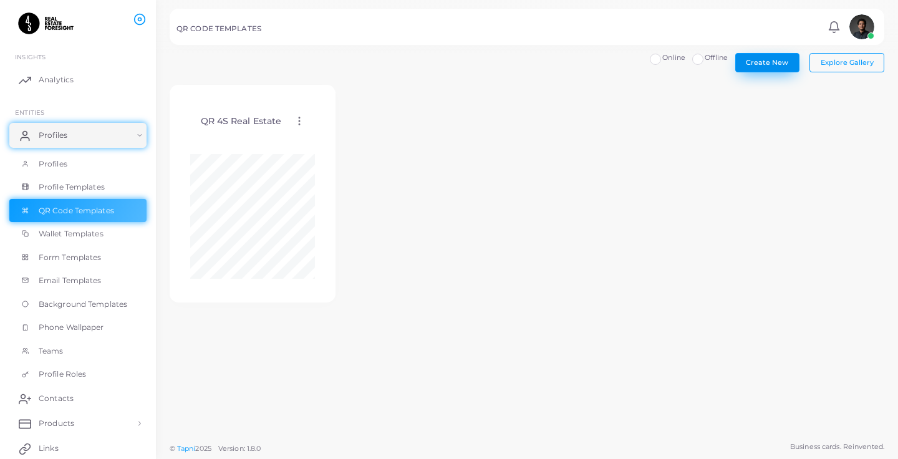
click at [744, 68] on button "Create New" at bounding box center [767, 62] width 64 height 19
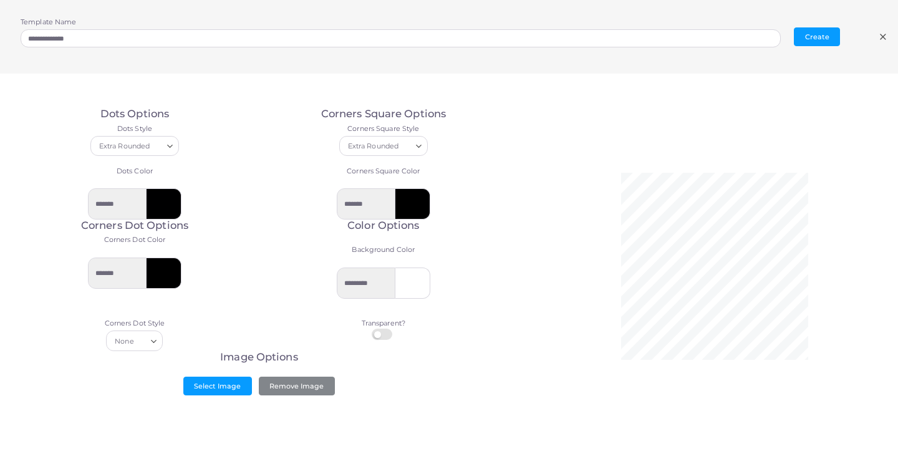
click at [890, 38] on div "**********" at bounding box center [449, 37] width 898 height 74
click at [885, 38] on line at bounding box center [883, 36] width 5 height 5
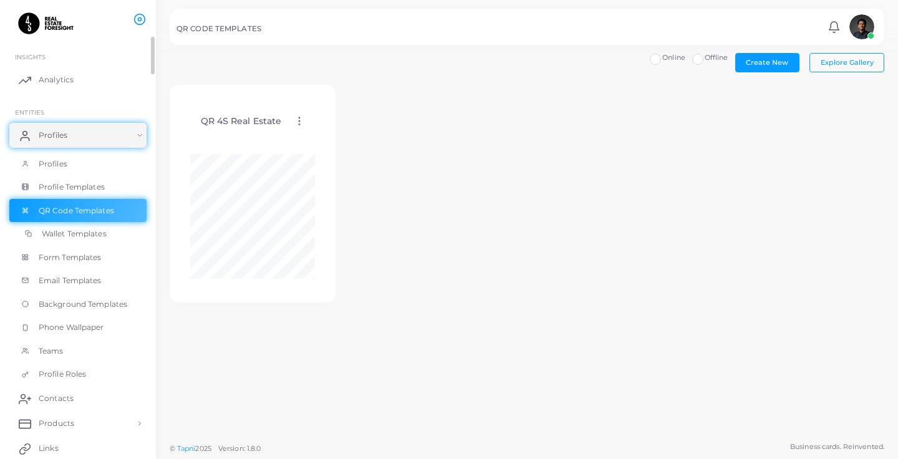
click at [89, 229] on span "Wallet Templates" at bounding box center [74, 233] width 65 height 11
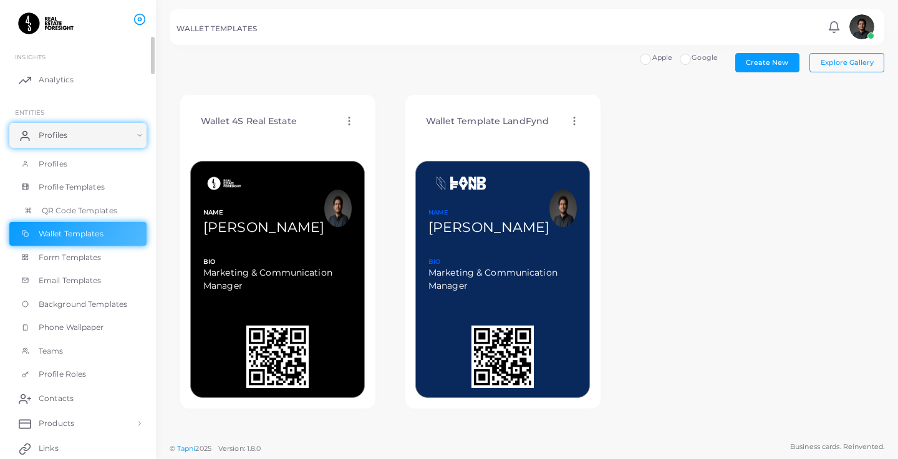
click at [71, 213] on span "QR Code Templates" at bounding box center [79, 210] width 75 height 11
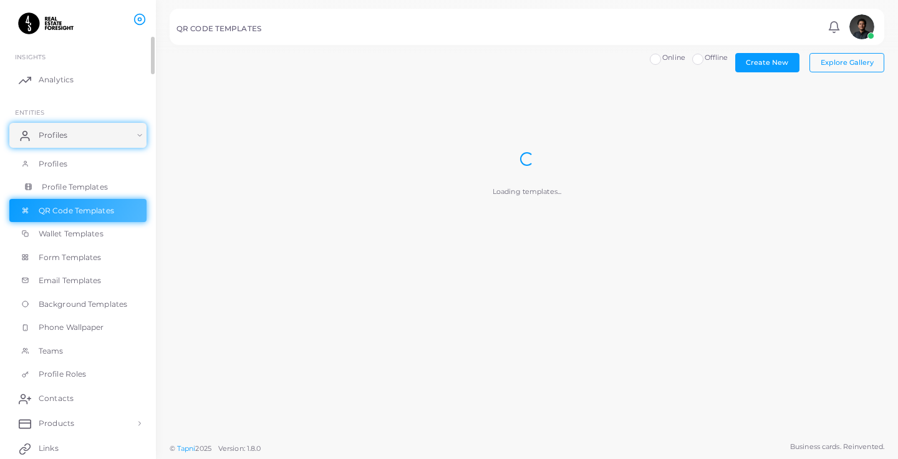
click at [69, 198] on link "Profile Templates" at bounding box center [77, 187] width 137 height 24
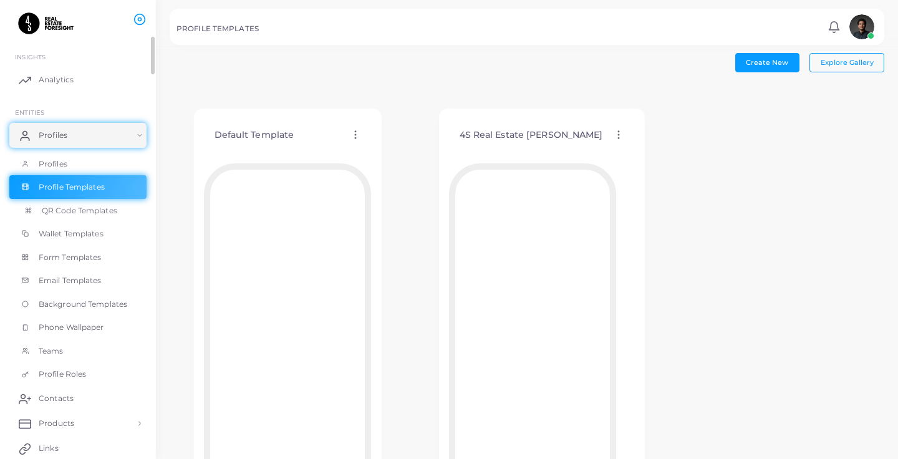
click at [69, 213] on span "QR Code Templates" at bounding box center [79, 210] width 75 height 11
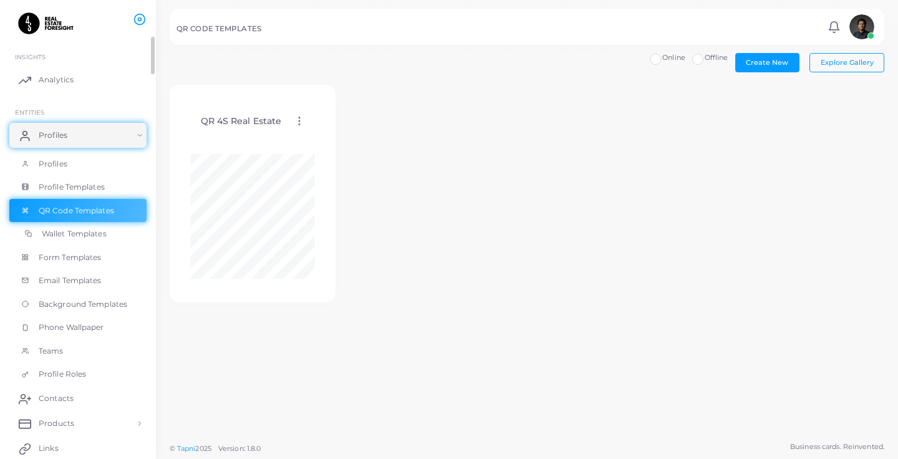
click at [70, 226] on link "Wallet Templates" at bounding box center [77, 234] width 137 height 24
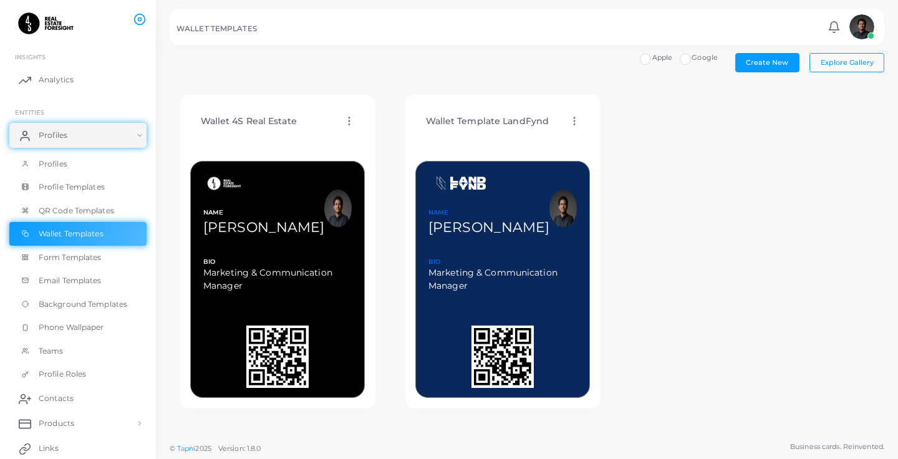
click at [236, 201] on div "NAME [PERSON_NAME]" at bounding box center [263, 208] width 121 height 69
click at [356, 124] on div "Wallet 4S Real Estate Edit Template Assign template Duplicate Template Delete T…" at bounding box center [277, 121] width 175 height 32
click at [617, 150] on div "Wallet 4S Real Estate Edit Template Assign template Duplicate Template Delete T…" at bounding box center [527, 252] width 715 height 334
click at [81, 254] on span "Form Templates" at bounding box center [73, 257] width 63 height 11
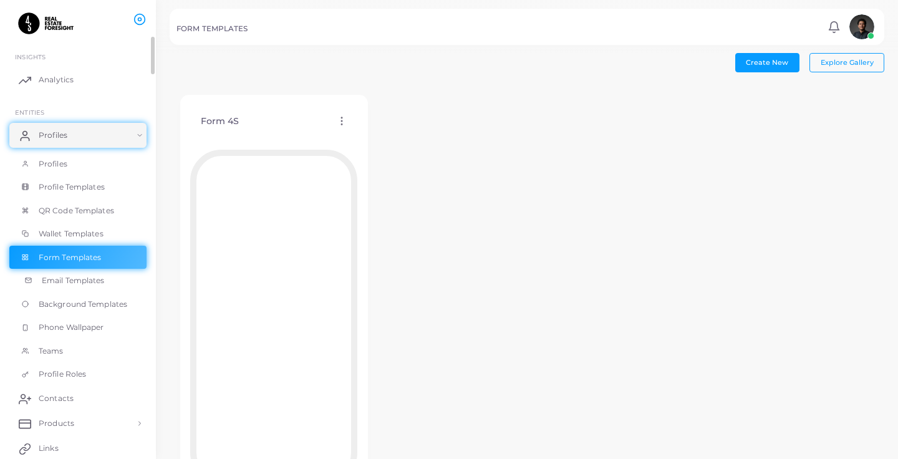
click at [99, 273] on link "Email Templates" at bounding box center [77, 281] width 137 height 24
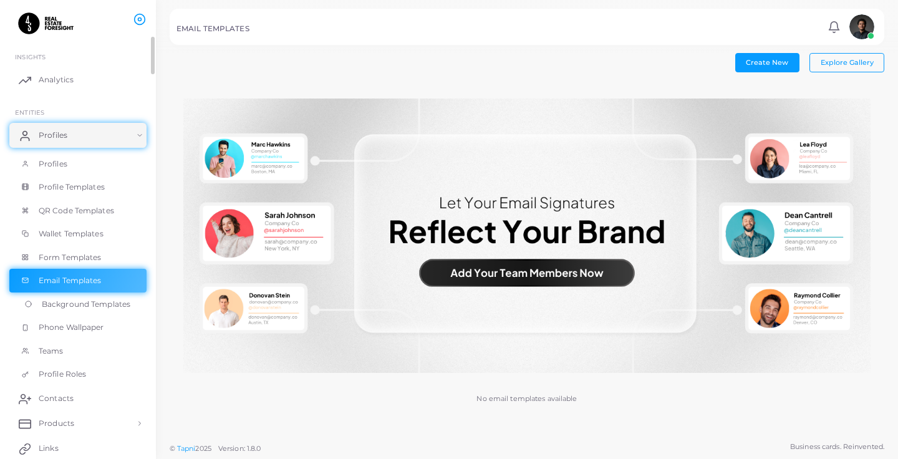
click at [77, 311] on link "Background Templates" at bounding box center [77, 305] width 137 height 24
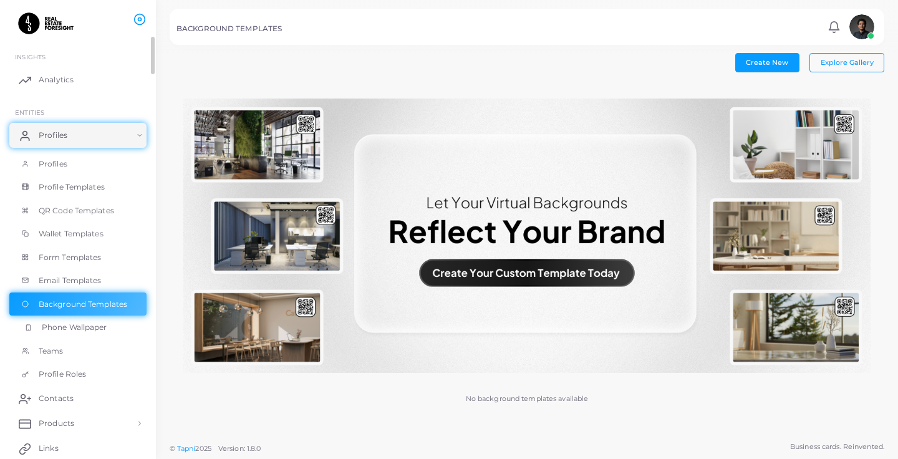
click at [105, 323] on span "Phone Wallpaper" at bounding box center [74, 327] width 65 height 11
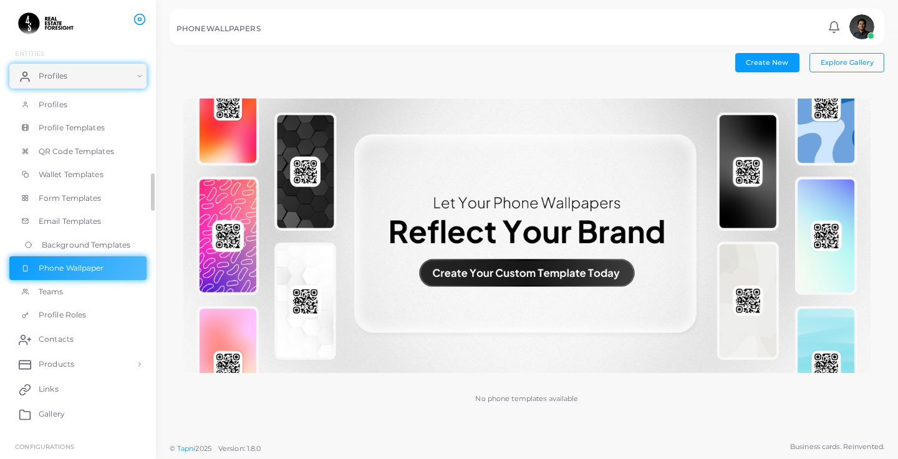
scroll to position [62, 0]
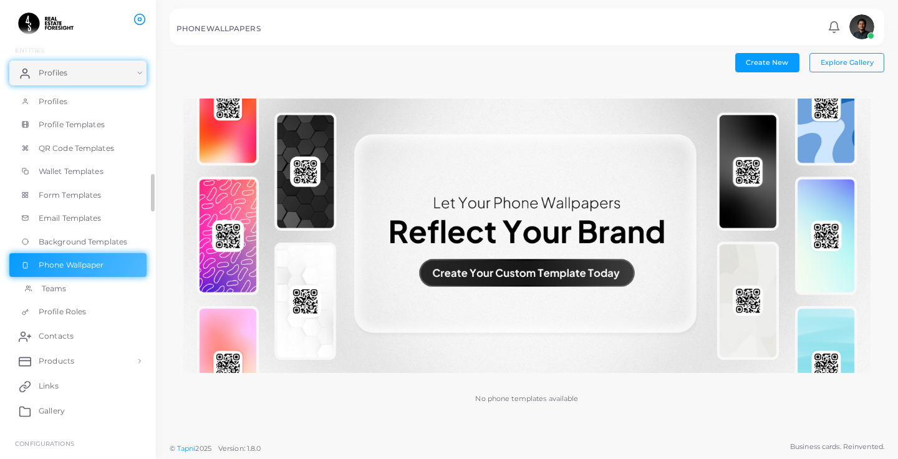
click at [59, 293] on span "Teams" at bounding box center [54, 288] width 25 height 11
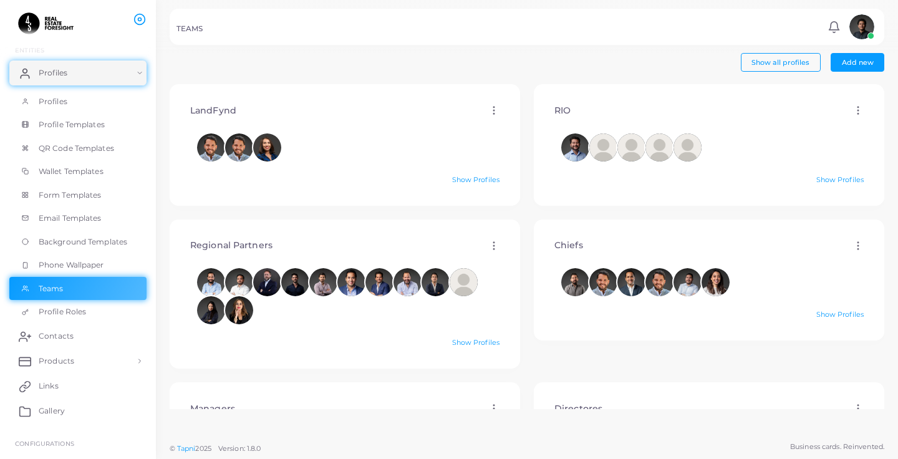
scroll to position [244, 0]
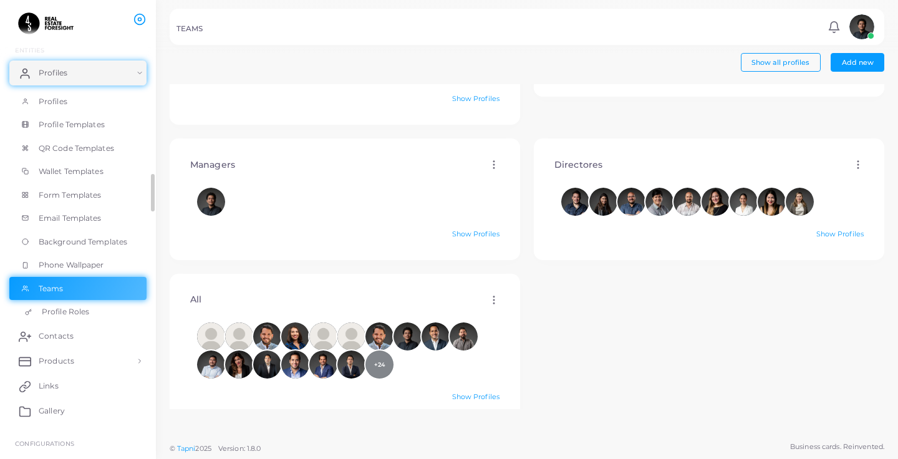
click at [70, 304] on link "Profile Roles" at bounding box center [77, 312] width 137 height 24
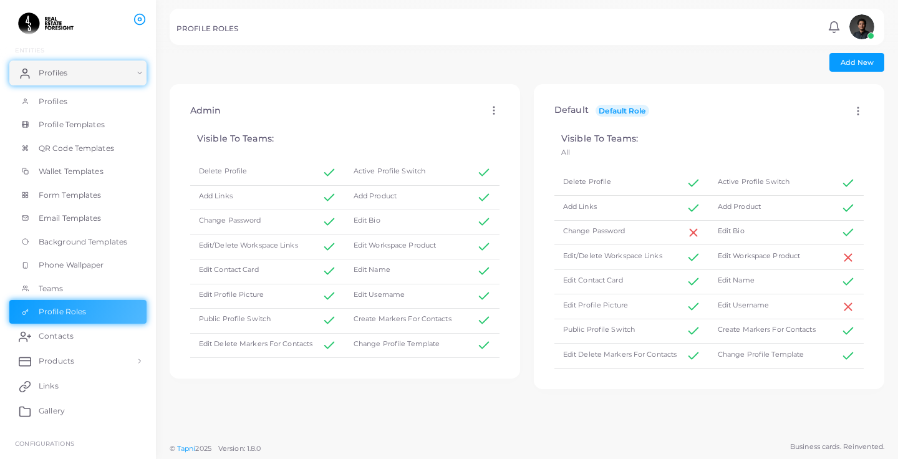
click at [858, 105] on icon at bounding box center [858, 110] width 11 height 11
click at [450, 135] on h4 "Visible To Teams:" at bounding box center [345, 138] width 296 height 11
click at [48, 342] on link "Contacts" at bounding box center [77, 336] width 137 height 25
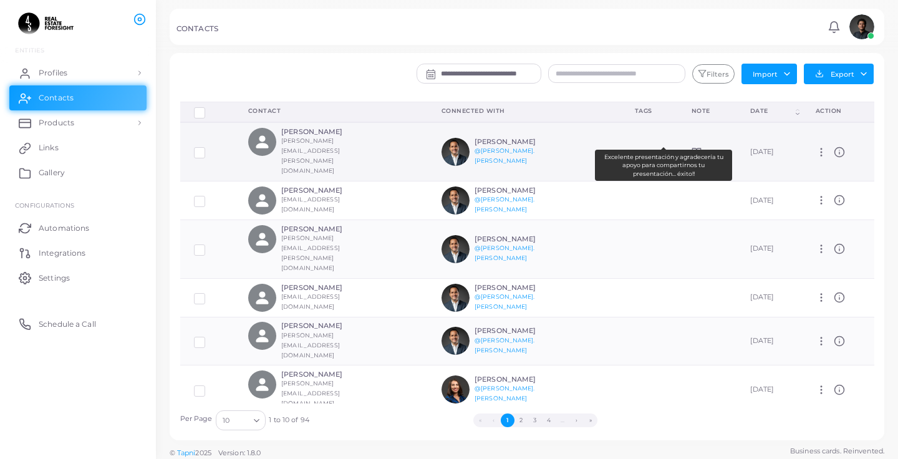
click at [692, 147] on icon at bounding box center [697, 152] width 10 height 10
drag, startPoint x: 605, startPoint y: 158, endPoint x: 687, endPoint y: 177, distance: 84.0
click at [687, 177] on div "Excelente presentación y agradecería tu apoyo para compartirnos tu presentación…" at bounding box center [663, 165] width 137 height 31
click at [662, 163] on div "Excelente presentación y agradecería tu apoyo para compartirnos tu presentación…" at bounding box center [663, 165] width 137 height 31
drag, startPoint x: 616, startPoint y: 167, endPoint x: 679, endPoint y: 174, distance: 64.1
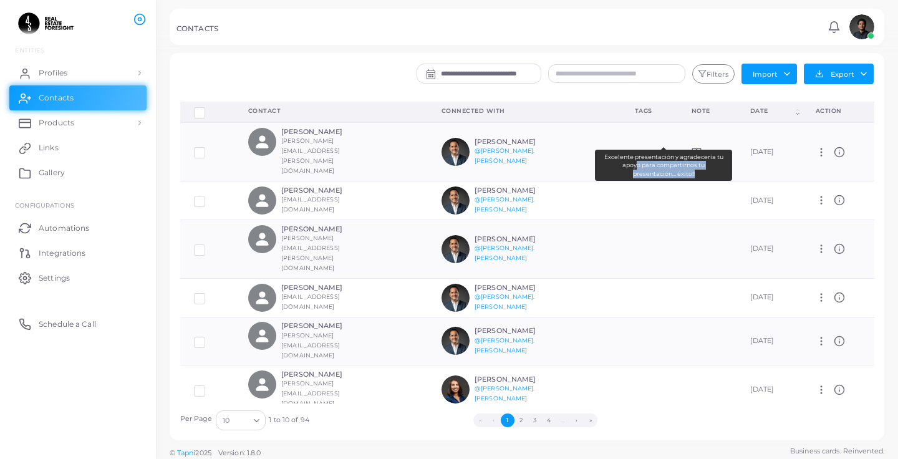
click at [679, 174] on div "Excelente presentación y agradecería tu apoyo para compartirnos tu presentación…" at bounding box center [663, 165] width 137 height 31
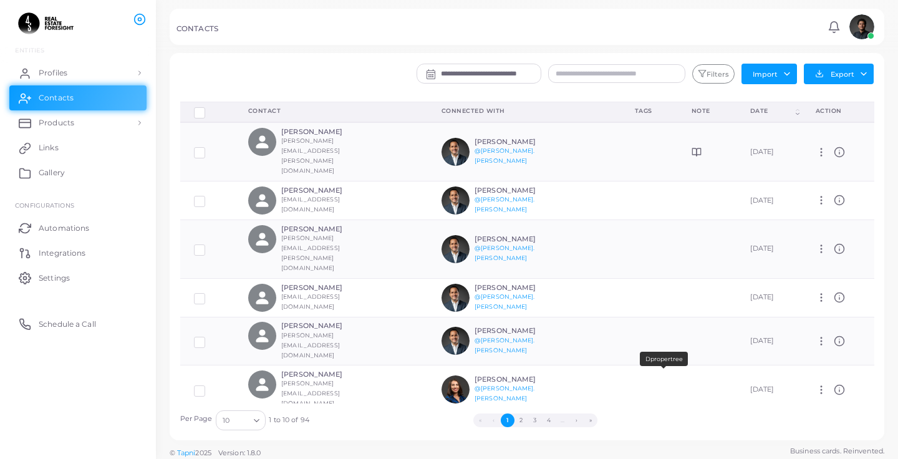
click at [692, 437] on icon at bounding box center [697, 442] width 10 height 10
click at [107, 116] on link "Products" at bounding box center [77, 122] width 137 height 25
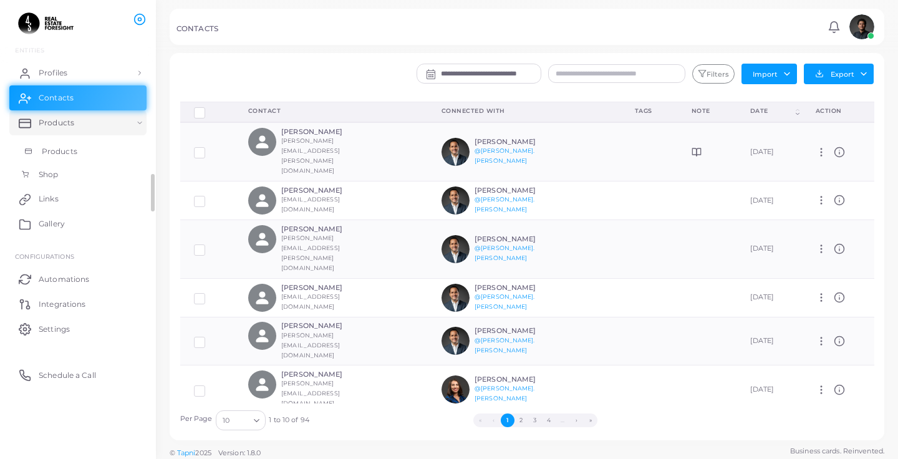
click at [73, 152] on span "Products" at bounding box center [60, 151] width 36 height 11
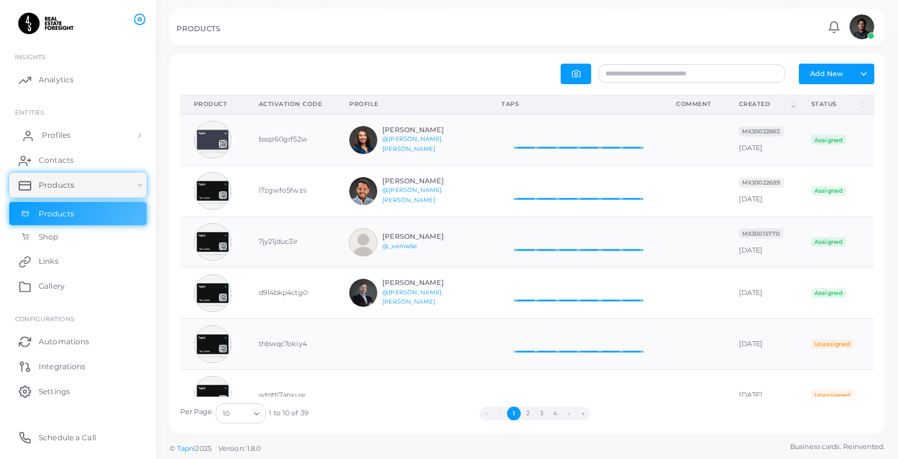
click at [77, 139] on link "Profiles" at bounding box center [77, 135] width 137 height 25
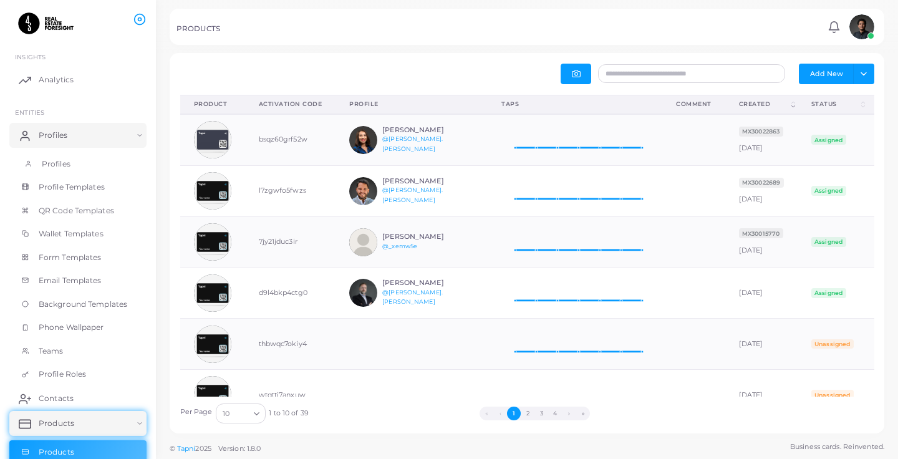
click at [75, 163] on link "Profiles" at bounding box center [77, 164] width 137 height 24
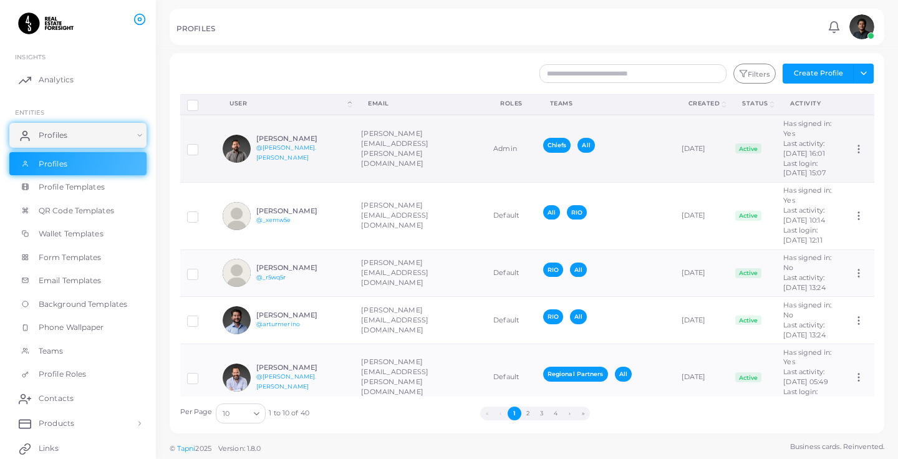
click at [327, 163] on div "[PERSON_NAME] @[PERSON_NAME].[PERSON_NAME]" at bounding box center [302, 149] width 92 height 28
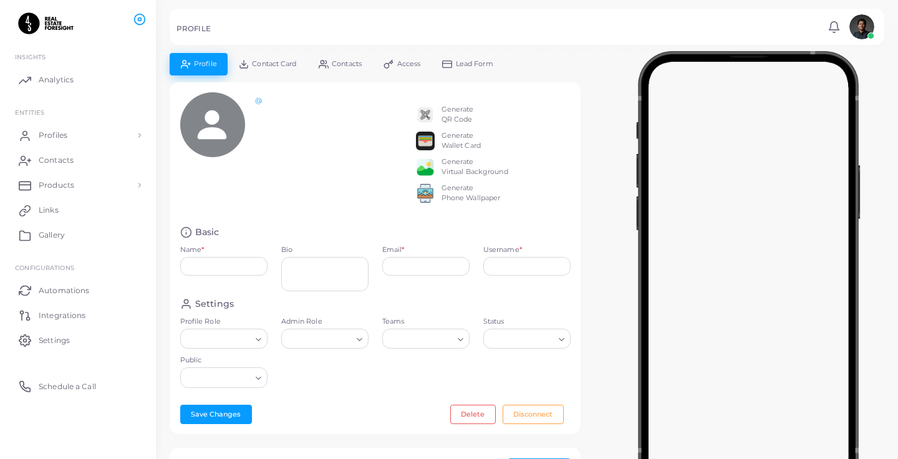
type input "**********"
type textarea "**********"
type input "**********"
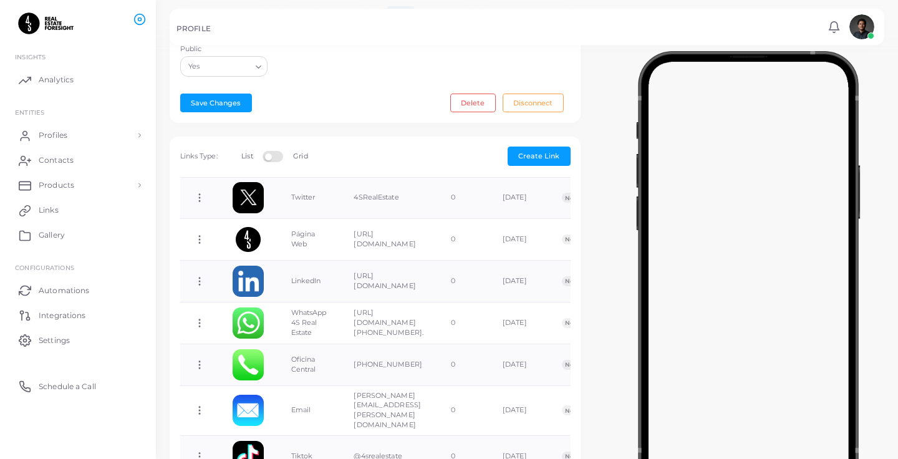
scroll to position [281, 0]
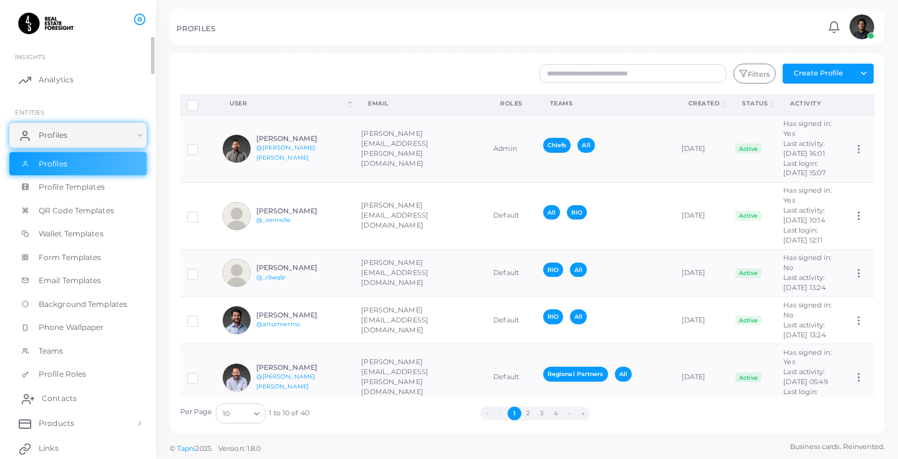
click at [71, 400] on span "Contacts" at bounding box center [59, 398] width 35 height 11
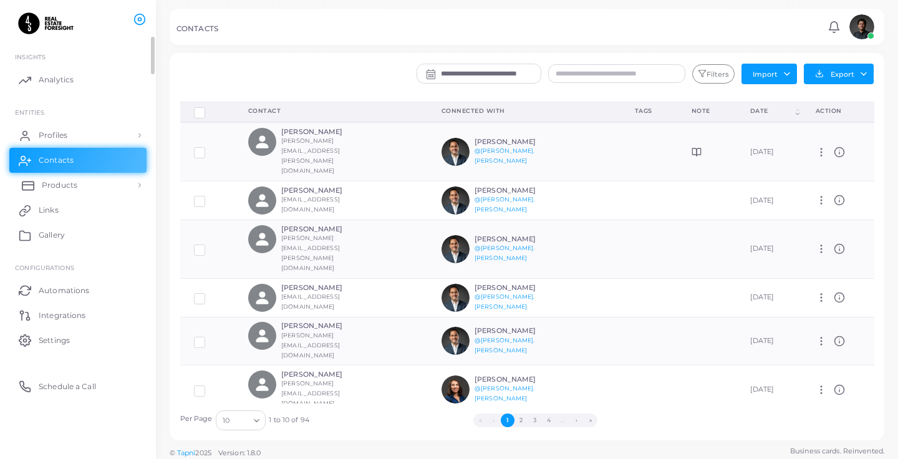
click at [88, 187] on link "Products" at bounding box center [77, 185] width 137 height 25
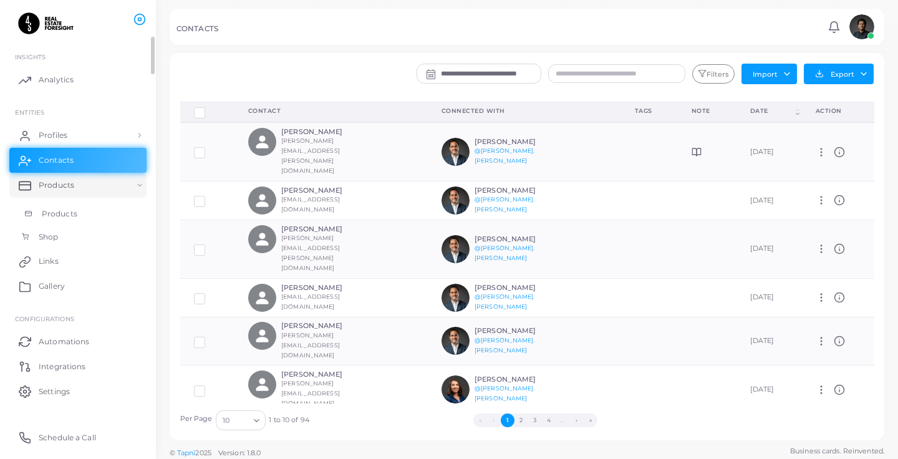
click at [79, 215] on link "Products" at bounding box center [77, 214] width 137 height 24
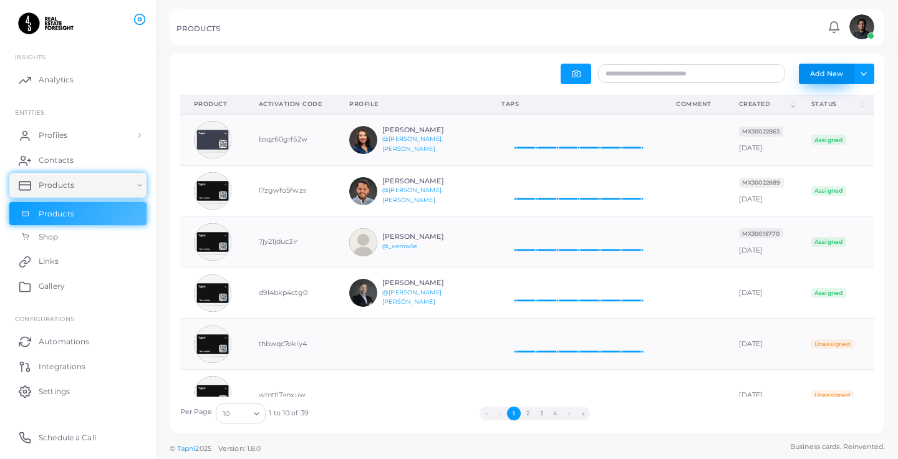
click at [822, 69] on button "Add New" at bounding box center [826, 74] width 55 height 20
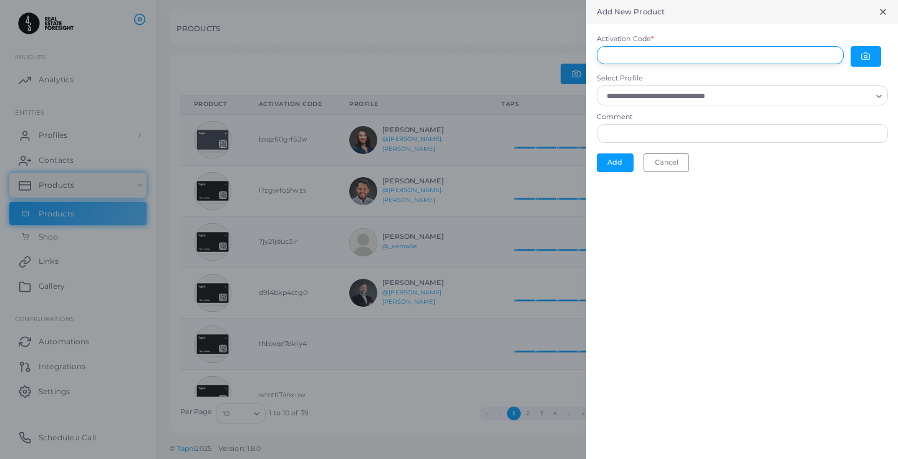
click at [689, 49] on input "Activation Code *" at bounding box center [720, 55] width 247 height 19
click at [691, 94] on div "Loading..." at bounding box center [742, 95] width 291 height 20
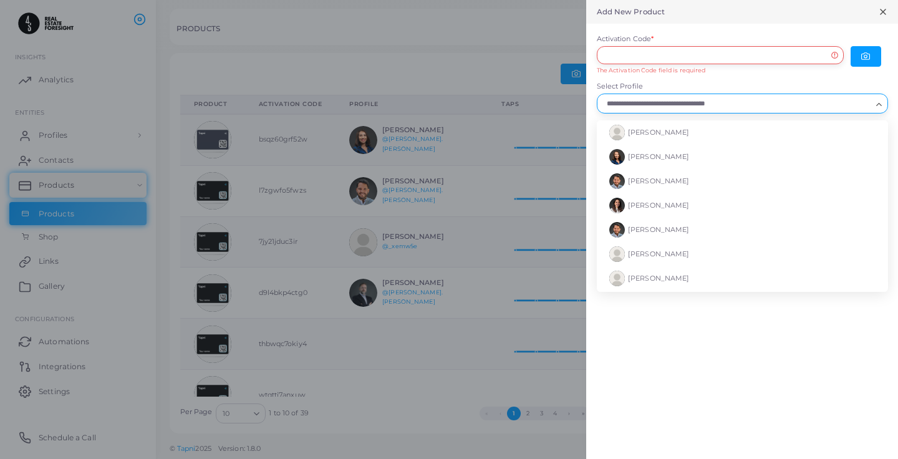
click at [750, 61] on input "Activation Code *" at bounding box center [720, 55] width 247 height 19
click at [644, 104] on input "Select Profile" at bounding box center [737, 104] width 269 height 14
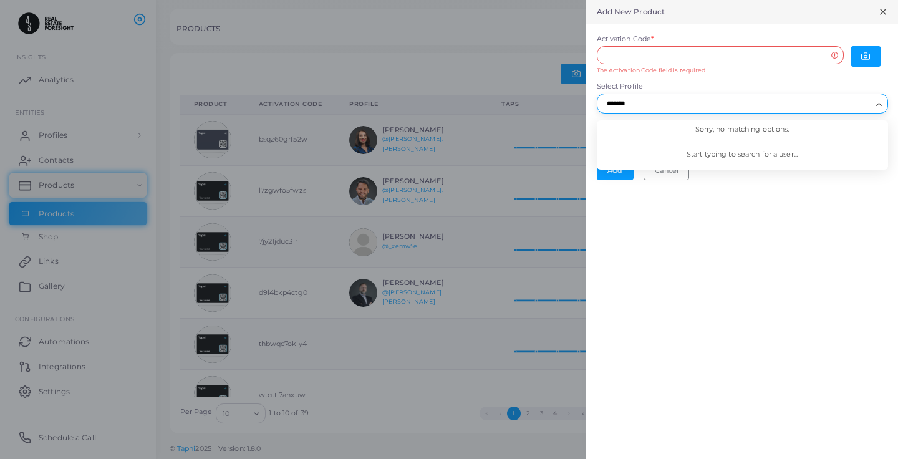
type input "********"
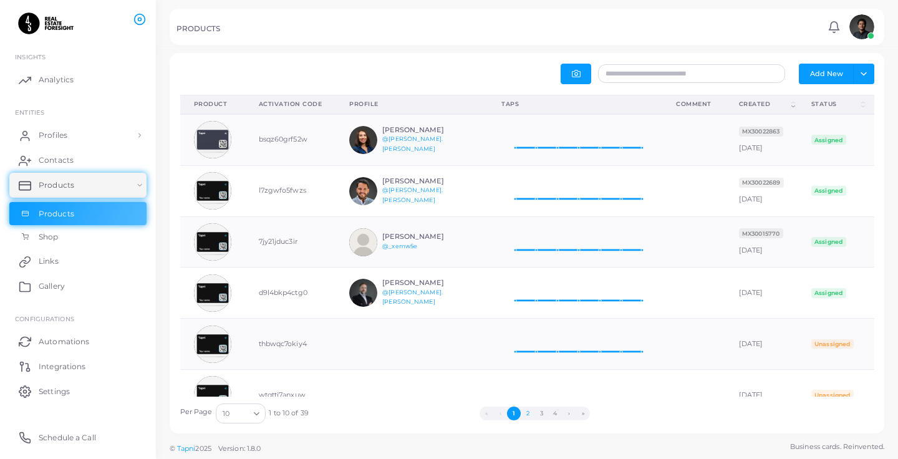
click at [525, 408] on button "2" at bounding box center [528, 414] width 14 height 14
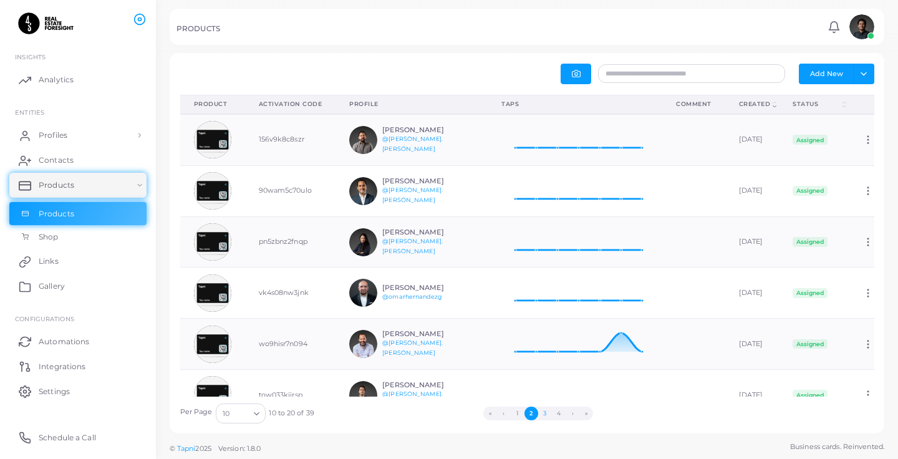
click at [543, 413] on button "3" at bounding box center [545, 414] width 14 height 14
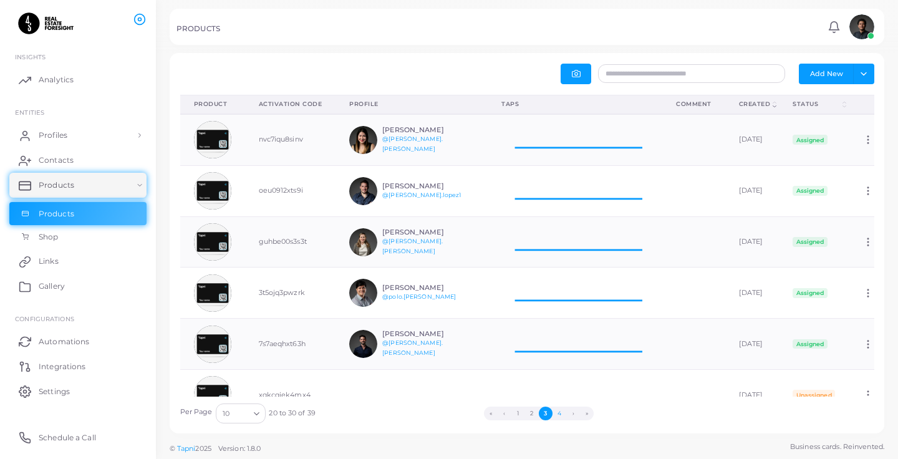
click at [559, 414] on button "4" at bounding box center [560, 414] width 14 height 14
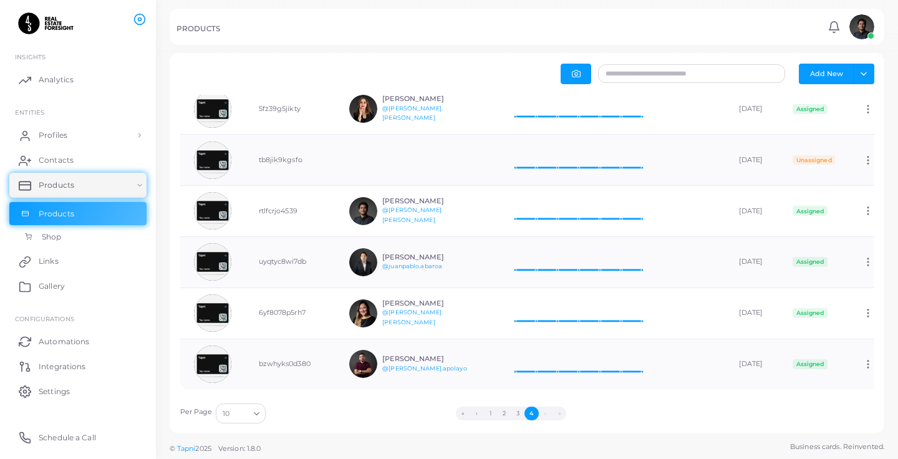
click at [100, 237] on link "Shop" at bounding box center [77, 237] width 137 height 24
click at [58, 249] on link "Links" at bounding box center [77, 261] width 137 height 25
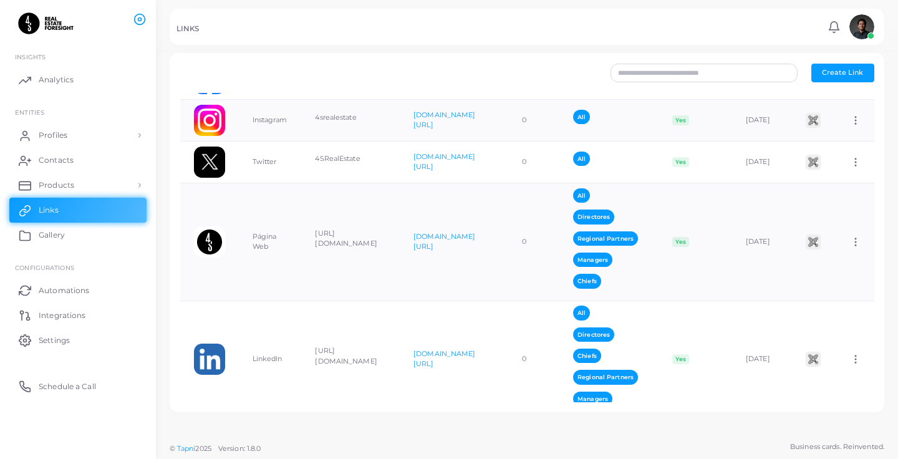
scroll to position [597, 0]
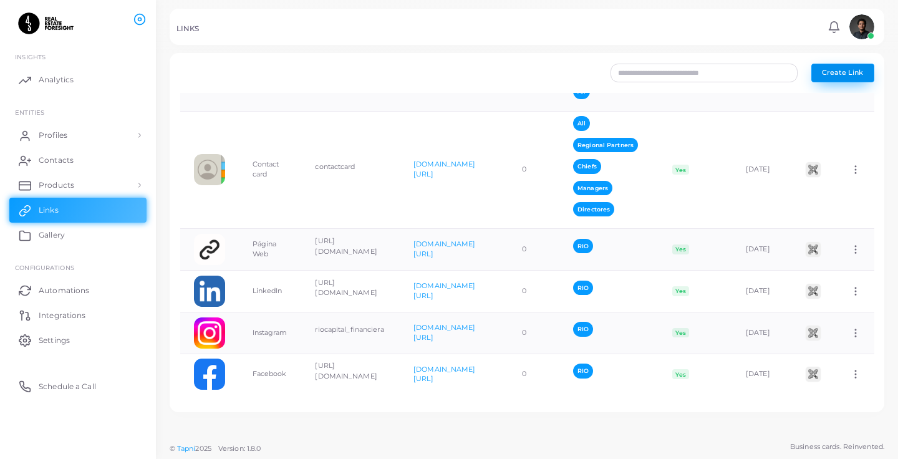
click at [831, 72] on span "Create Link" at bounding box center [842, 72] width 41 height 9
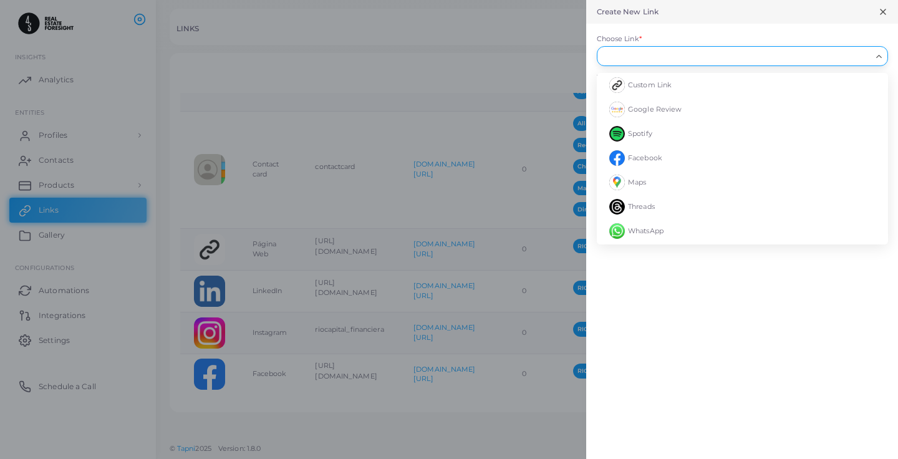
click at [659, 54] on input "Choose Link *" at bounding box center [737, 56] width 269 height 14
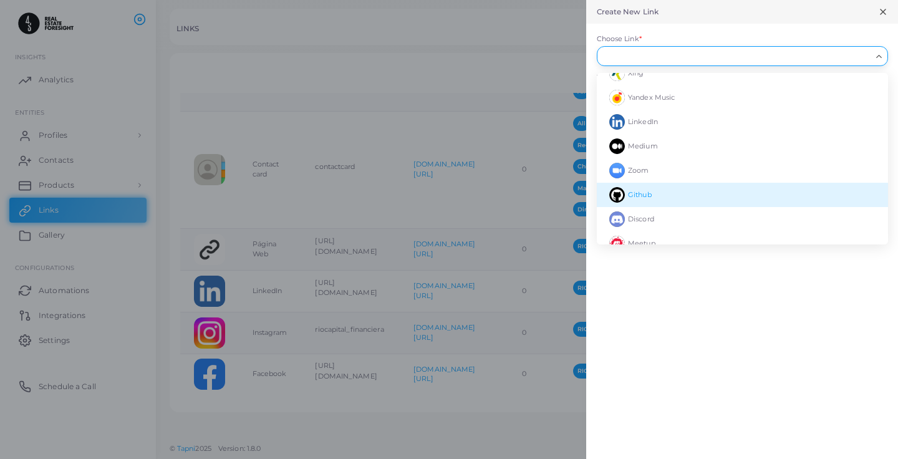
scroll to position [204, 0]
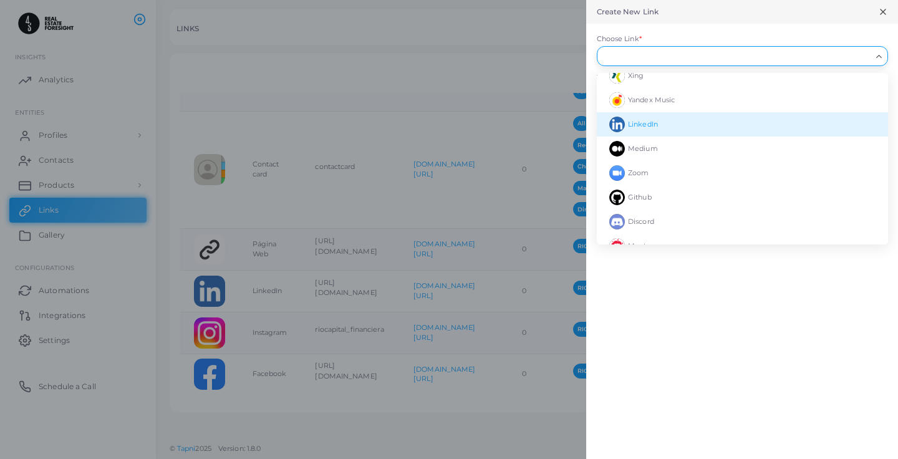
click at [653, 128] on span "LinkedIn" at bounding box center [643, 124] width 30 height 9
type input "********"
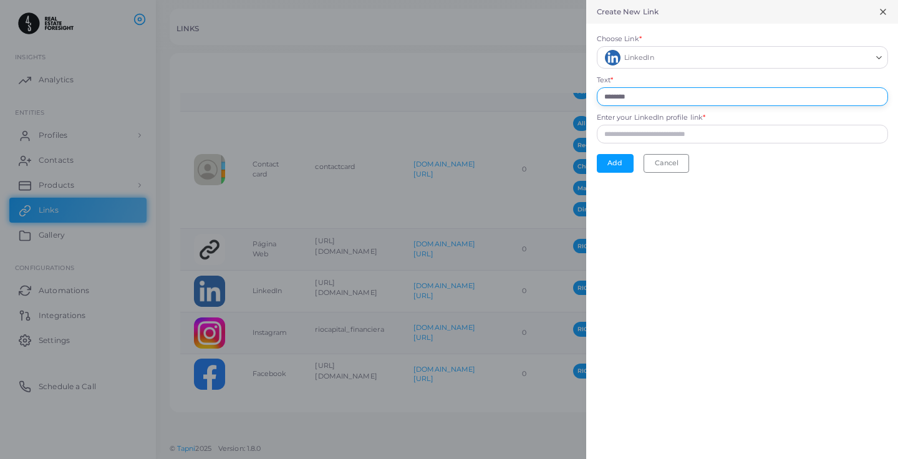
click at [636, 96] on input "********" at bounding box center [742, 96] width 291 height 19
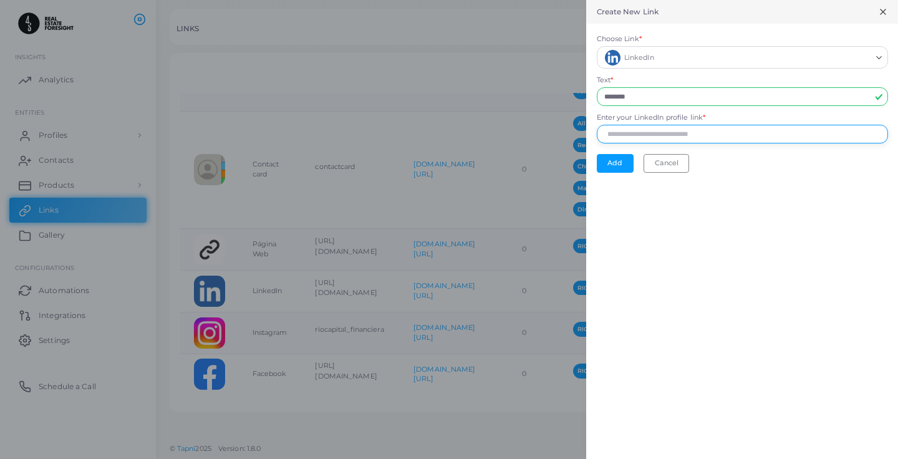
click at [648, 133] on input "Enter your LinkedIn profile link *" at bounding box center [742, 134] width 291 height 19
click at [641, 171] on div "Add Cancel" at bounding box center [742, 163] width 291 height 19
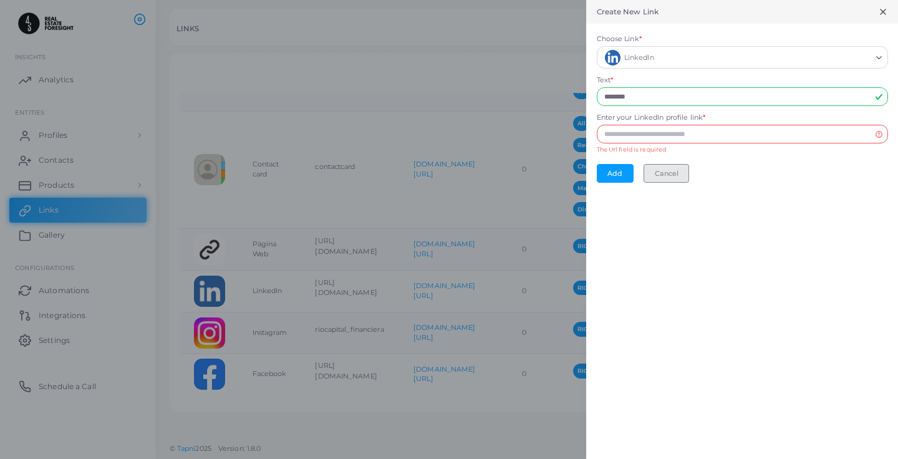
click at [654, 173] on button "Cancel" at bounding box center [667, 173] width 46 height 19
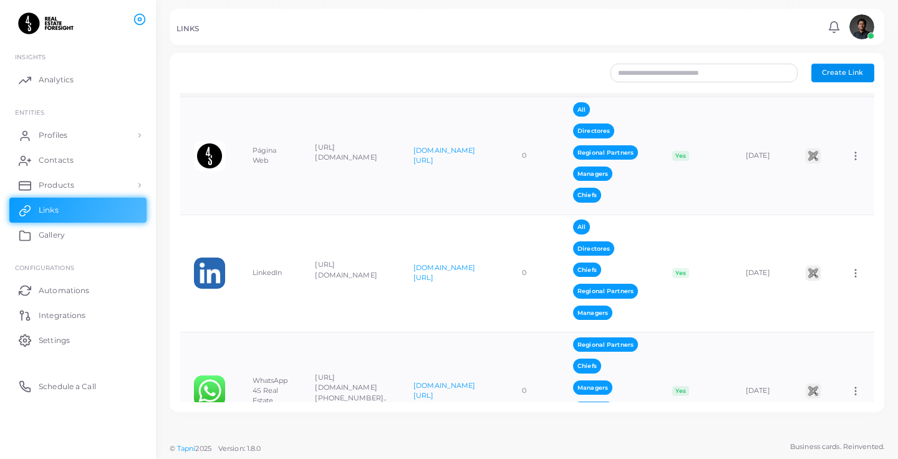
scroll to position [597, 0]
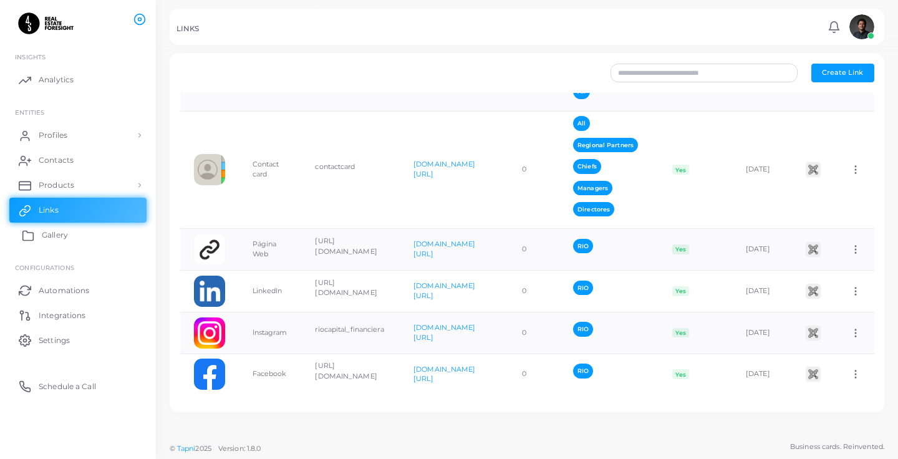
click at [62, 231] on span "Gallery" at bounding box center [55, 235] width 26 height 11
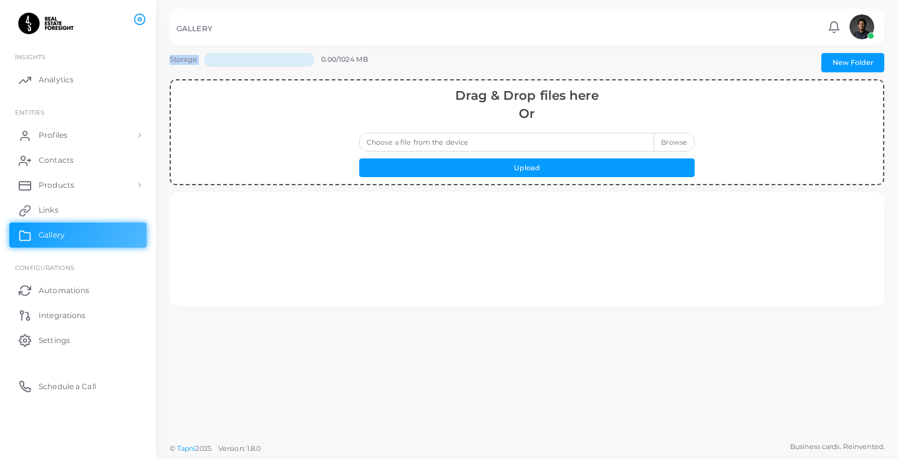
drag, startPoint x: 321, startPoint y: 54, endPoint x: 433, endPoint y: 47, distance: 111.9
click at [432, 47] on div "Storage 0.00/1024 MB New Folder Drag & Drop files here Or Choose a file from th…" at bounding box center [527, 218] width 742 height 436
drag, startPoint x: 375, startPoint y: 60, endPoint x: 328, endPoint y: 60, distance: 46.8
click at [328, 60] on div "0.00/1024 MB" at bounding box center [354, 66] width 67 height 26
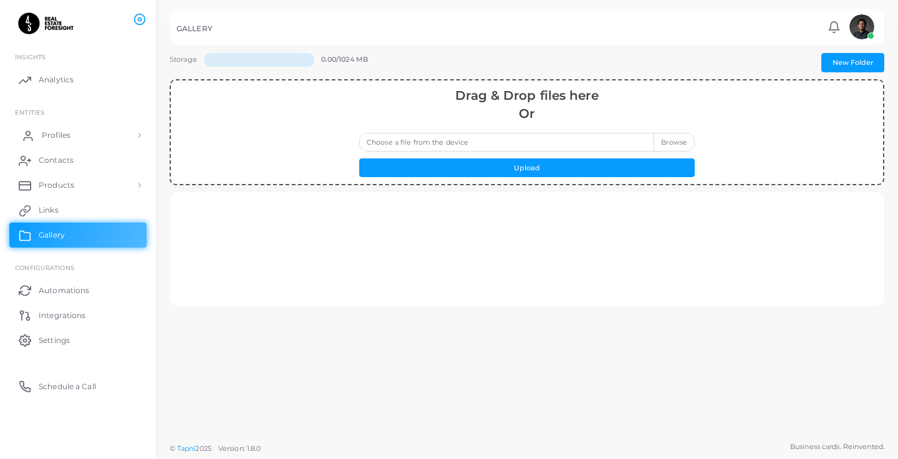
click at [70, 132] on link "Profiles" at bounding box center [77, 135] width 137 height 25
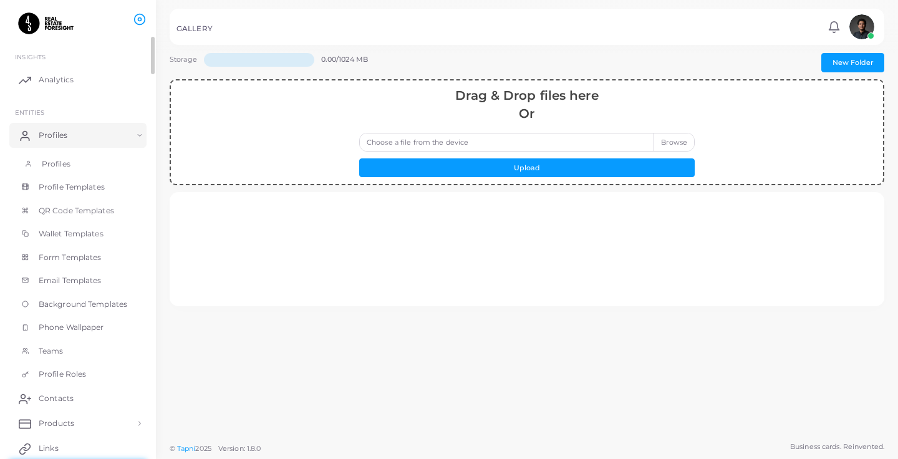
click at [67, 160] on span "Profiles" at bounding box center [56, 163] width 29 height 11
